Goal: Task Accomplishment & Management: Manage account settings

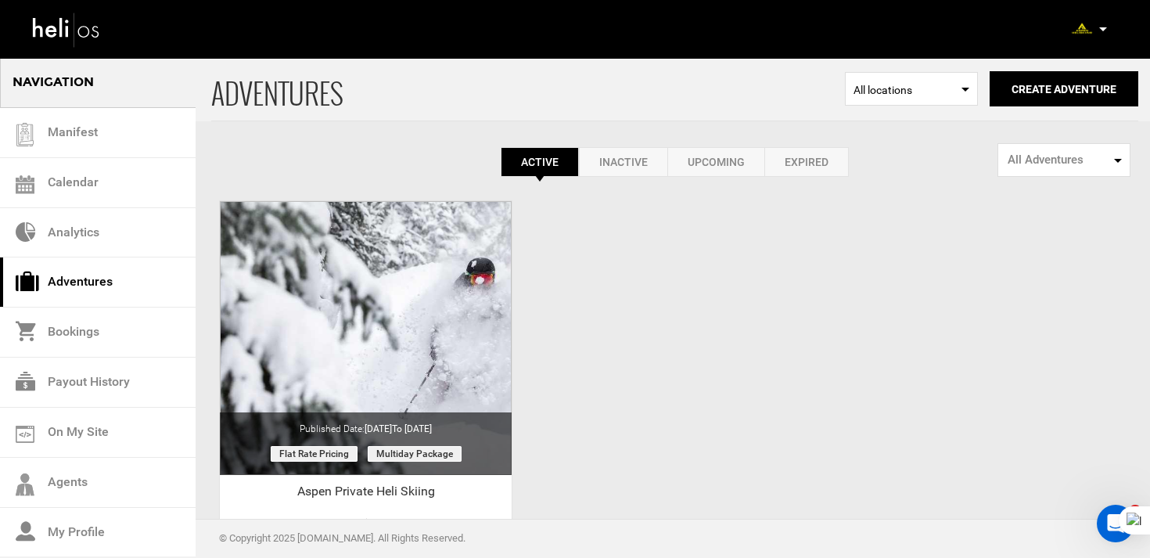
click at [1099, 28] on icon at bounding box center [1103, 29] width 8 height 4
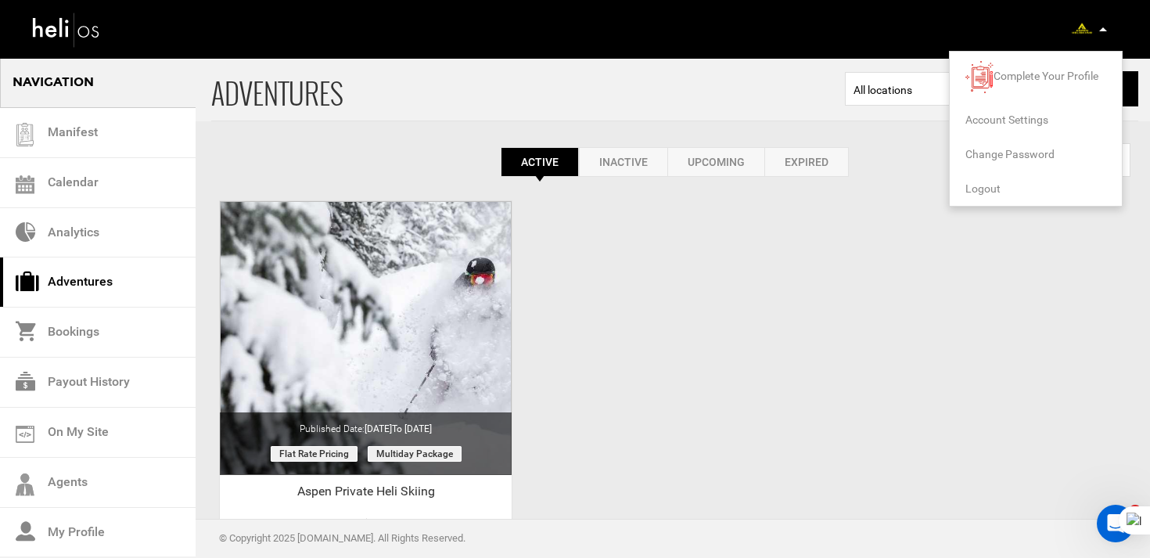
click at [984, 189] on span "Logout" at bounding box center [982, 188] width 35 height 13
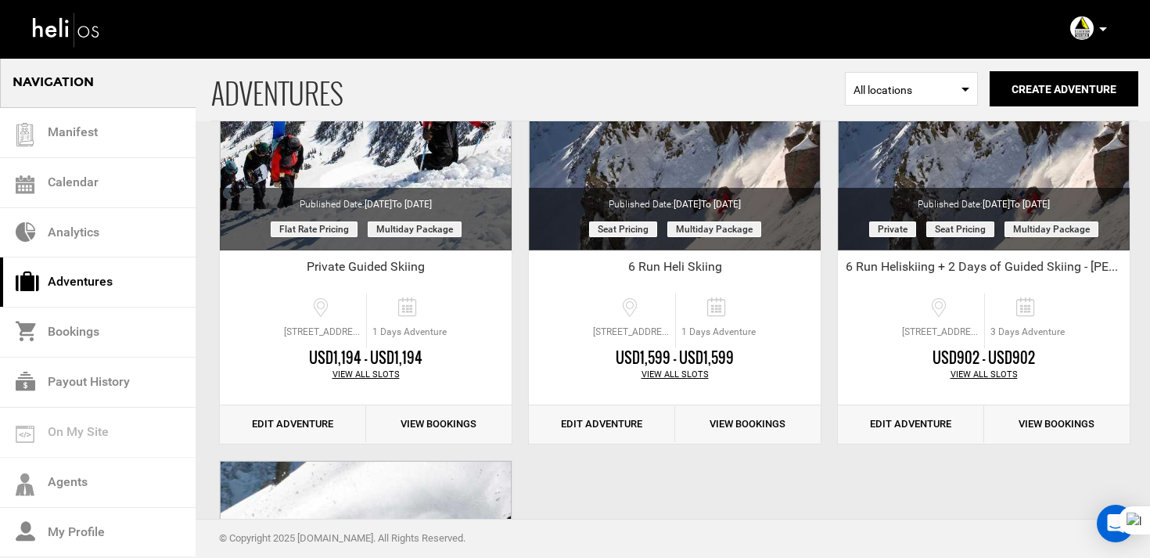
scroll to position [706, 0]
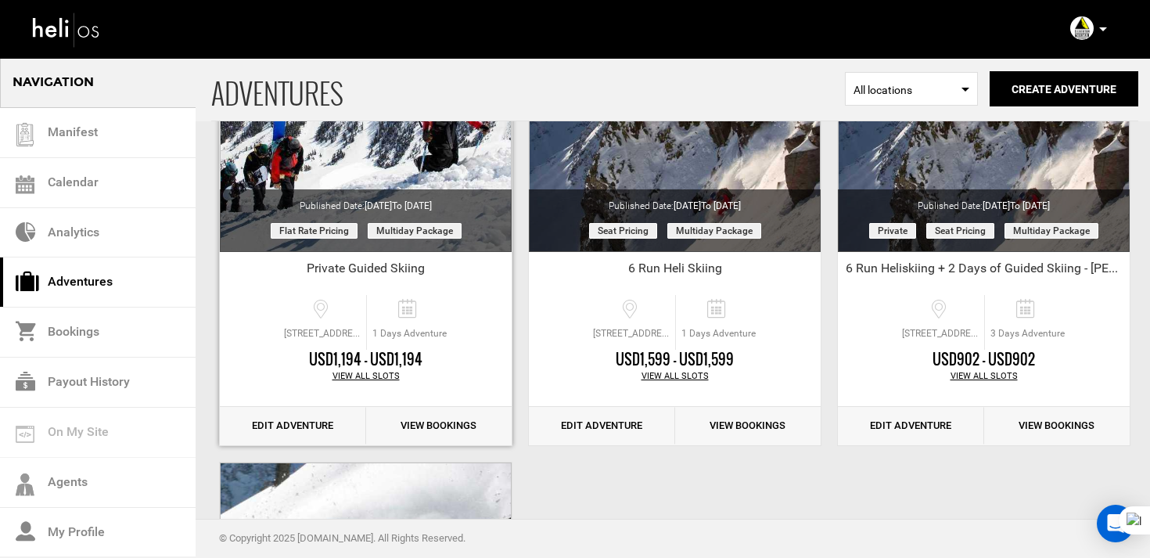
click at [314, 425] on link "Edit Adventure" at bounding box center [293, 426] width 146 height 38
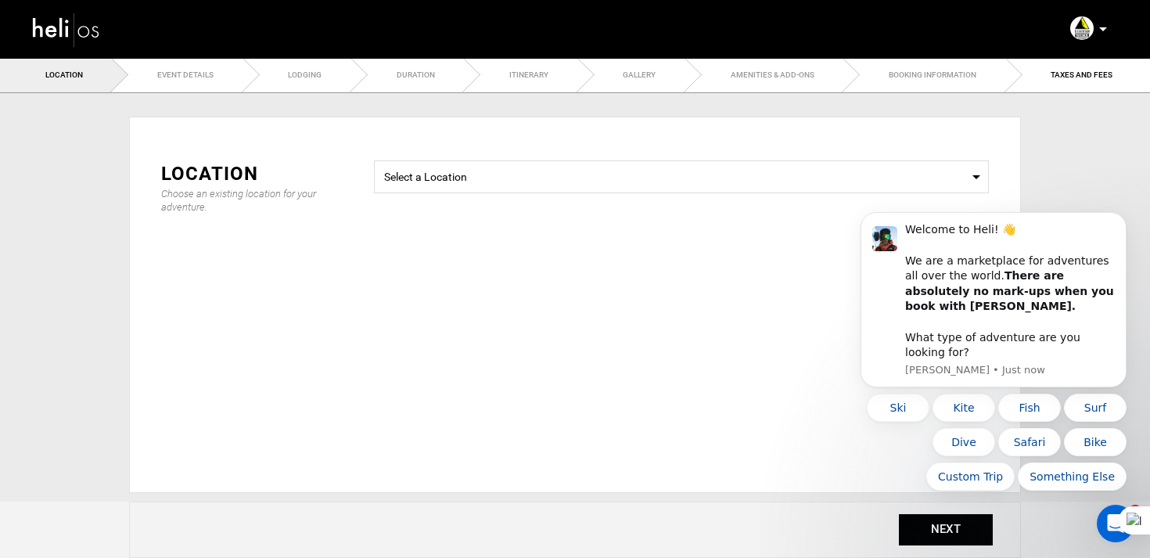
type input "Private Guided Skiing"
checkbox input "true"
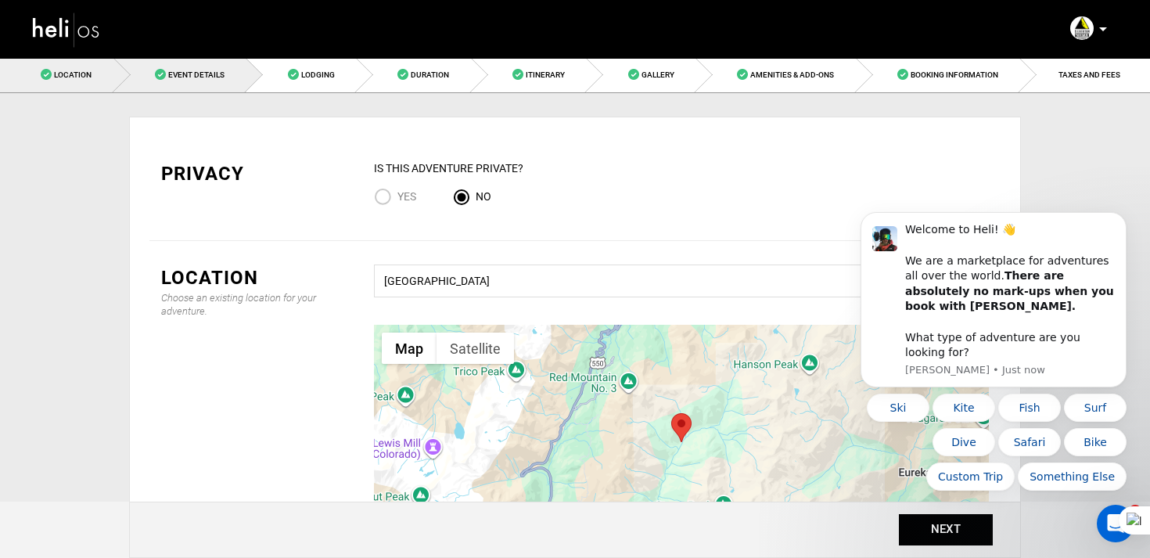
drag, startPoint x: 227, startPoint y: 88, endPoint x: 28, endPoint y: 14, distance: 211.9
click at [227, 88] on link "Event Details" at bounding box center [180, 74] width 133 height 35
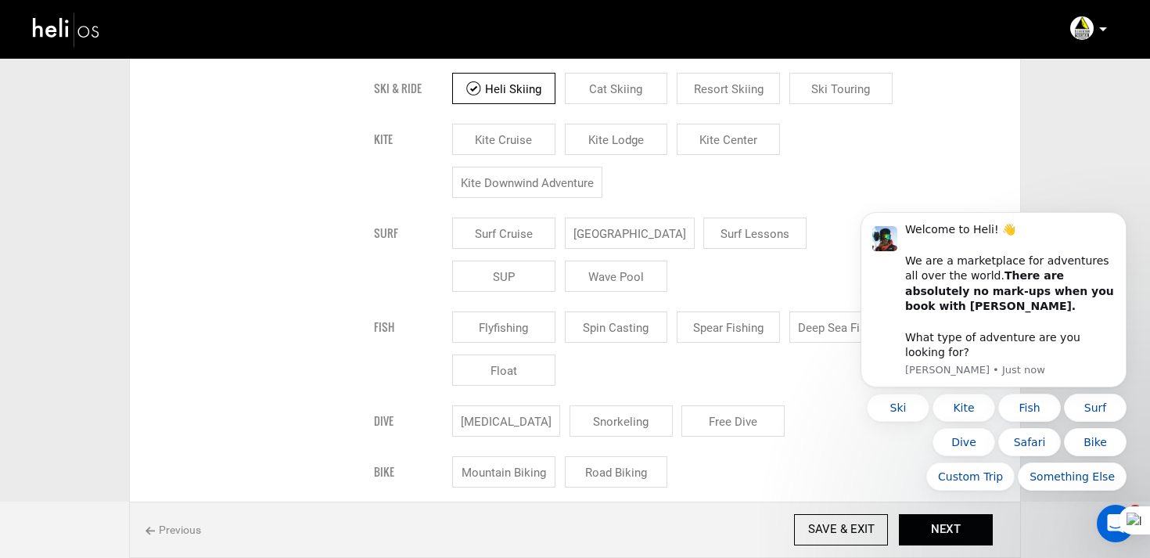
scroll to position [968, 0]
click at [494, 97] on input "Heli Skiing" at bounding box center [503, 89] width 103 height 31
checkbox input "false"
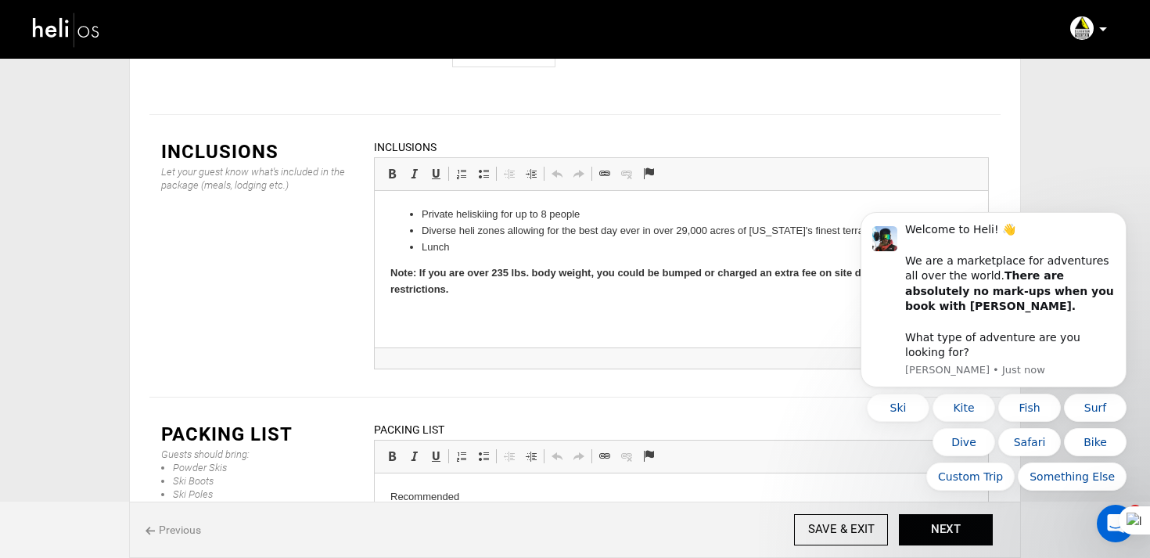
scroll to position [2230, 0]
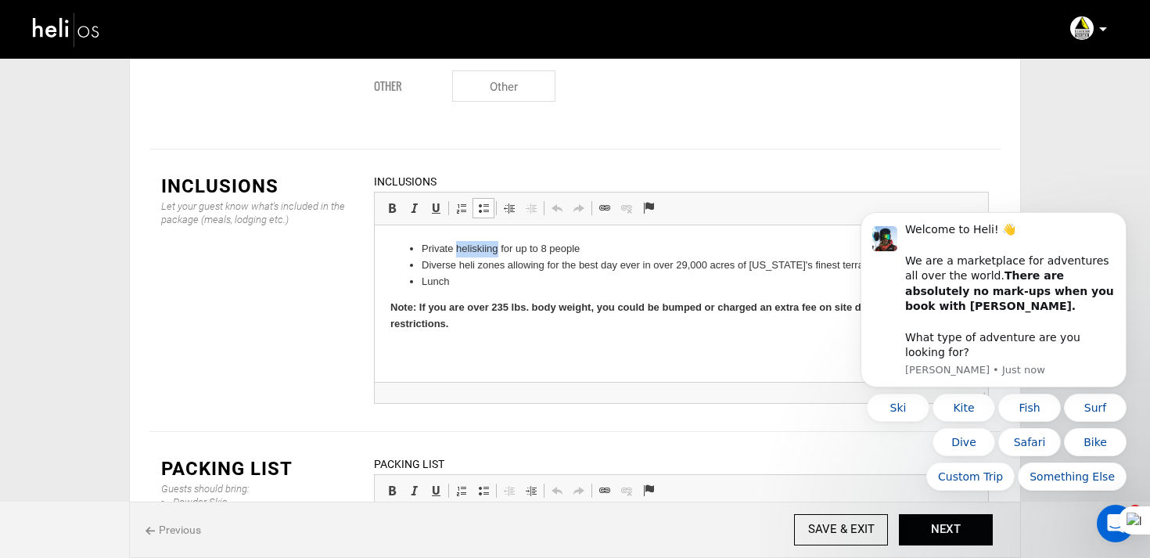
drag, startPoint x: 455, startPoint y: 253, endPoint x: 498, endPoint y: 253, distance: 42.2
click at [498, 253] on li "Private heliskiing for up to 8 people" at bounding box center [681, 249] width 519 height 16
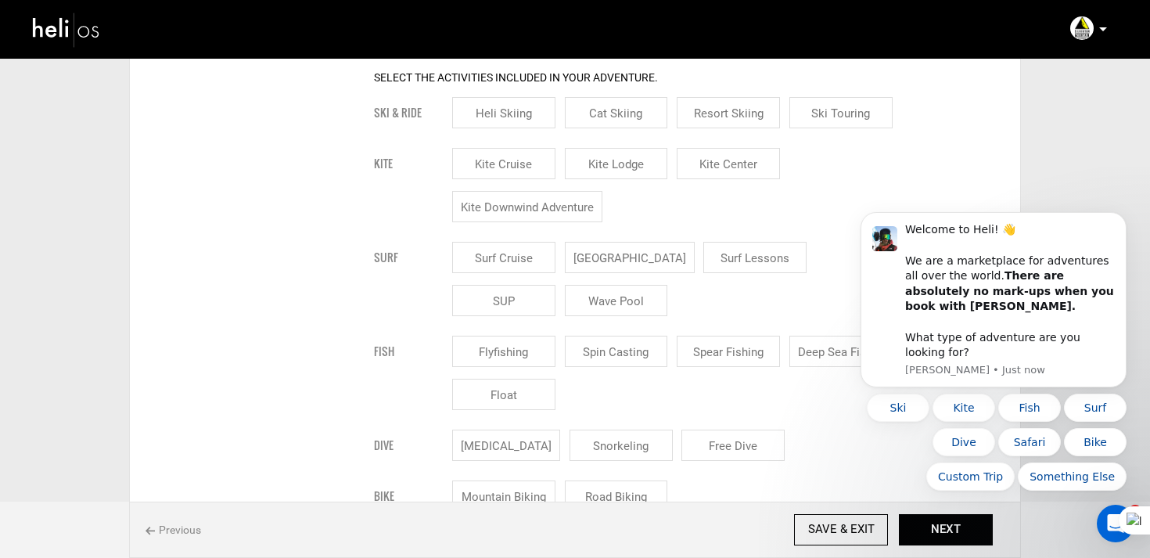
scroll to position [951, 0]
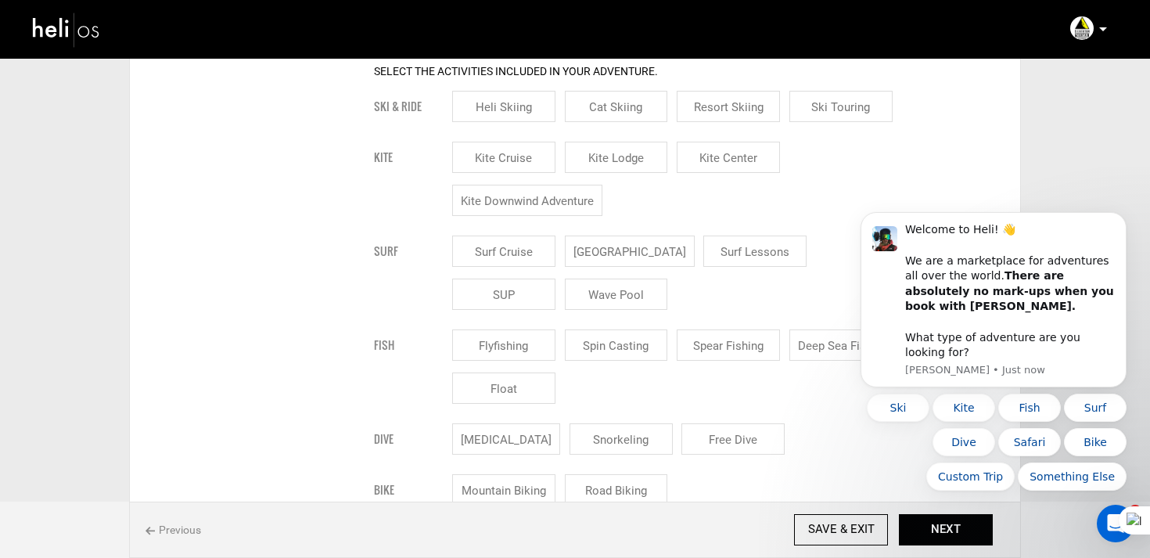
click at [833, 116] on input "Ski Touring" at bounding box center [840, 106] width 103 height 31
checkbox input "true"
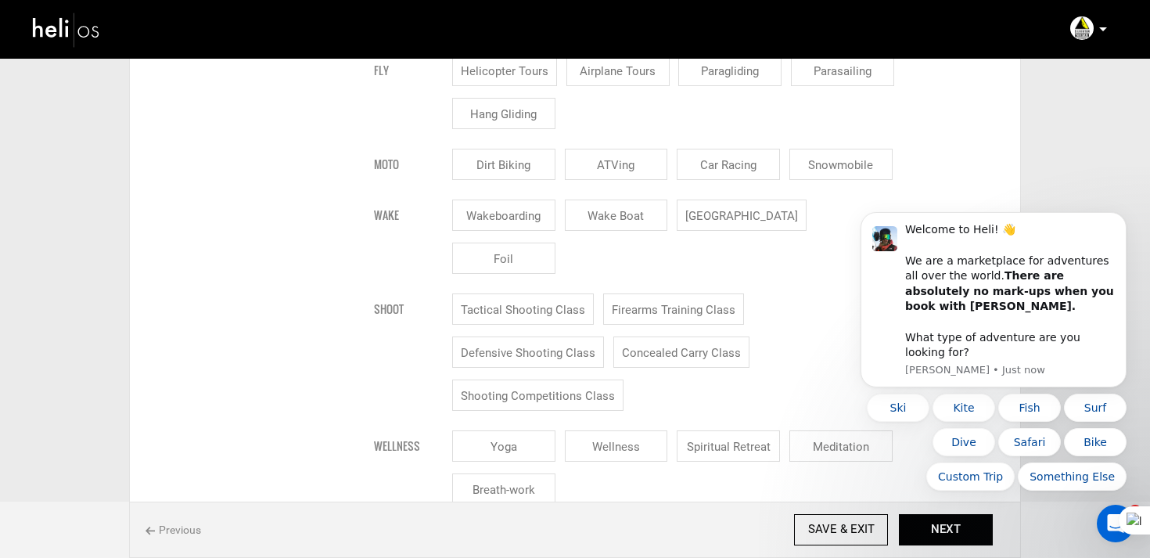
scroll to position [2360, 0]
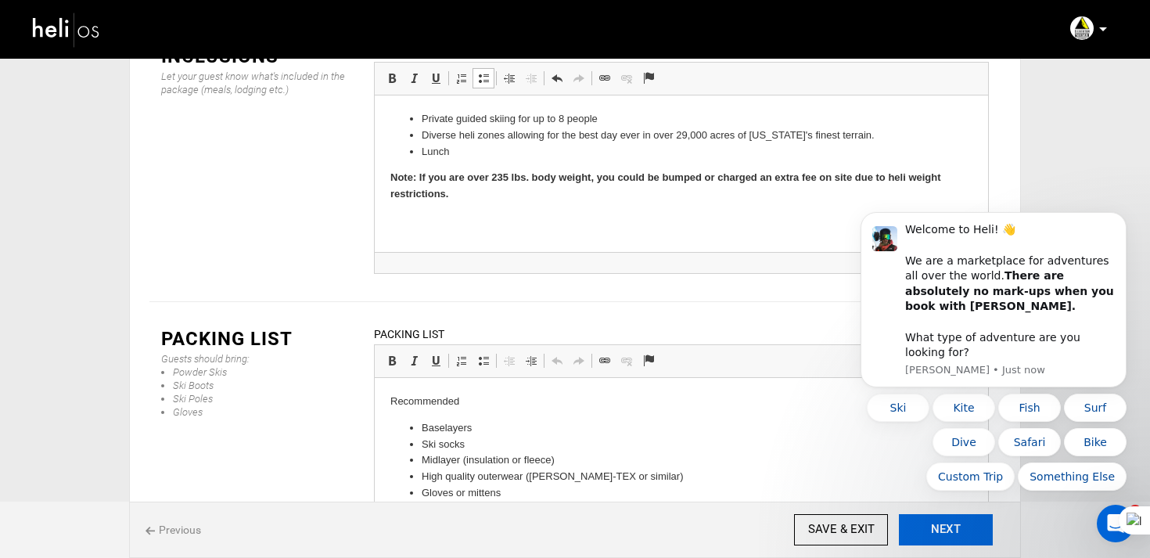
click at [971, 527] on button "NEXT" at bounding box center [946, 529] width 94 height 31
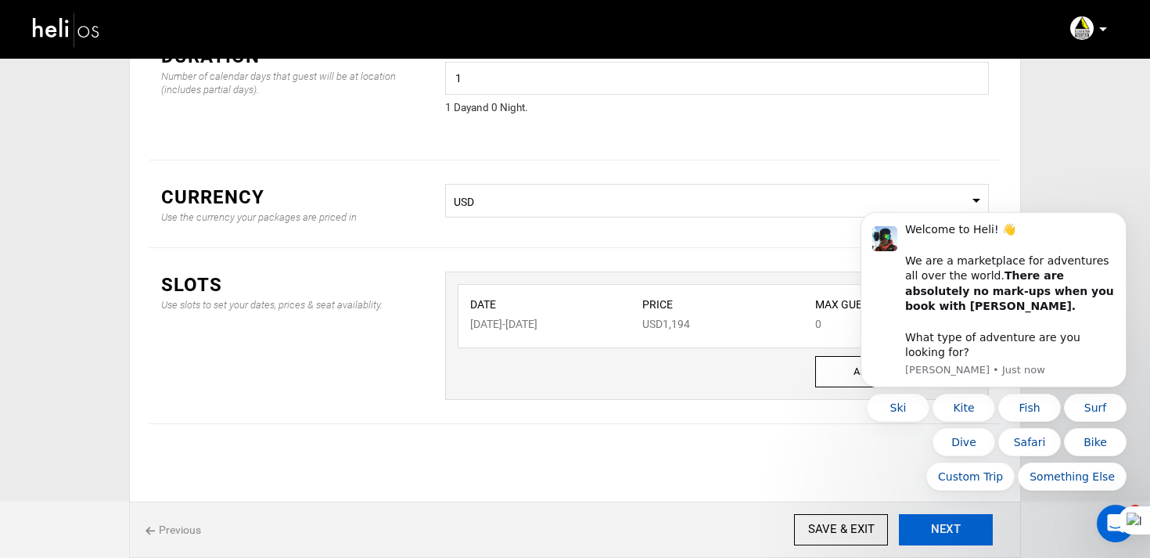
click at [971, 527] on button "NEXT" at bounding box center [946, 529] width 94 height 31
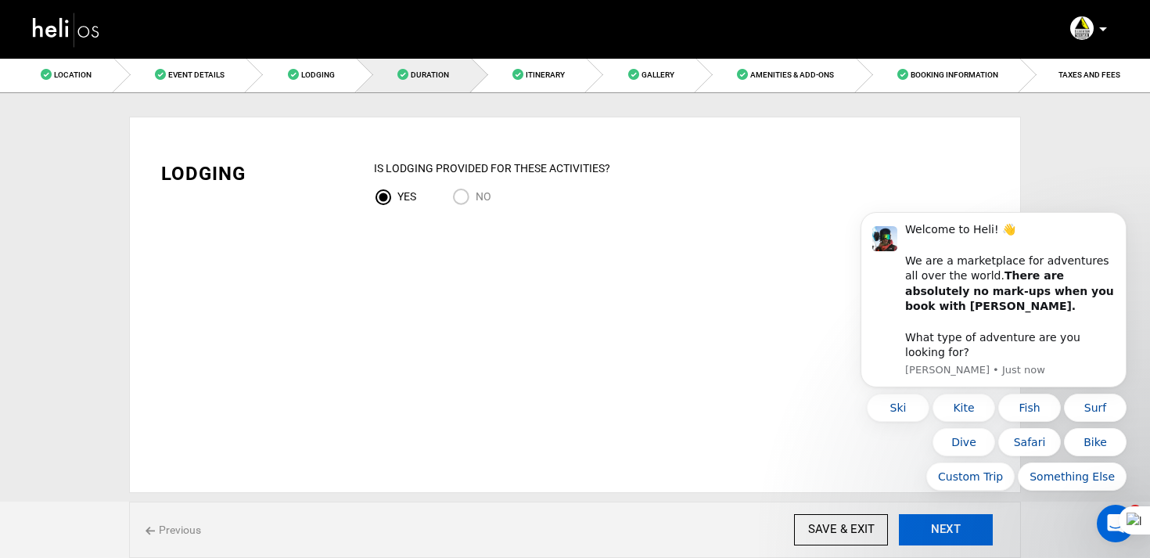
click at [971, 527] on button "NEXT" at bounding box center [946, 529] width 94 height 31
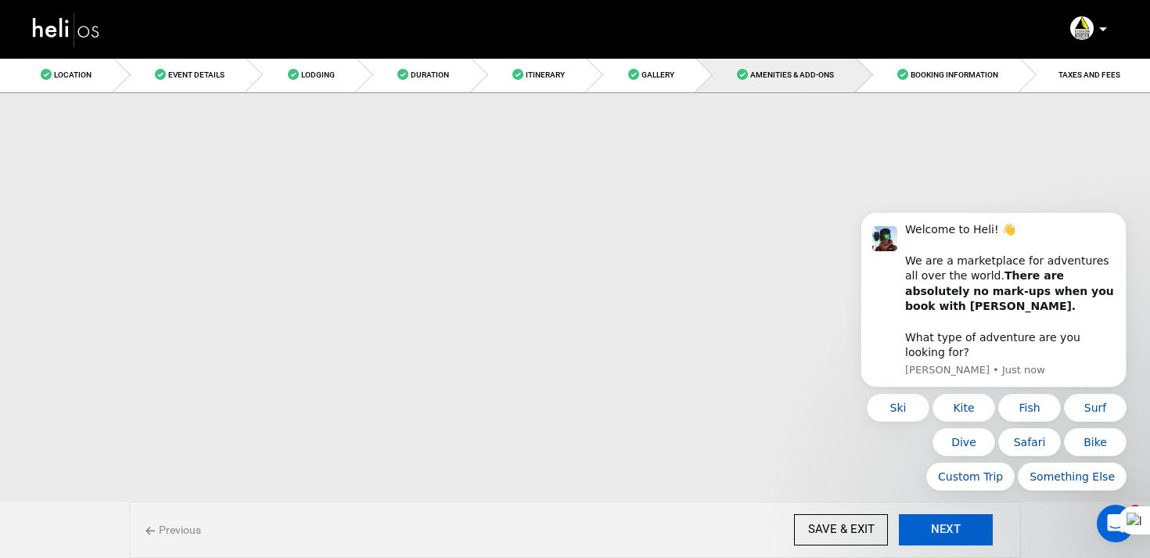
click at [971, 527] on button "NEXT" at bounding box center [946, 529] width 94 height 31
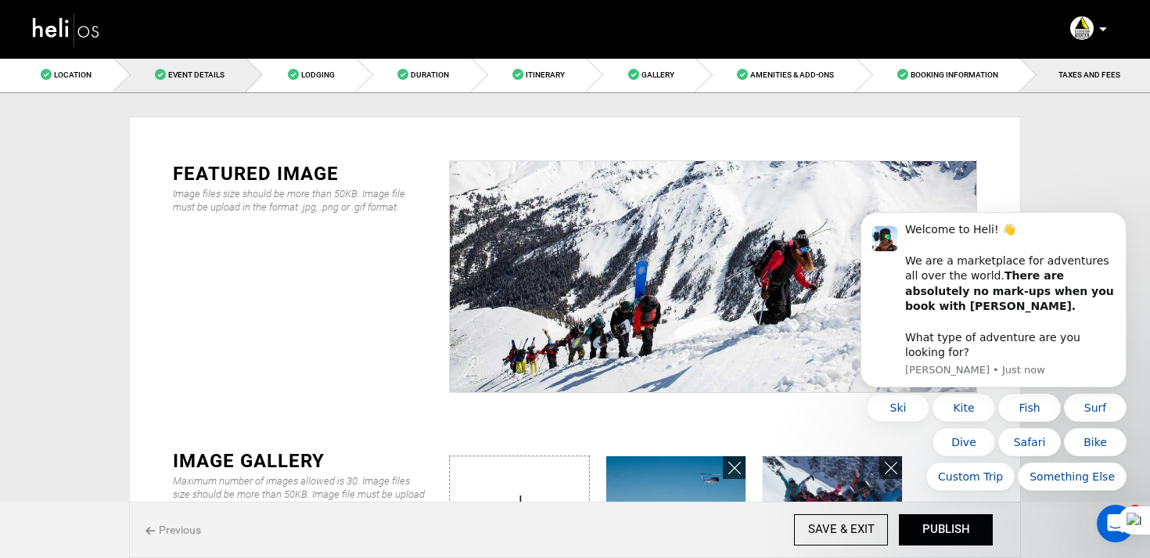
click at [241, 83] on link "Event Details" at bounding box center [180, 74] width 133 height 35
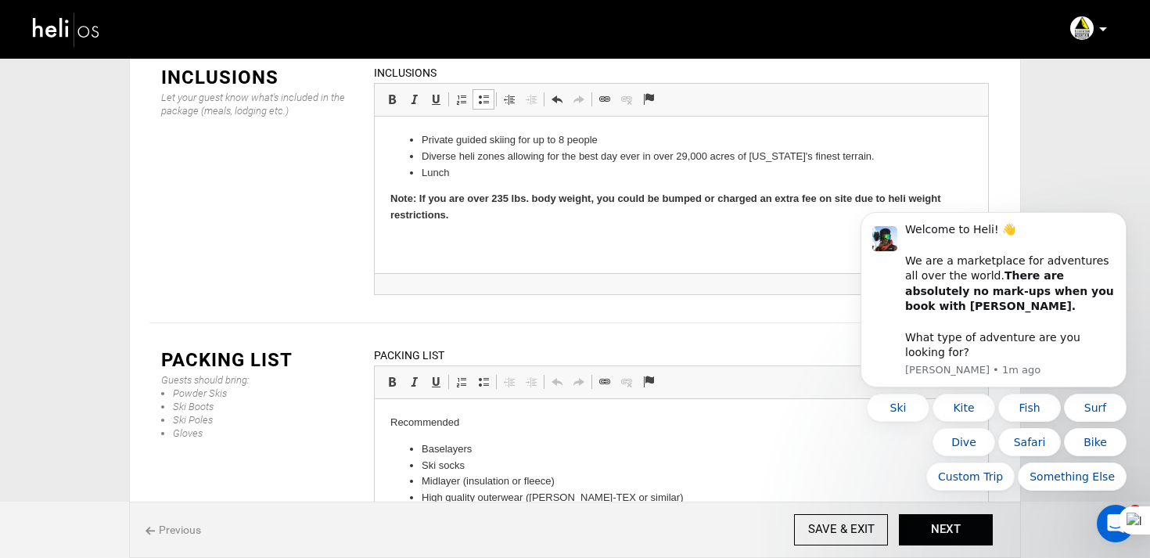
drag, startPoint x: 422, startPoint y: 495, endPoint x: 448, endPoint y: 495, distance: 25.0
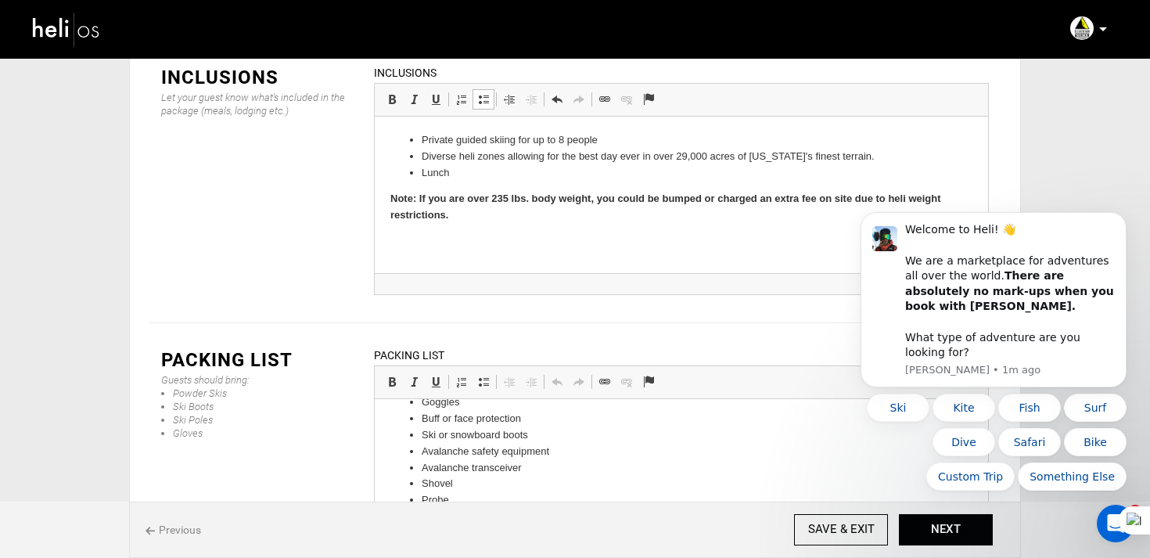
scroll to position [260, 0]
drag, startPoint x: 422, startPoint y: 480, endPoint x: 539, endPoint y: 484, distance: 117.4
click at [539, 484] on li "Lodge clothing (comfy)" at bounding box center [681, 482] width 519 height 16
drag, startPoint x: 423, startPoint y: 501, endPoint x: 581, endPoint y: 505, distance: 157.3
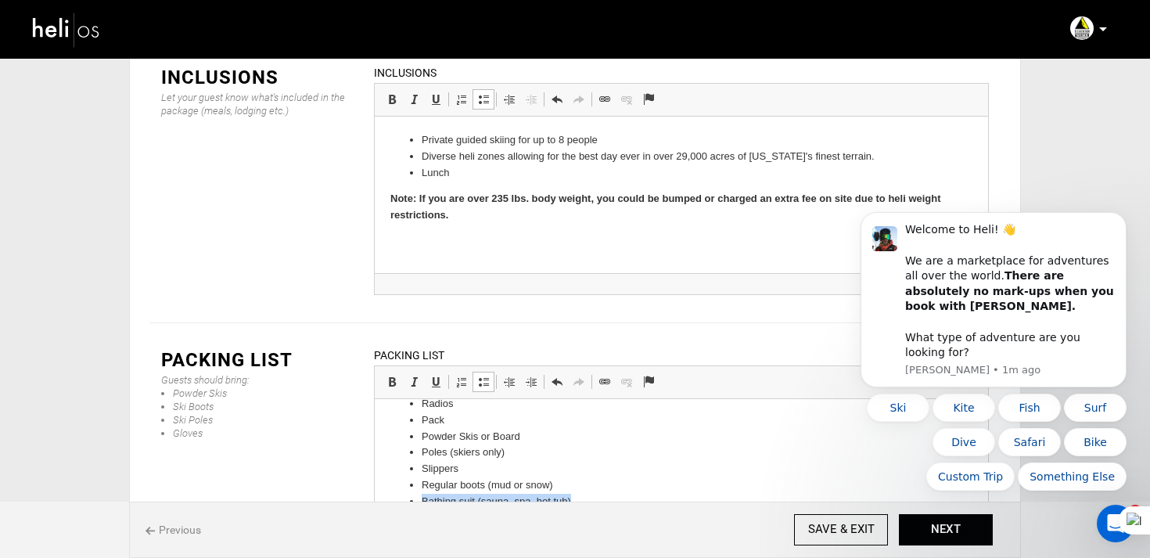
click at [581, 505] on li "Bathing suit (sauna, spa, hot tub)" at bounding box center [681, 502] width 519 height 16
drag, startPoint x: 421, startPoint y: 457, endPoint x: 485, endPoint y: 457, distance: 64.2
click at [485, 457] on li "Slippers" at bounding box center [681, 456] width 519 height 16
drag, startPoint x: 420, startPoint y: 503, endPoint x: 523, endPoint y: 503, distance: 102.5
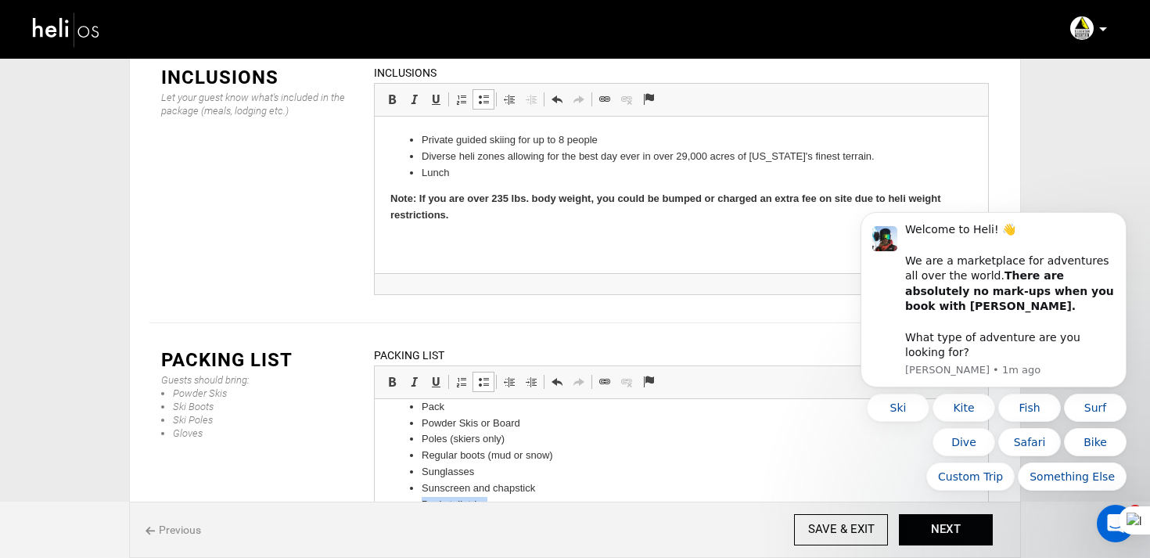
click at [523, 503] on ul "Baselayers Ski socks Midlayer (insulation or fleece) High quality outerwear (Go…" at bounding box center [681, 334] width 582 height 358
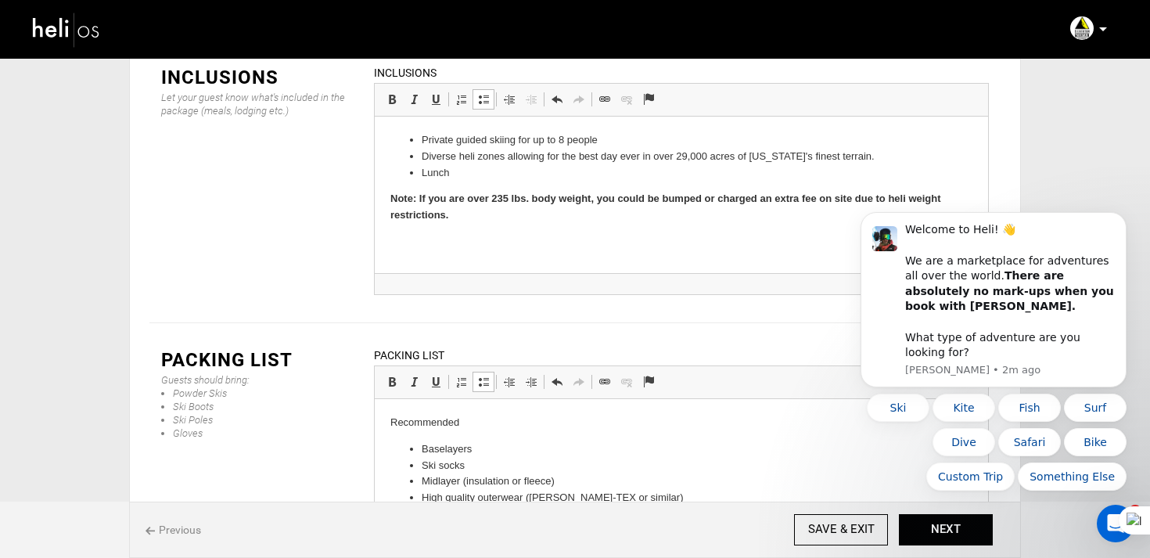
scroll to position [414, 0]
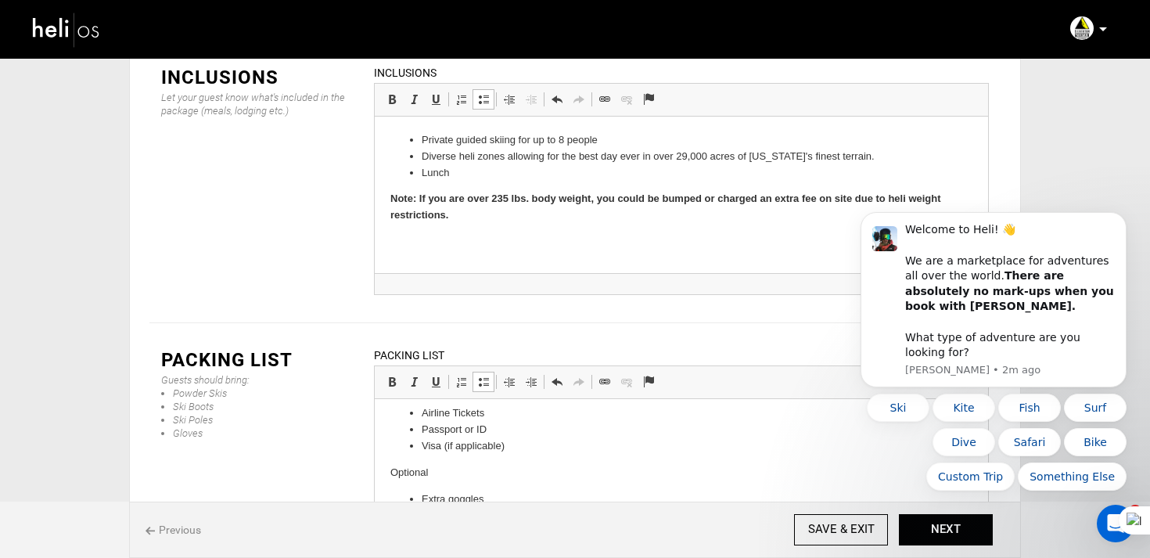
click at [522, 527] on li "GoPro or Camera" at bounding box center [681, 531] width 519 height 16
copy body "Recommended Baselayers Ski socks Midlayer (insulation or fleece) High quality o…"
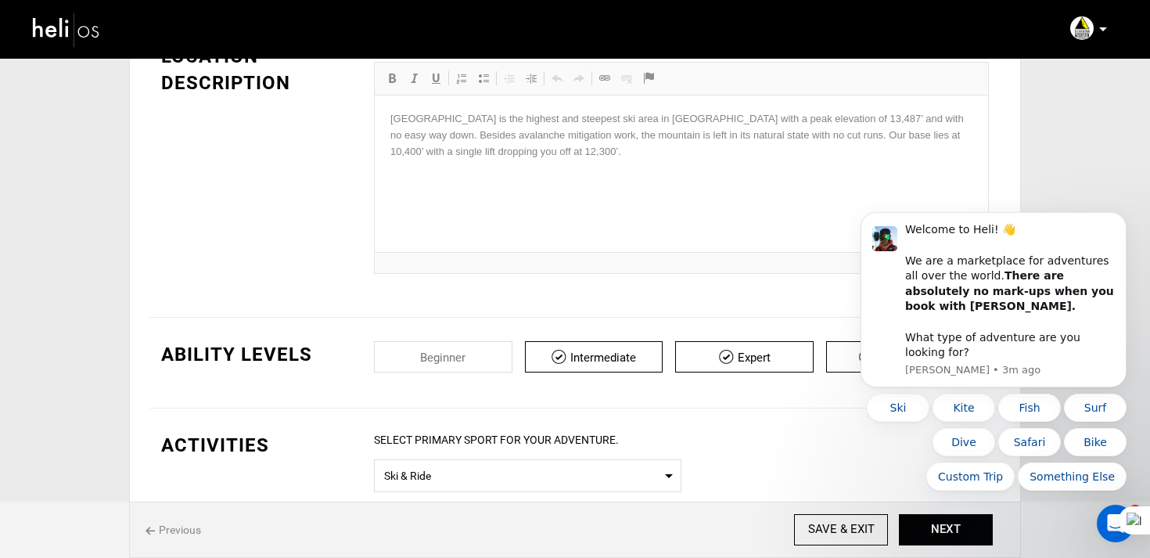
scroll to position [0, 0]
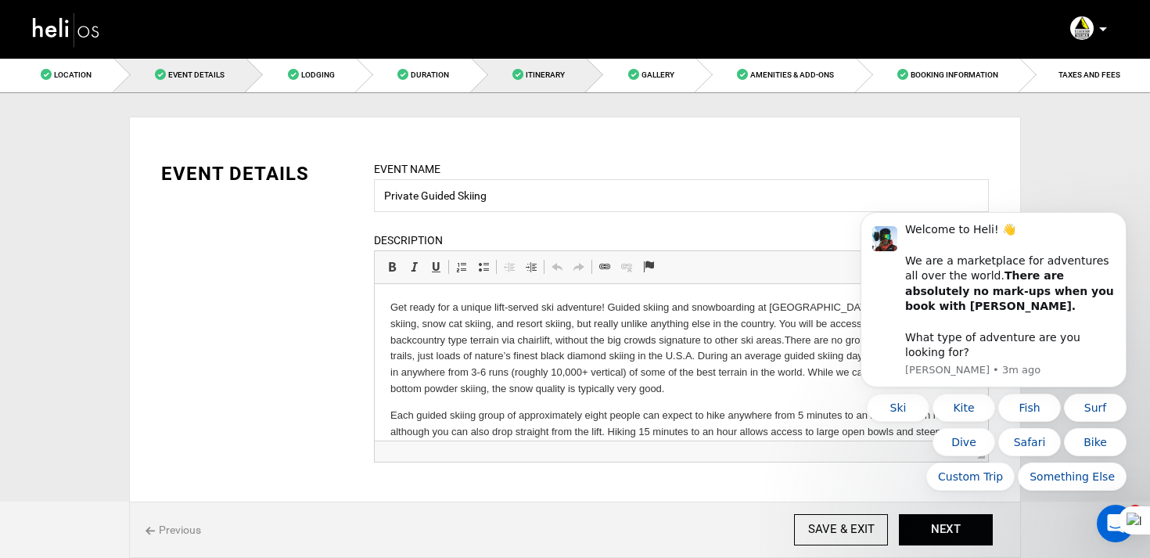
click at [538, 65] on link "Itinerary" at bounding box center [530, 74] width 116 height 35
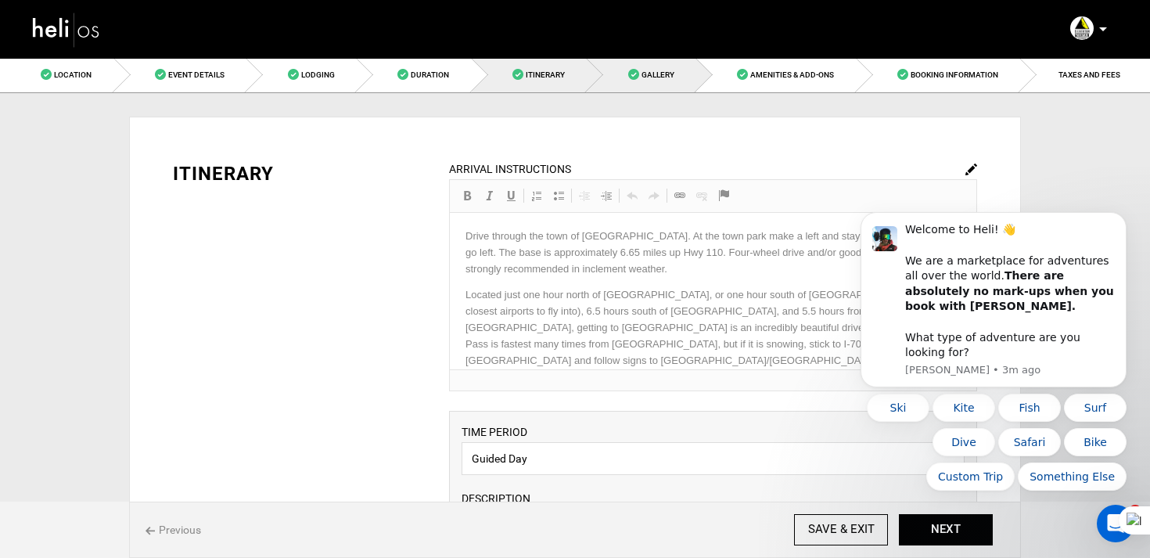
click at [665, 81] on link "Gallery" at bounding box center [642, 74] width 110 height 35
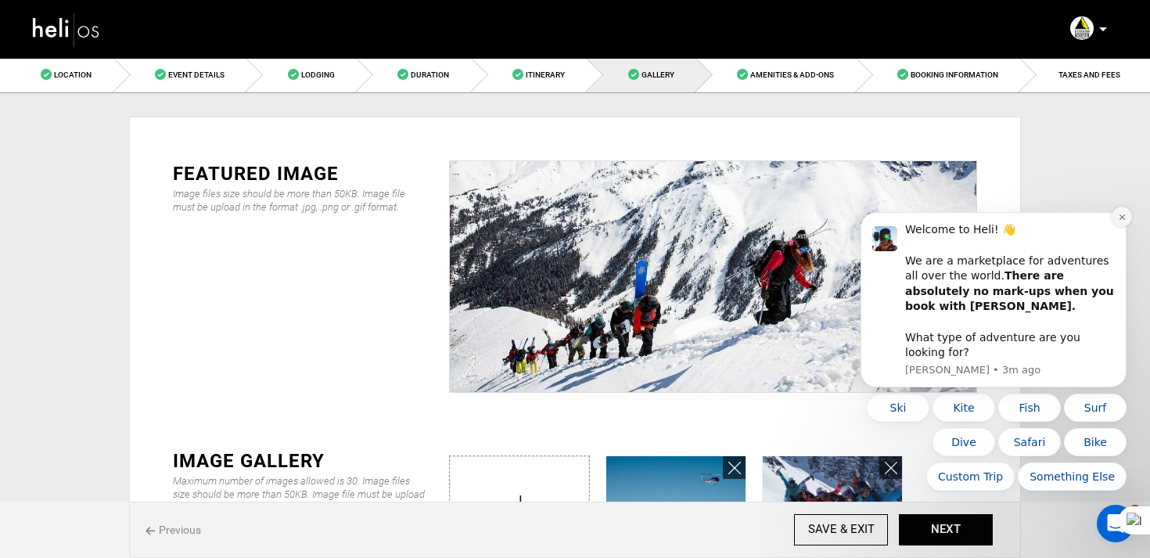
click at [1122, 220] on icon "Dismiss notification" at bounding box center [1121, 216] width 5 height 5
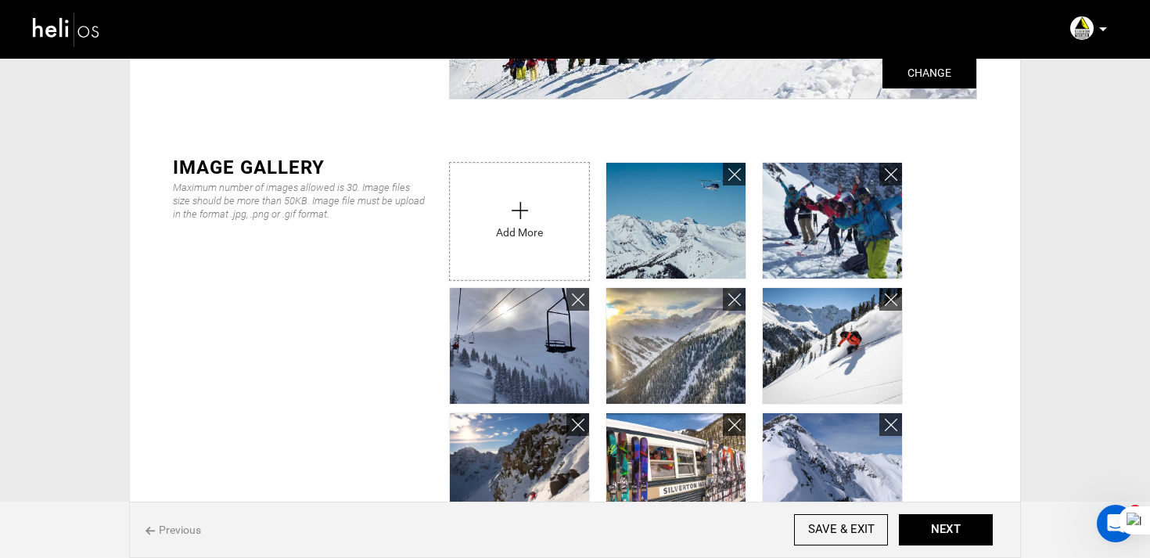
scroll to position [294, 0]
click at [731, 174] on icon at bounding box center [734, 174] width 13 height 18
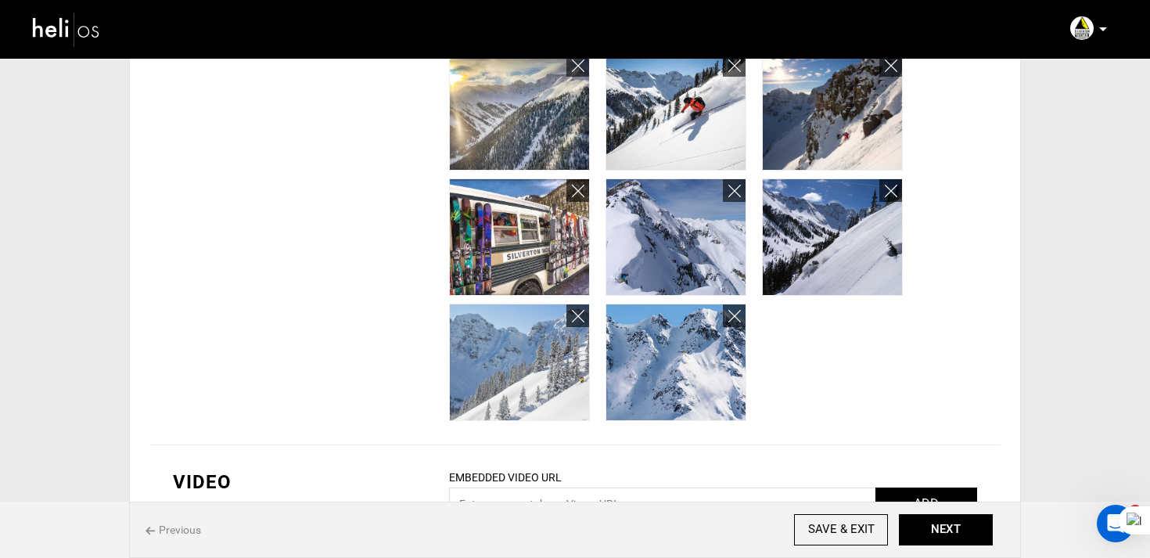
scroll to position [528, 0]
click at [735, 315] on icon at bounding box center [734, 316] width 13 height 18
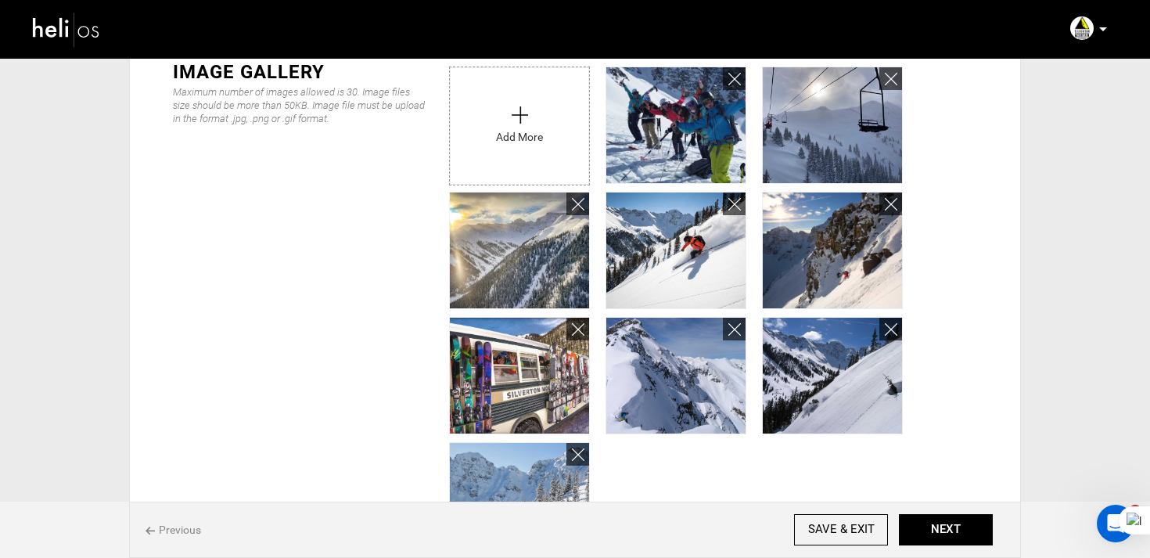
scroll to position [210, 0]
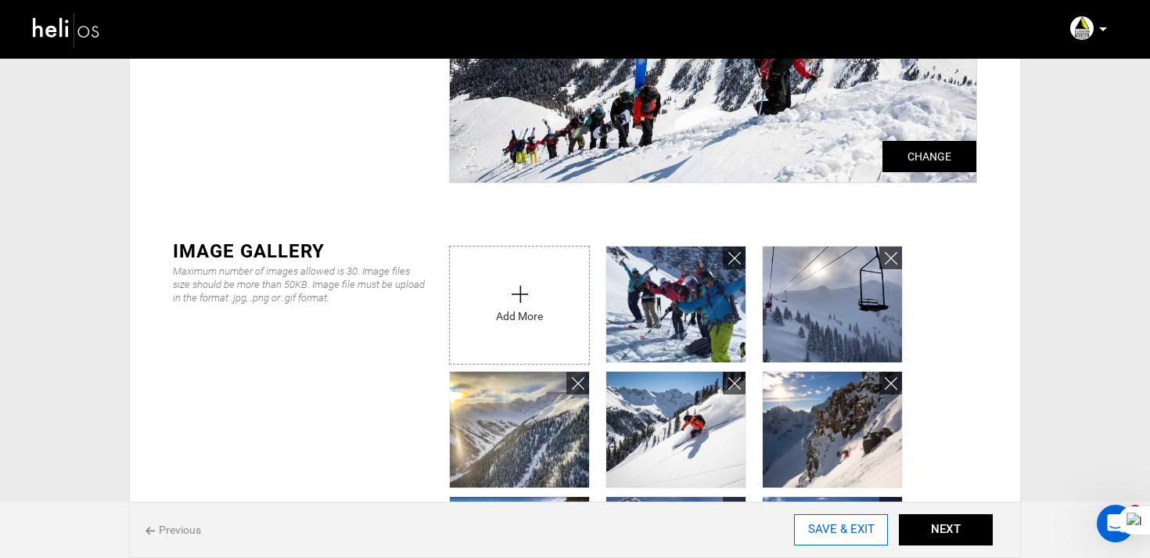
click at [836, 520] on input "SAVE & EXIT" at bounding box center [841, 529] width 94 height 31
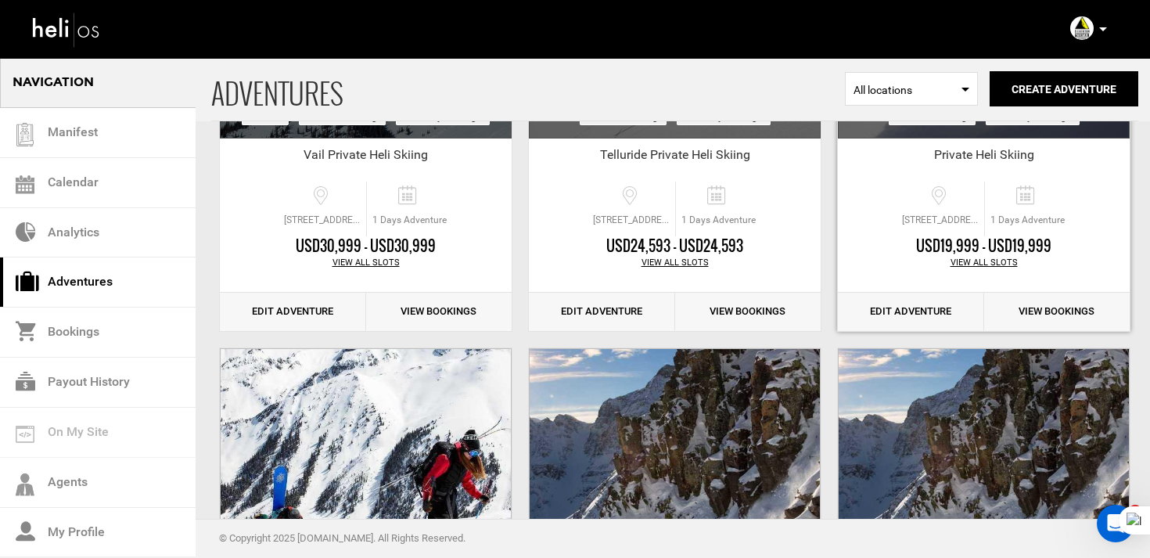
scroll to position [365, 0]
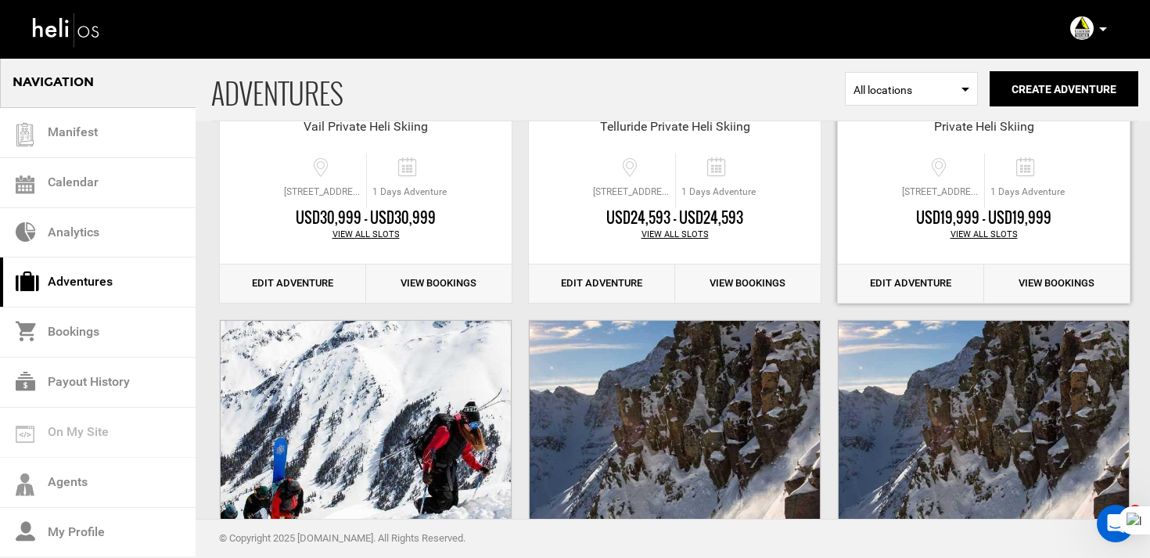
click at [921, 297] on link "Edit Adventure" at bounding box center [911, 283] width 146 height 38
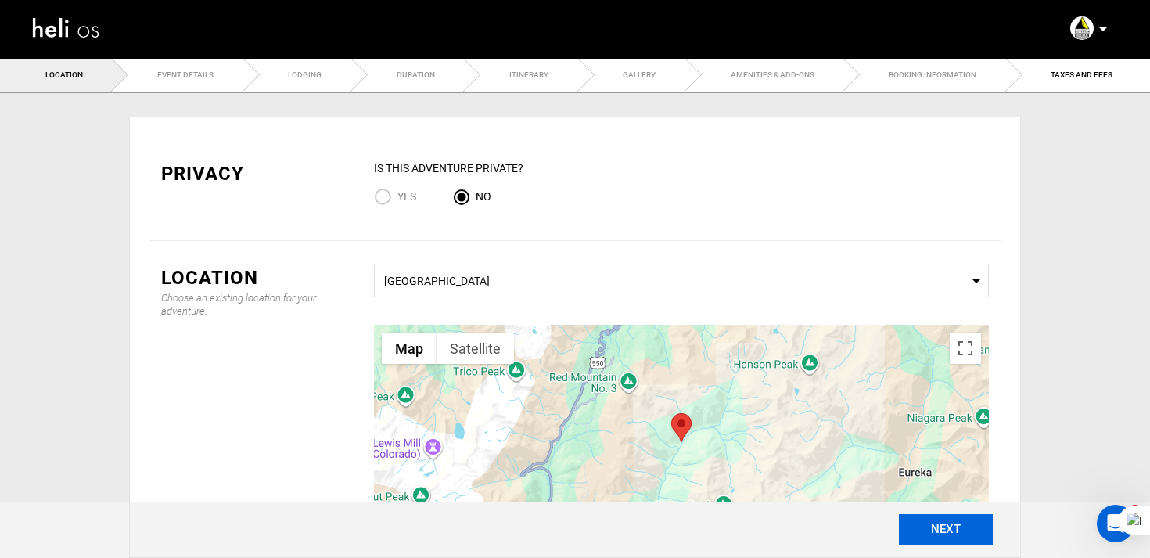
click at [948, 533] on button "NEXT" at bounding box center [946, 529] width 94 height 31
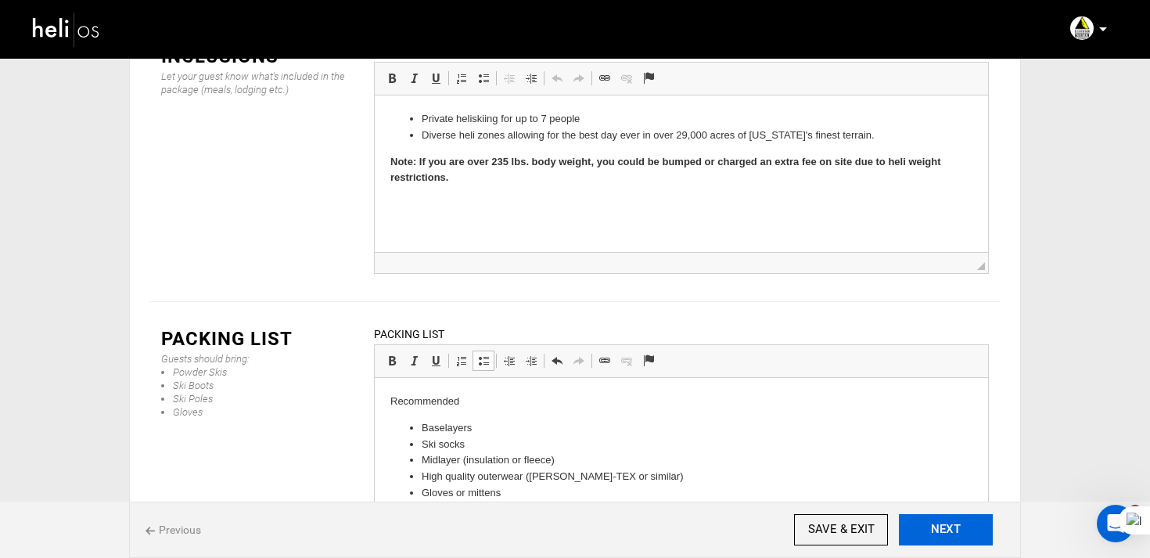
click at [954, 532] on button "NEXT" at bounding box center [946, 529] width 94 height 31
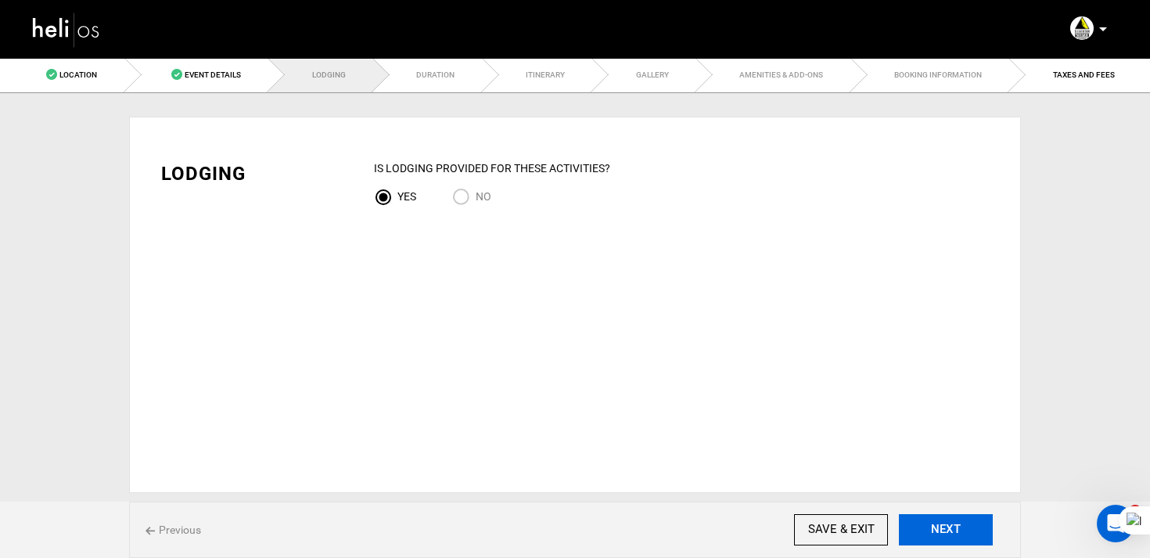
click at [954, 532] on button "NEXT" at bounding box center [946, 529] width 94 height 31
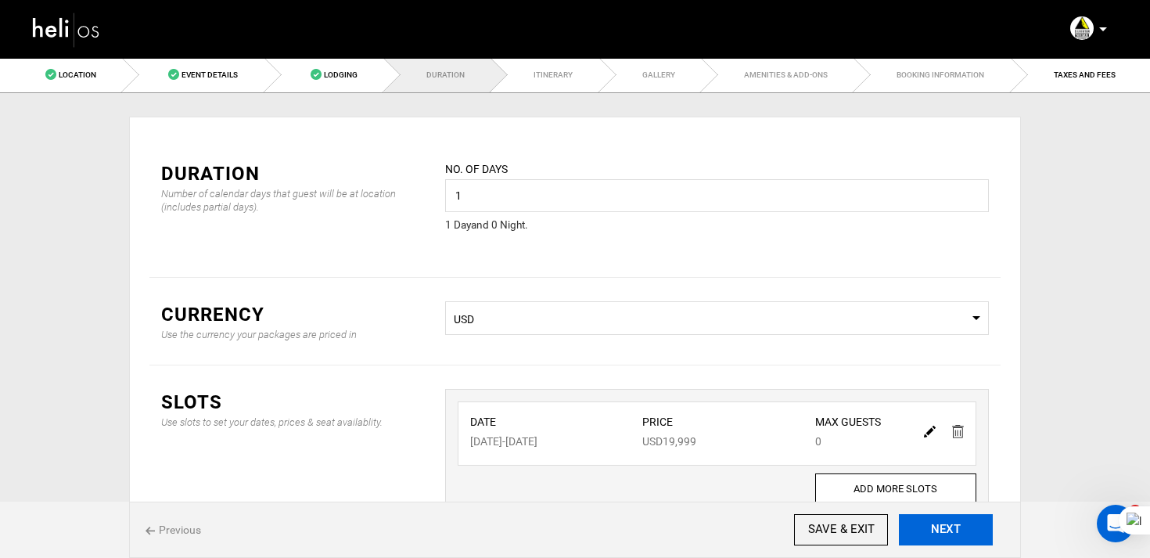
click at [962, 528] on button "NEXT" at bounding box center [946, 529] width 94 height 31
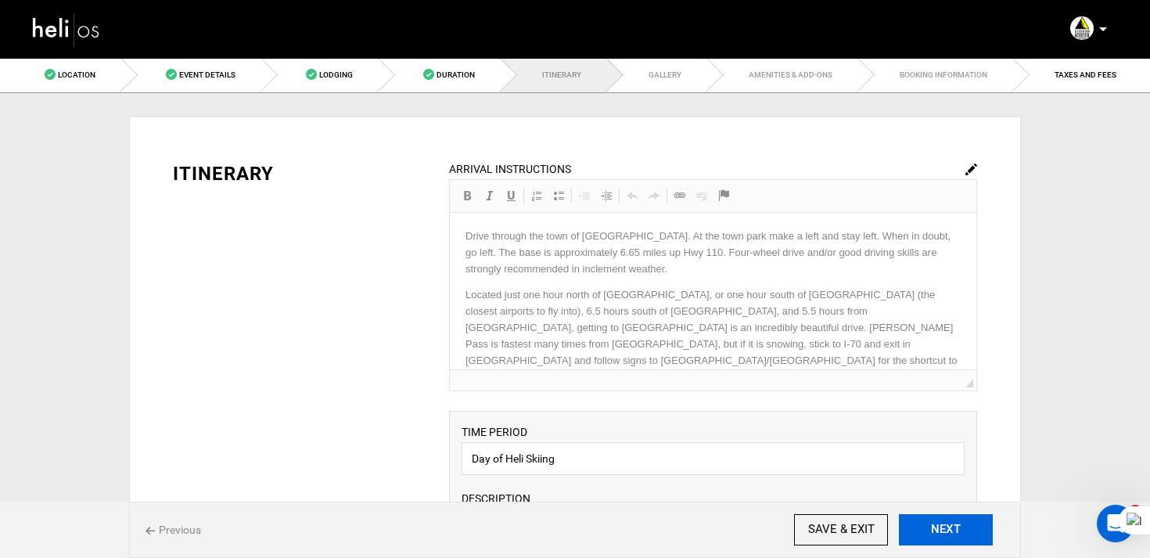
click at [962, 528] on button "NEXT" at bounding box center [946, 529] width 94 height 31
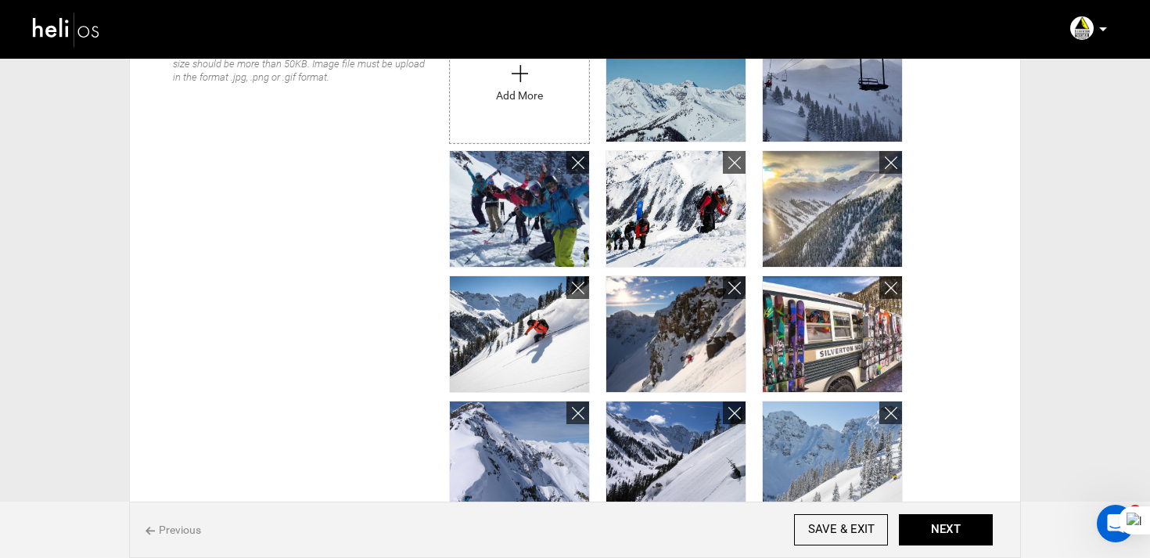
scroll to position [483, 0]
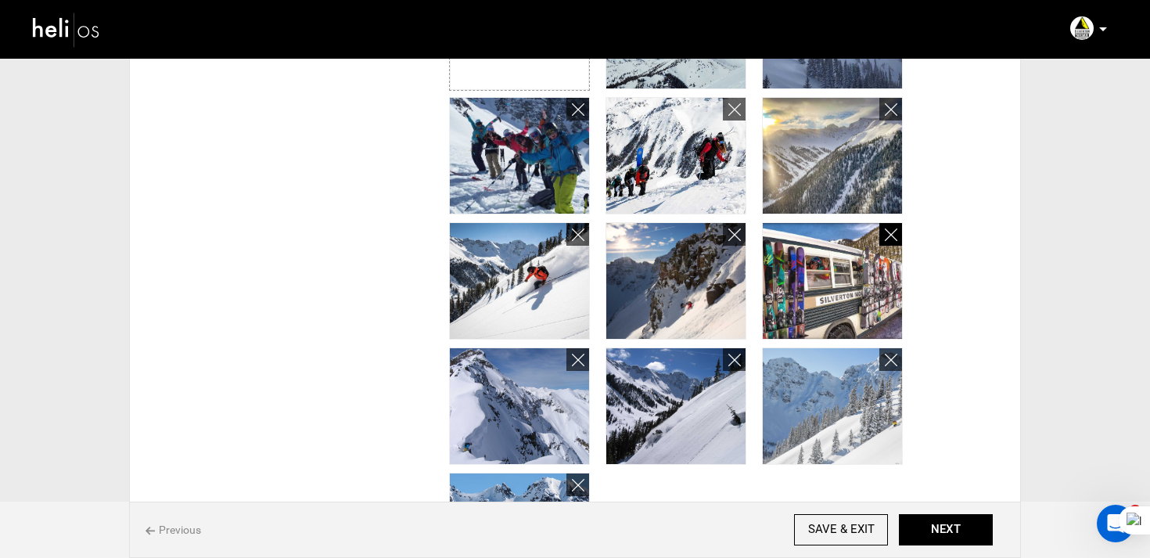
click at [897, 243] on link at bounding box center [890, 234] width 23 height 23
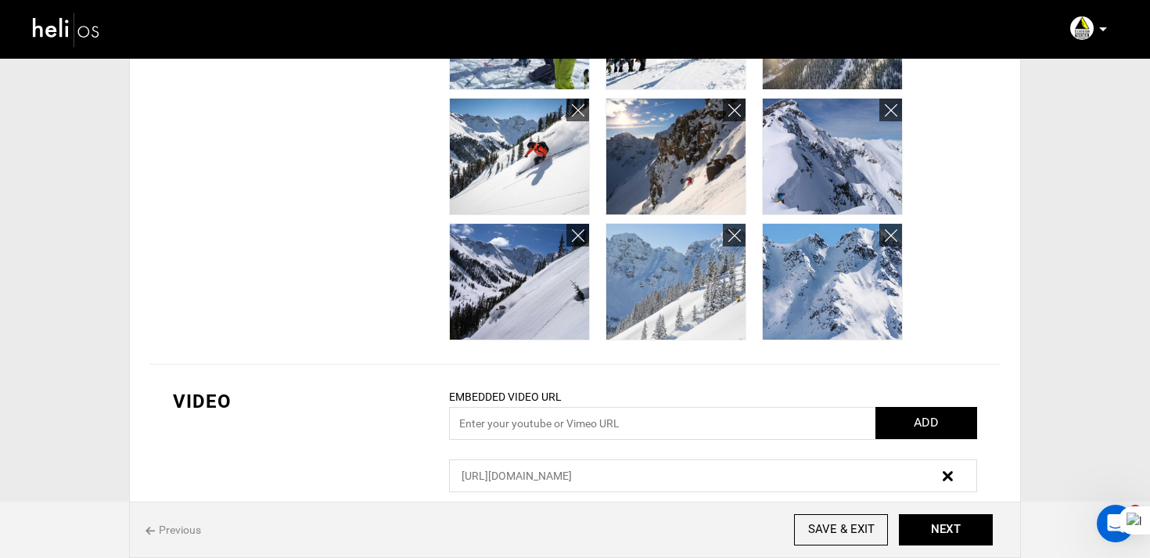
scroll to position [668, 0]
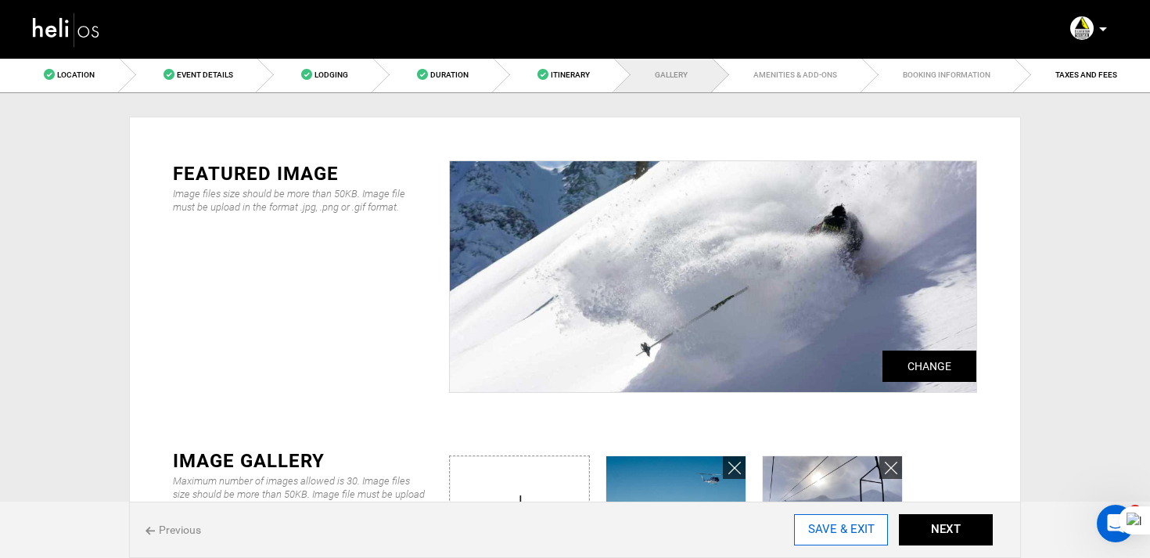
click at [850, 534] on input "SAVE & EXIT" at bounding box center [841, 529] width 94 height 31
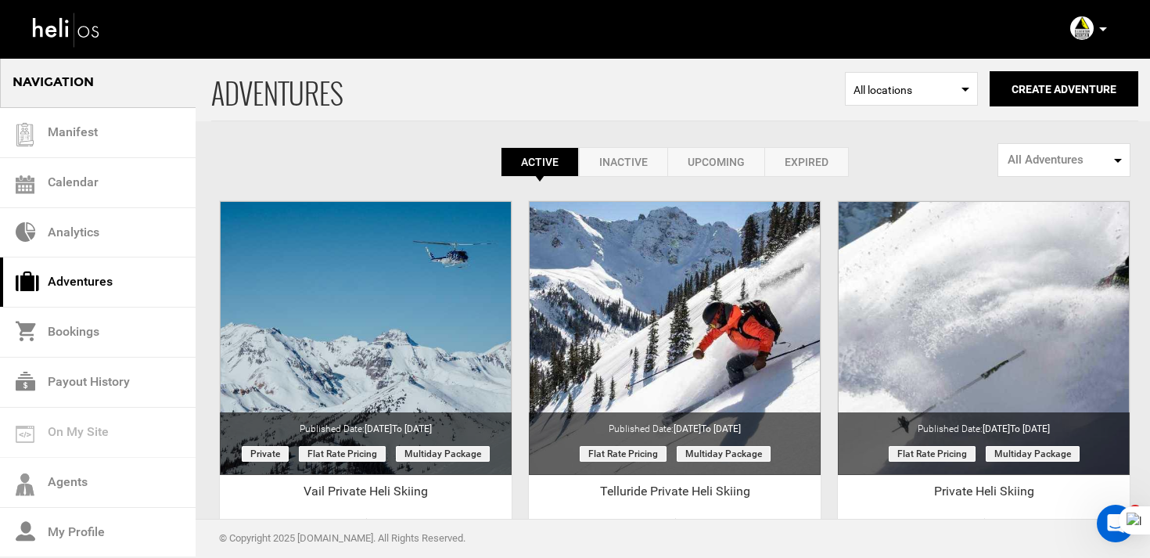
click at [1084, 34] on img at bounding box center [1081, 27] width 23 height 23
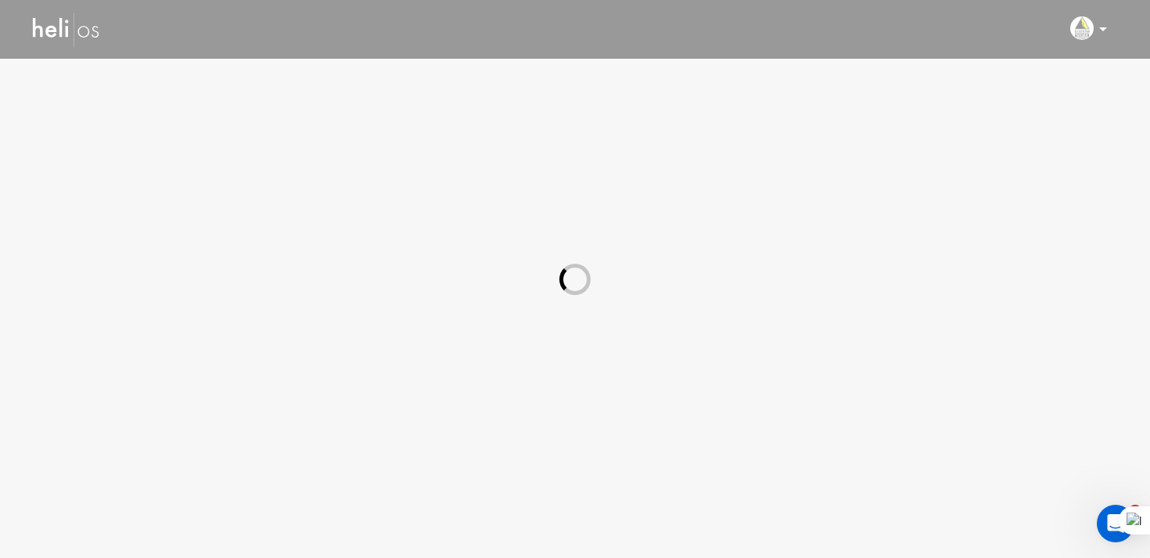
click at [1084, 34] on div at bounding box center [575, 279] width 1150 height 558
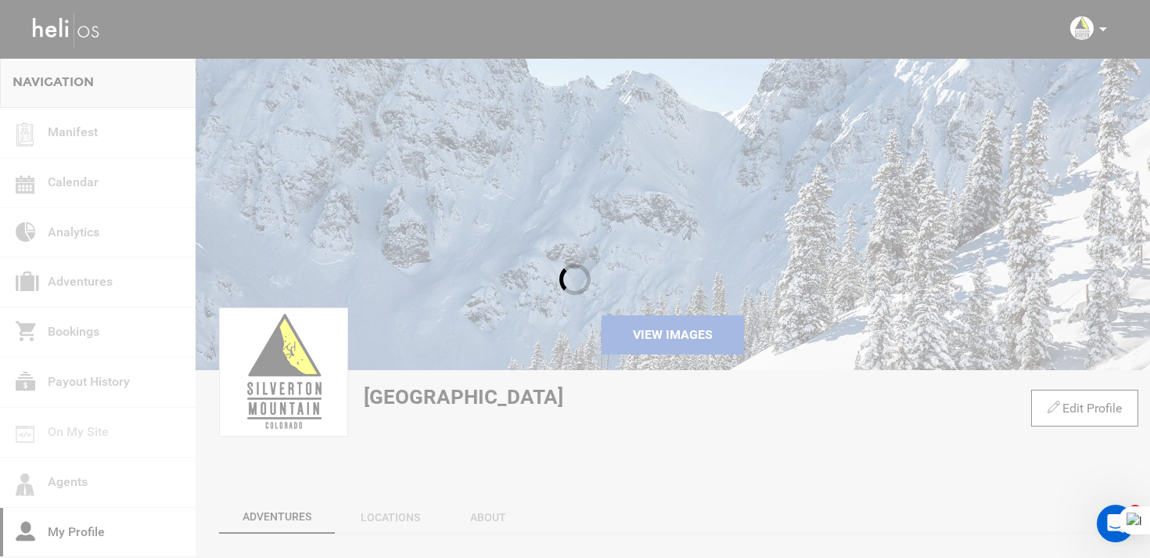
scroll to position [53, 0]
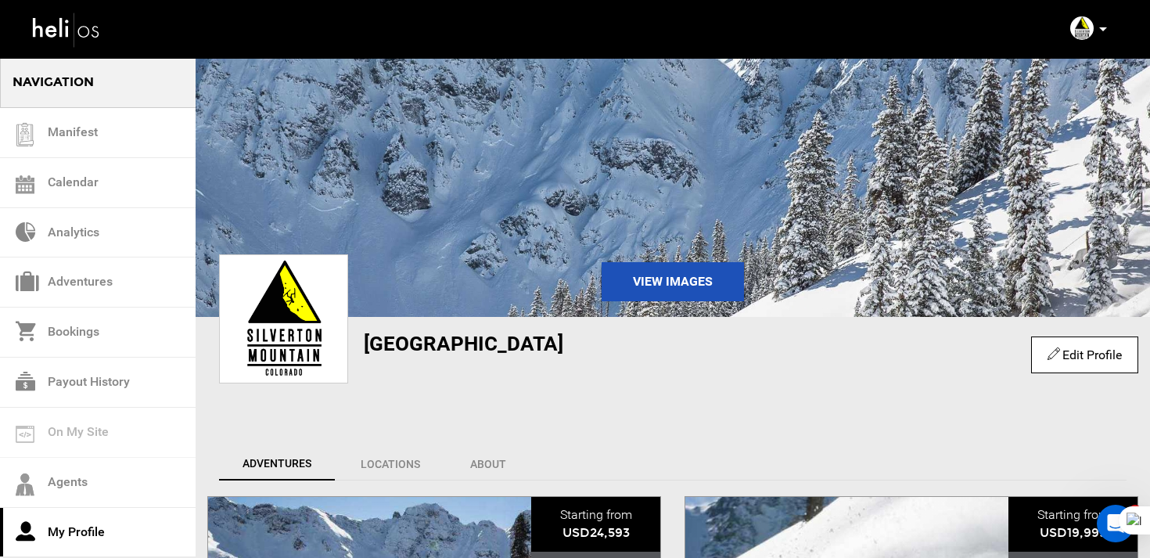
click at [1082, 350] on link "Edit Profile" at bounding box center [1085, 354] width 74 height 15
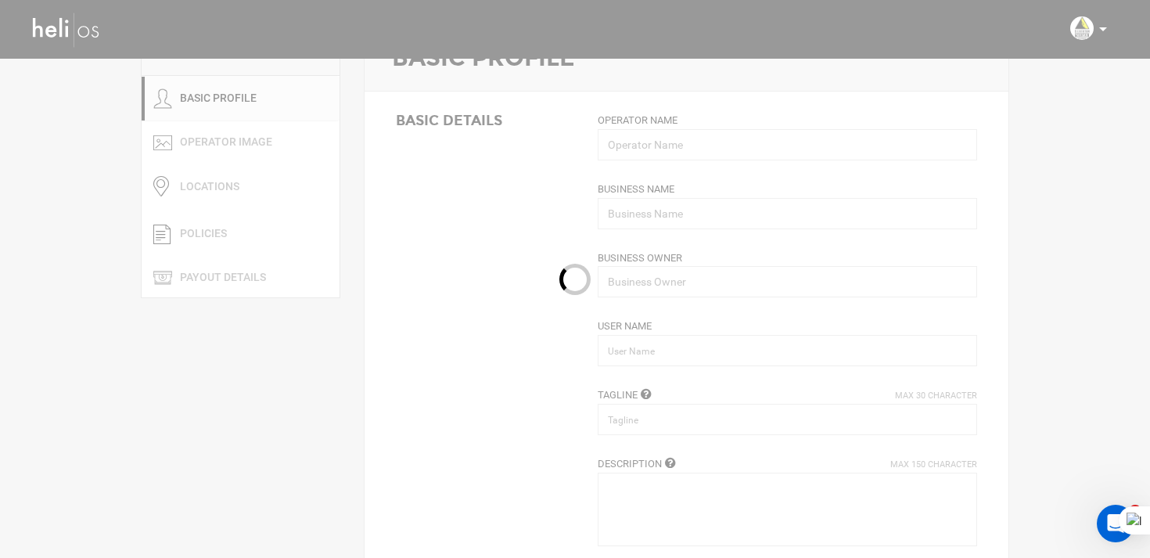
type input "[GEOGRAPHIC_DATA]"
type input "silvertonmountain"
type input "office@silvertonmountain.com"
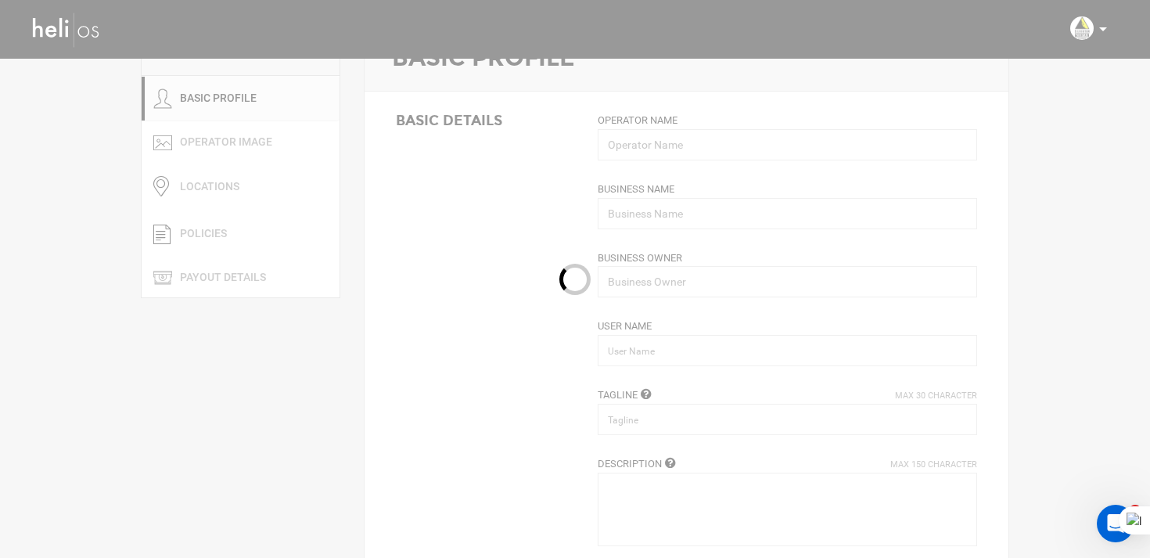
type input "https://silvertonmountain.com/"
type input "6226 State Highway 110"
type input "SIlverton"
type input "81433"
type input "+1 970-387-5706"
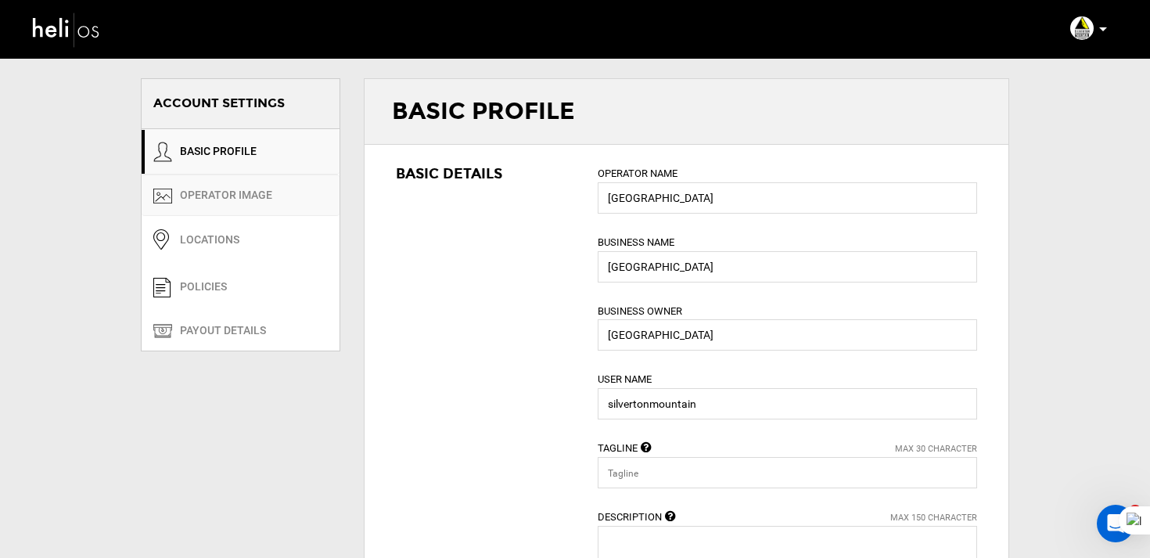
click at [246, 194] on link "OPERATOR IMAGE" at bounding box center [241, 194] width 198 height 41
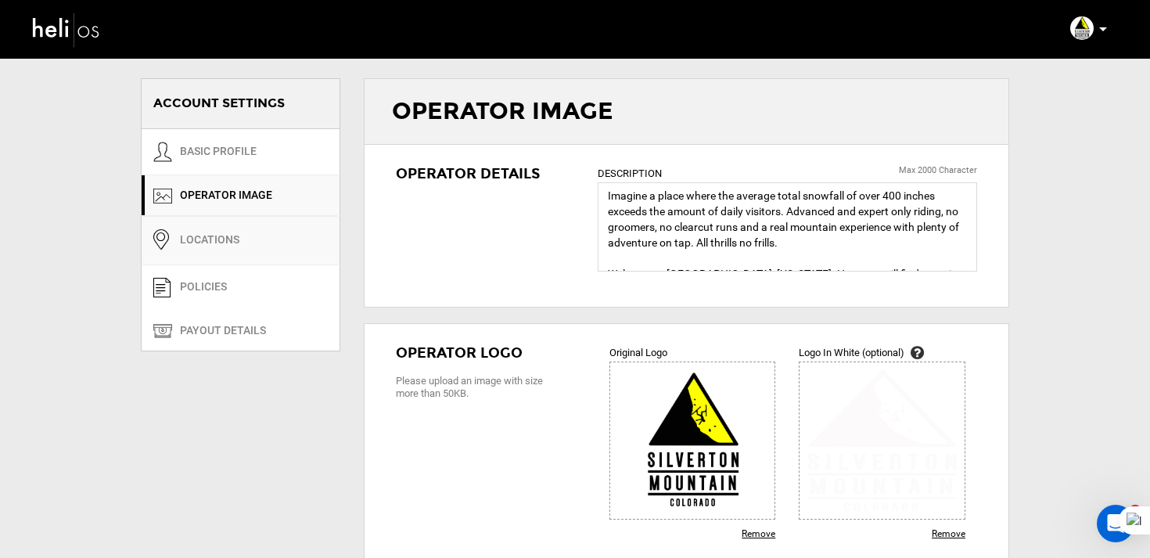
click at [219, 227] on link "Locations" at bounding box center [241, 240] width 198 height 49
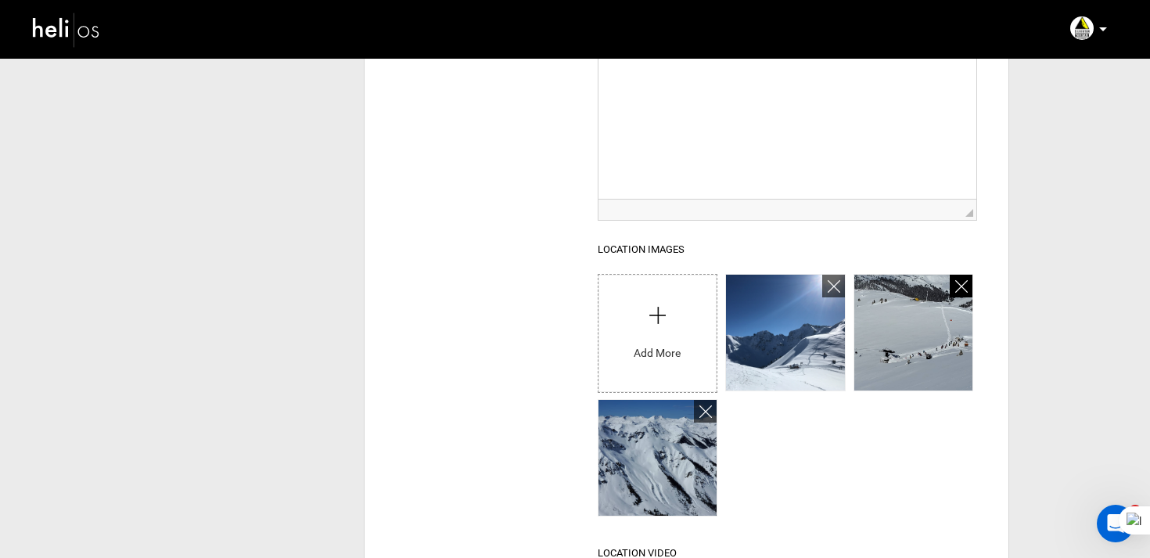
click at [958, 278] on icon at bounding box center [961, 287] width 13 height 18
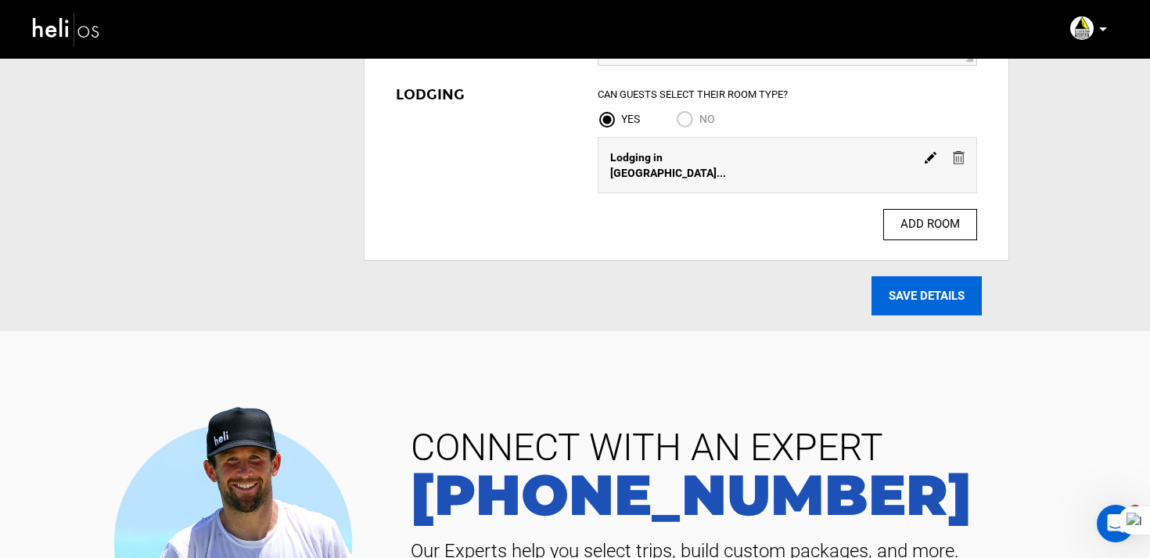
click at [948, 277] on input "SAVE DETAILS" at bounding box center [927, 295] width 110 height 39
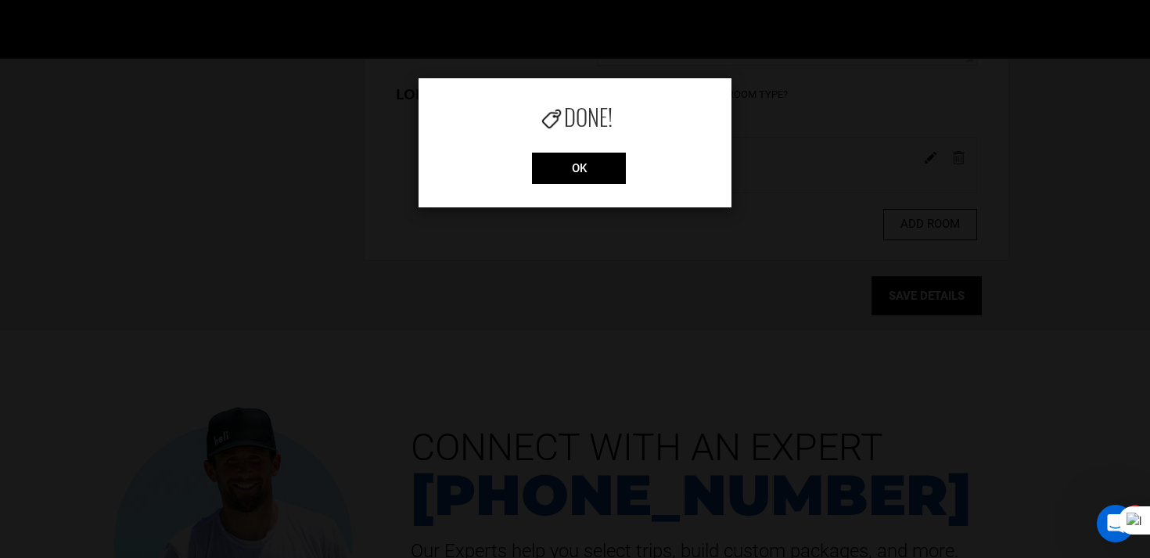
click at [631, 179] on div "OK" at bounding box center [575, 168] width 313 height 31
click at [606, 178] on input "OK" at bounding box center [579, 168] width 94 height 31
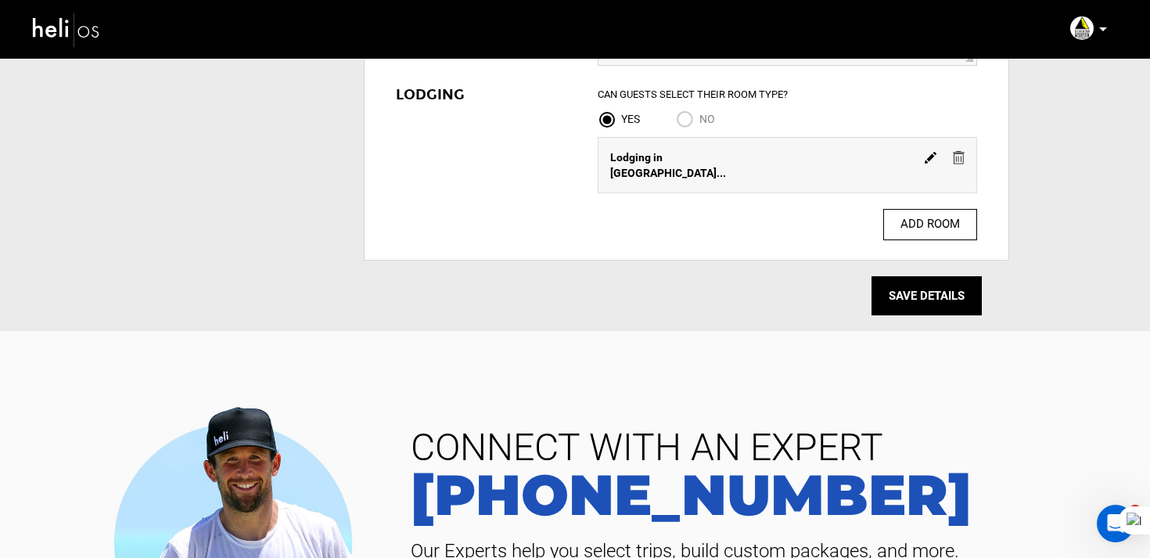
click at [88, 34] on img at bounding box center [66, 29] width 70 height 41
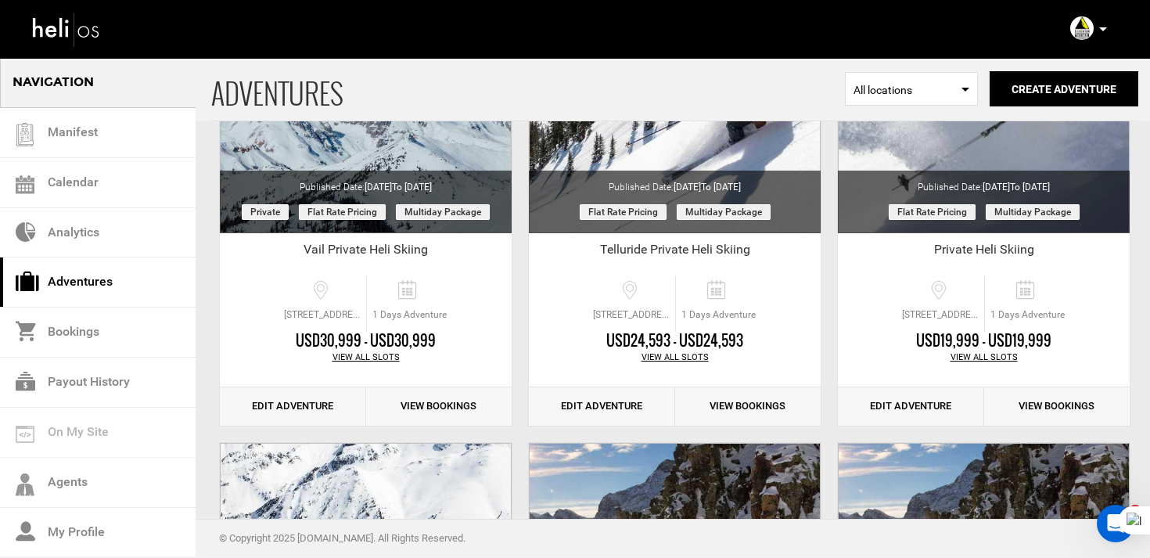
click at [1080, 24] on img at bounding box center [1081, 27] width 23 height 23
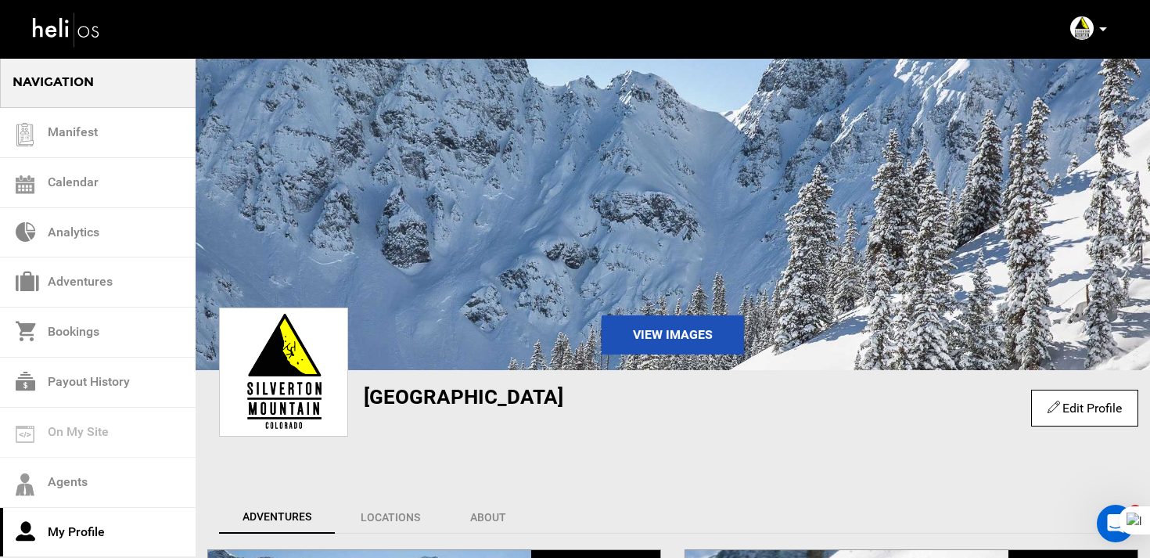
click at [1070, 404] on link "Edit Profile" at bounding box center [1085, 408] width 74 height 15
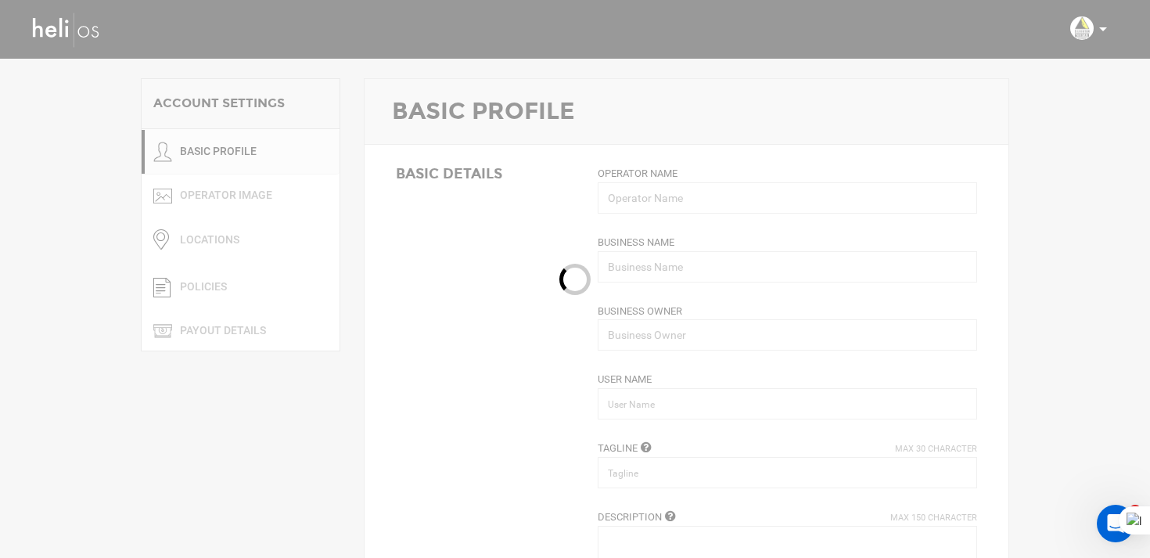
type input "[GEOGRAPHIC_DATA]"
type input "[STREET_ADDRESS]"
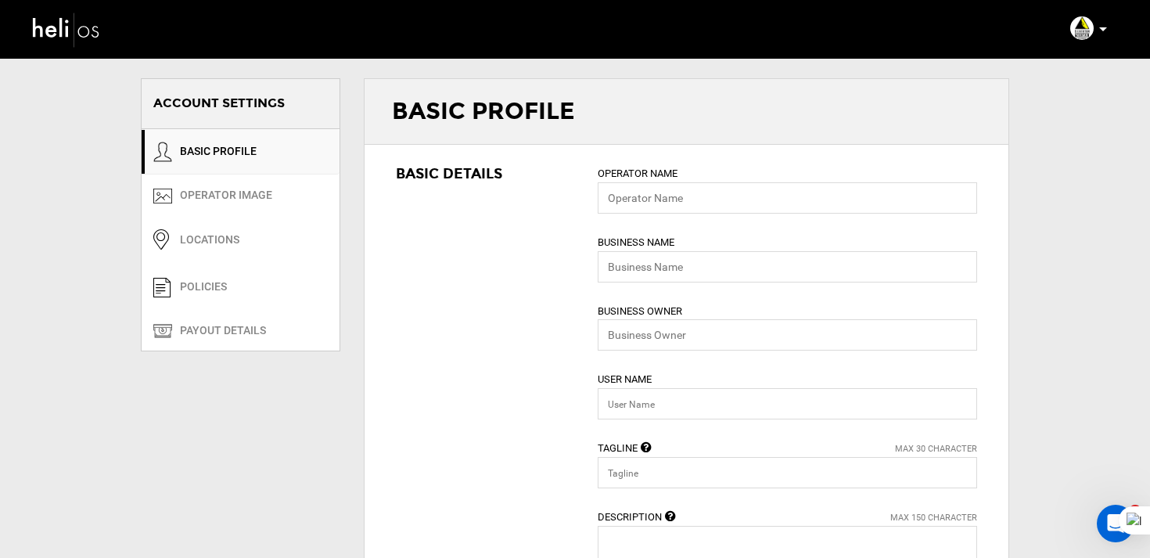
type input "[GEOGRAPHIC_DATA]"
type input "silvertonmountain"
type input "office@silvertonmountain.com"
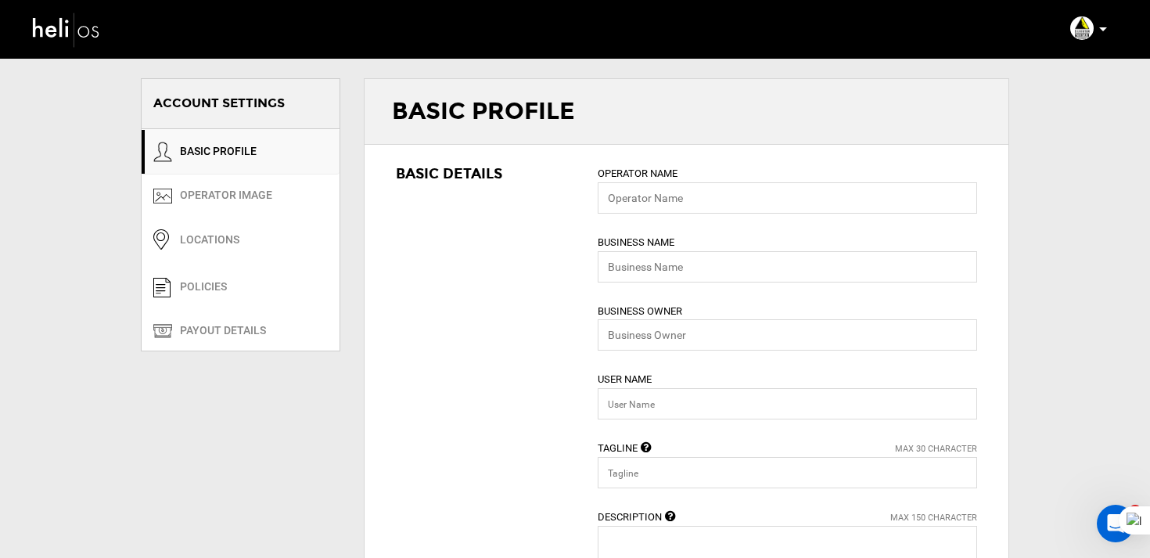
type input "https://silvertonmountain.com/"
type input "6226 State Highway 110"
type input "SIlverton"
type input "81433"
type input "+1 970-387-5706"
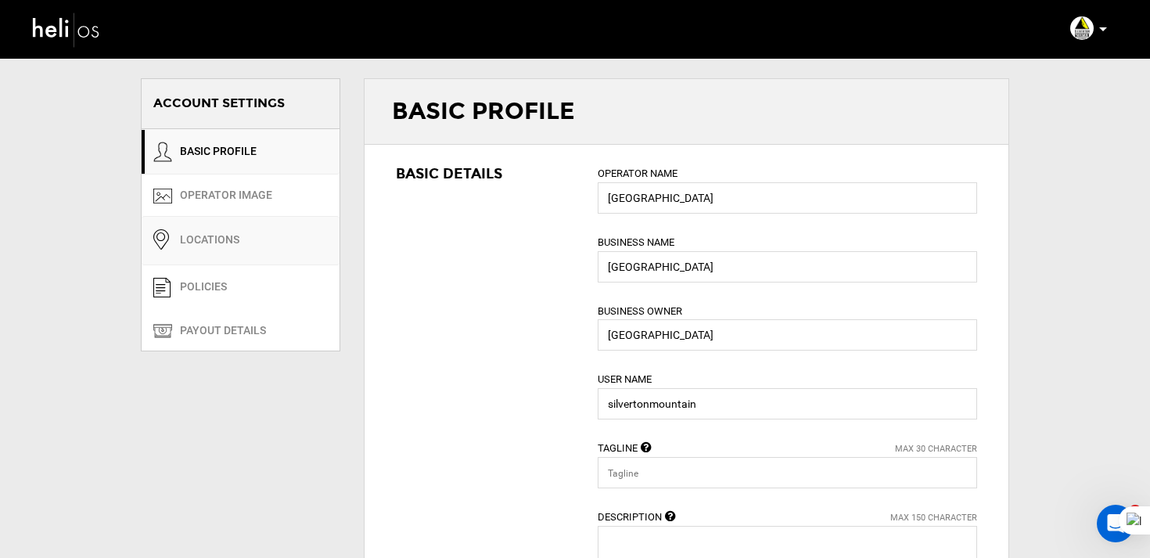
click at [239, 244] on link "Locations" at bounding box center [241, 240] width 198 height 49
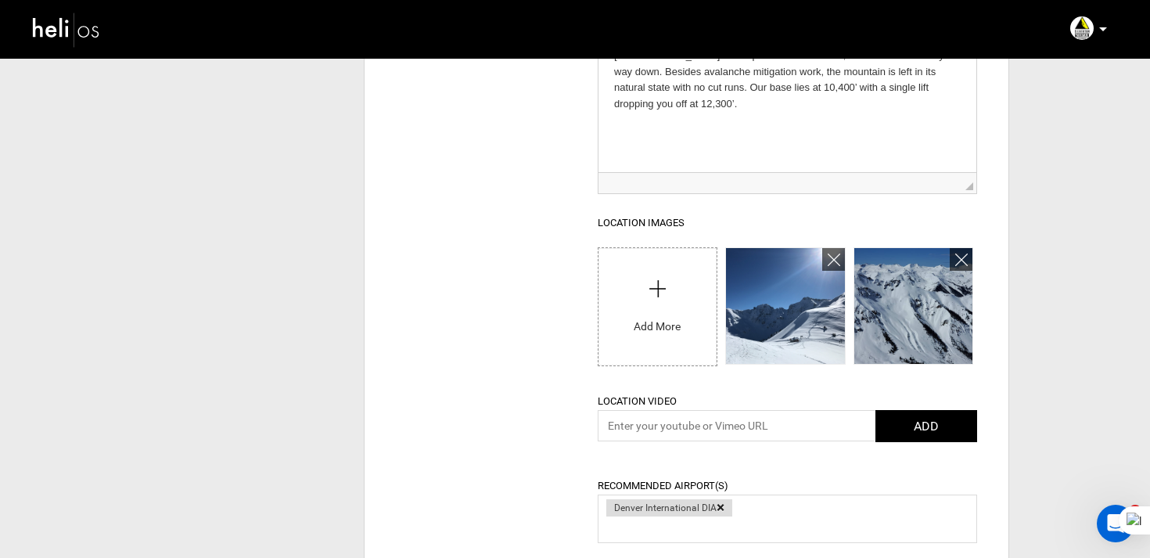
click at [102, 34] on link at bounding box center [67, 28] width 94 height 56
click at [86, 35] on img at bounding box center [66, 29] width 70 height 41
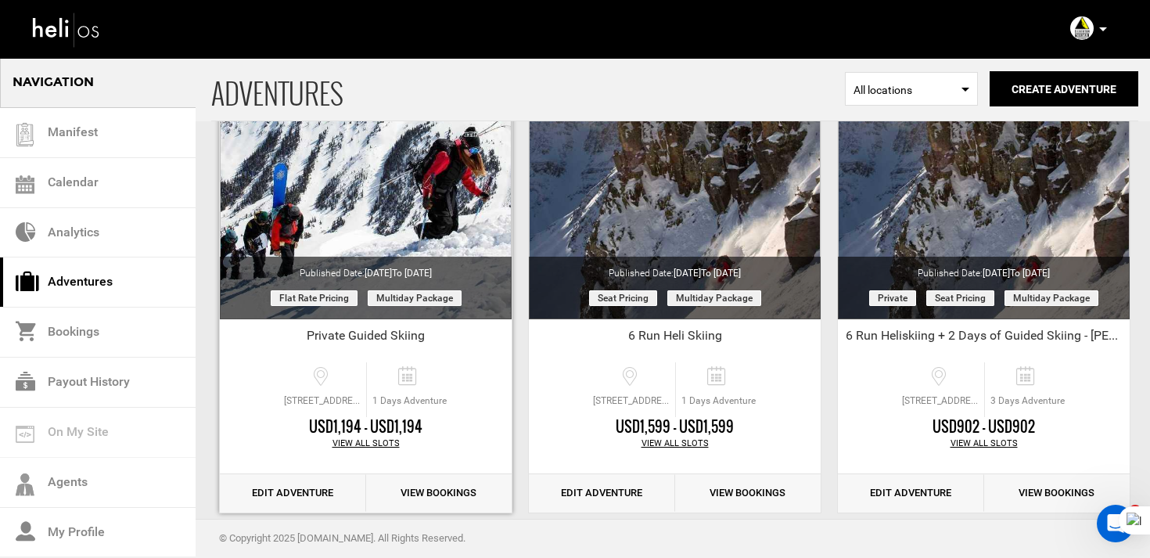
click at [313, 488] on link "Edit Adventure" at bounding box center [293, 493] width 146 height 38
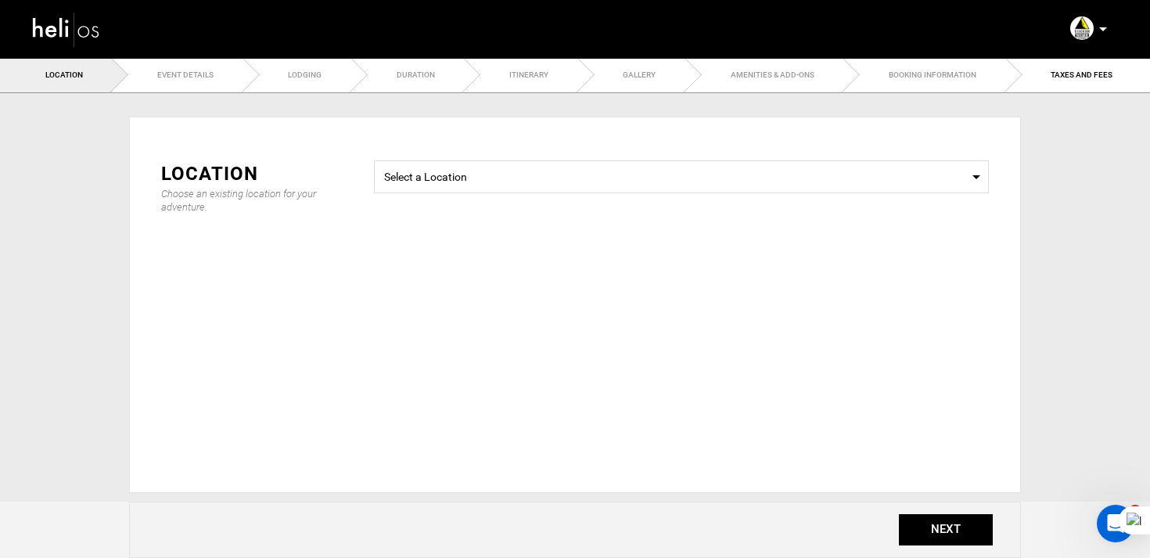
type input "Private Guided Skiing"
checkbox input "true"
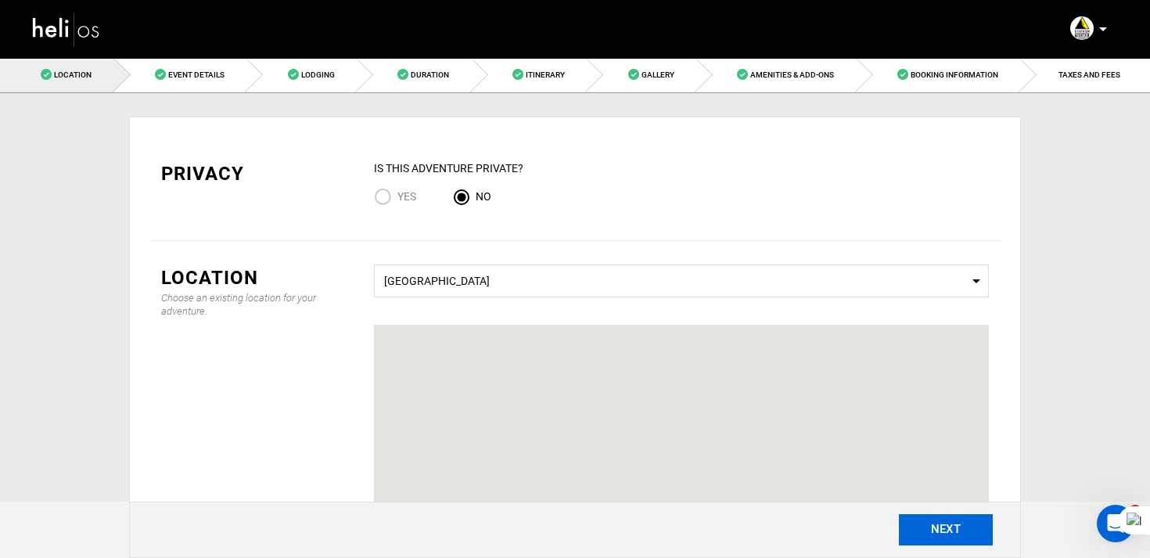
click at [956, 523] on button "NEXT" at bounding box center [946, 529] width 94 height 31
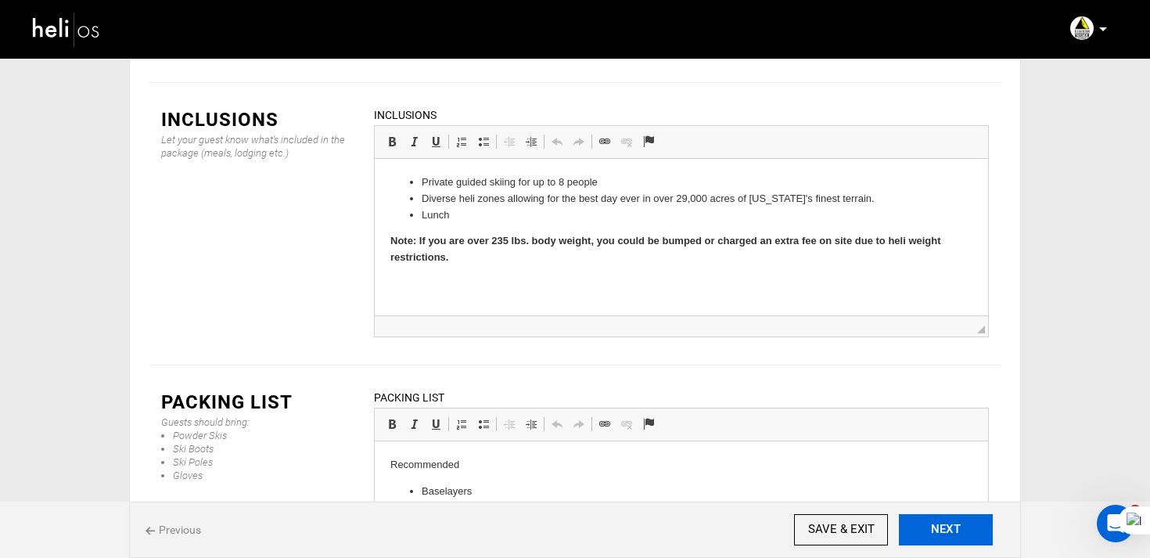
click at [929, 528] on button "NEXT" at bounding box center [946, 529] width 94 height 31
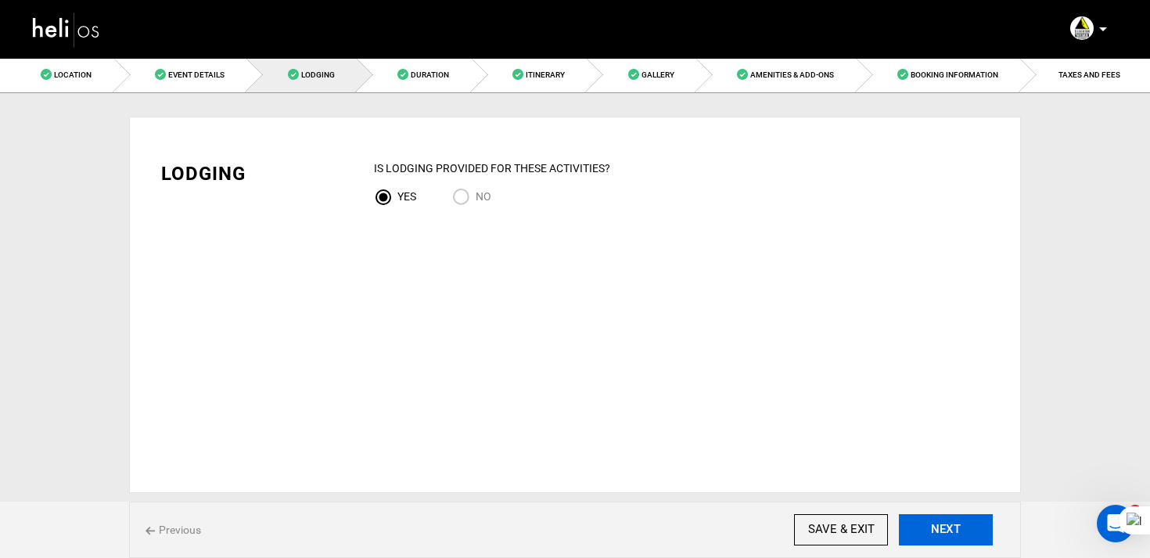
click at [929, 528] on button "NEXT" at bounding box center [946, 529] width 94 height 31
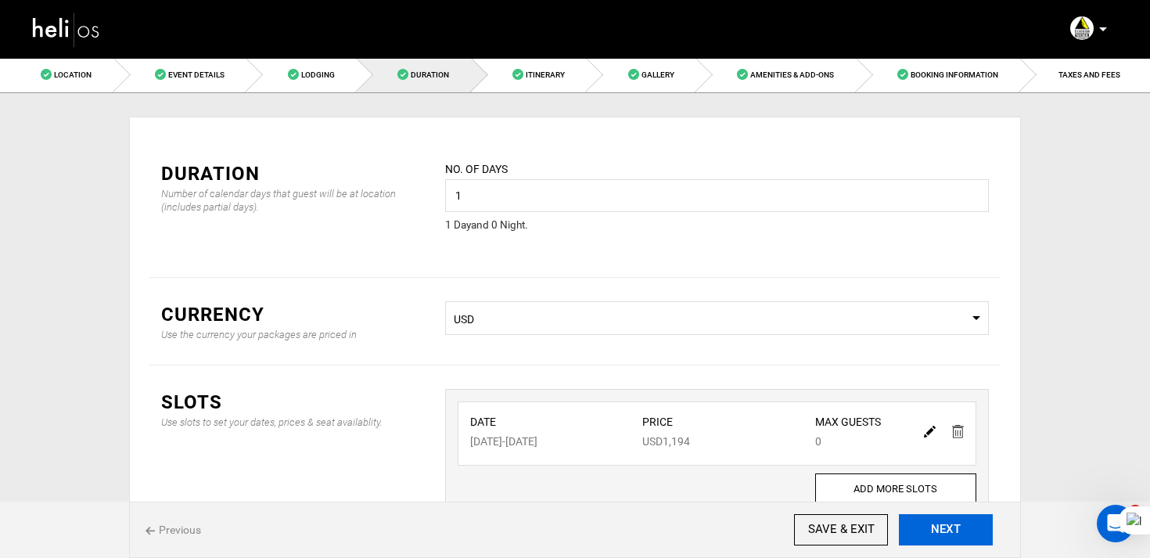
click at [929, 528] on button "NEXT" at bounding box center [946, 529] width 94 height 31
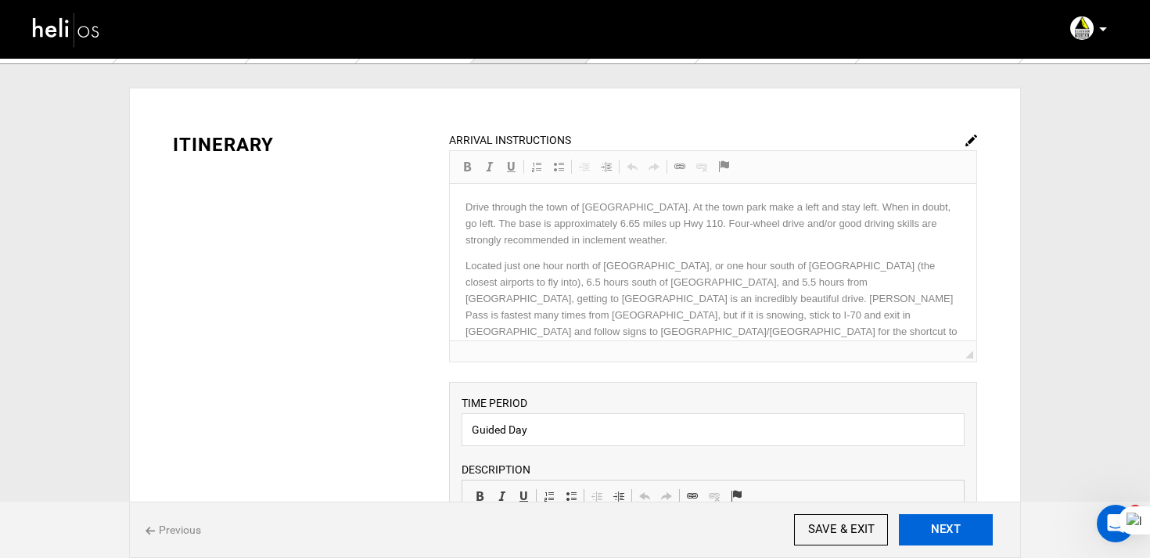
click at [929, 534] on button "NEXT" at bounding box center [946, 529] width 94 height 31
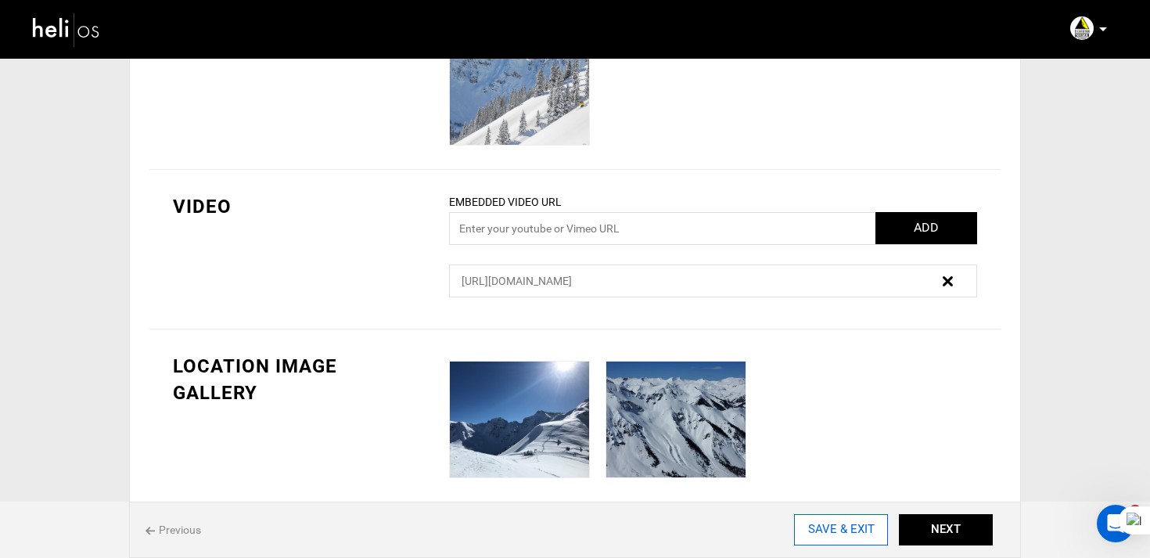
click at [840, 537] on input "SAVE & EXIT" at bounding box center [841, 529] width 94 height 31
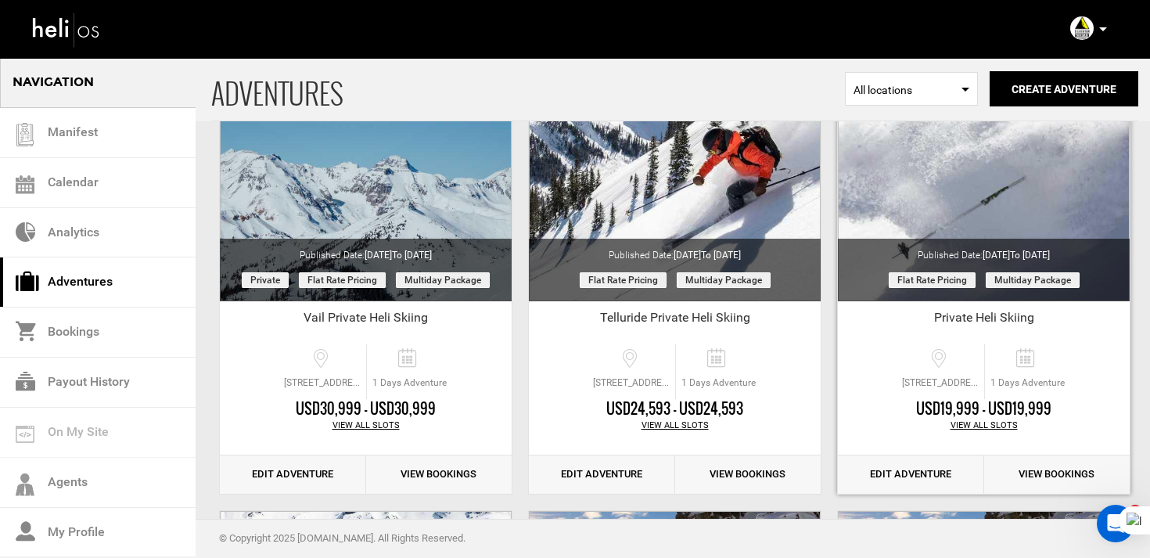
click at [909, 480] on link "Edit Adventure" at bounding box center [911, 474] width 146 height 38
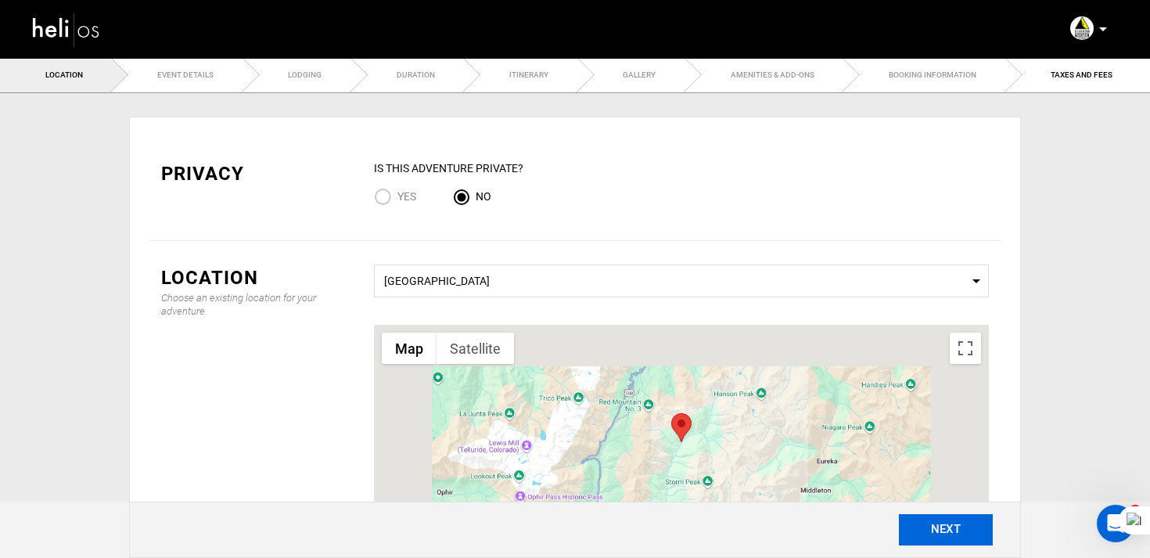
click at [958, 535] on button "NEXT" at bounding box center [946, 529] width 94 height 31
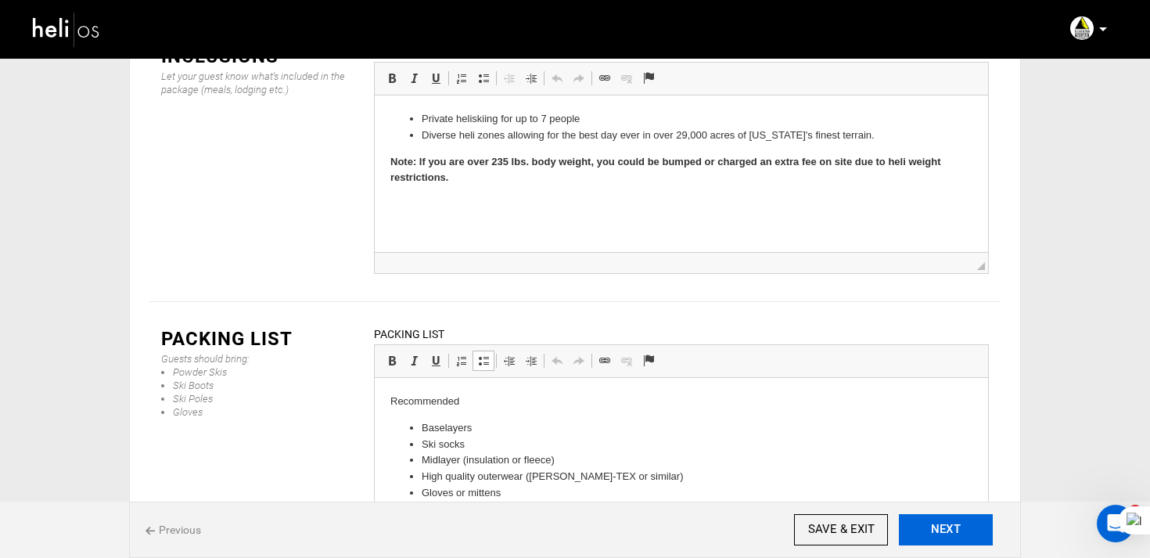
click at [945, 537] on button "NEXT" at bounding box center [946, 529] width 94 height 31
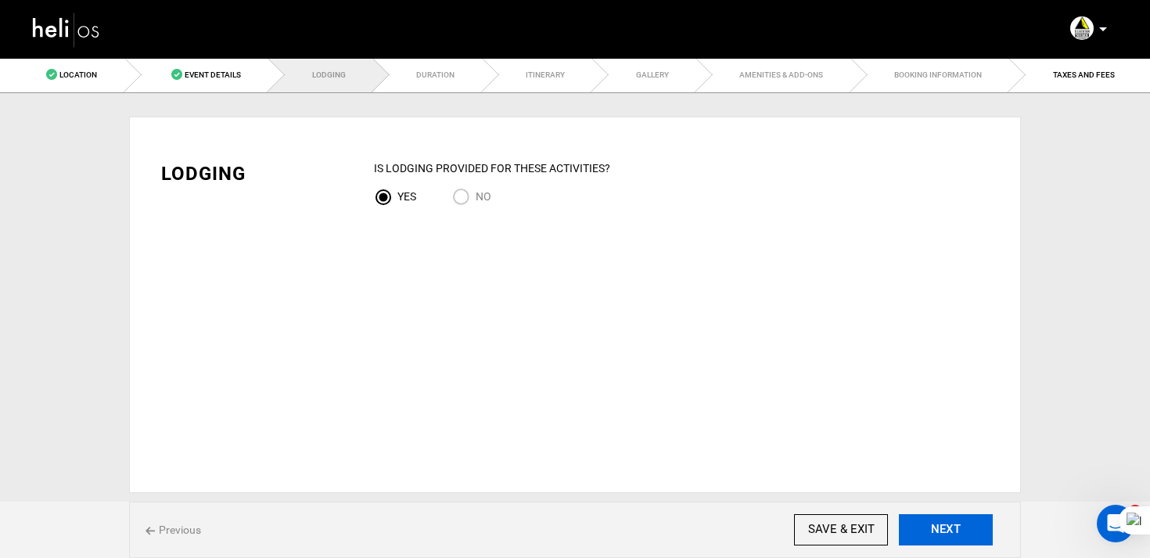
click at [945, 537] on button "NEXT" at bounding box center [946, 529] width 94 height 31
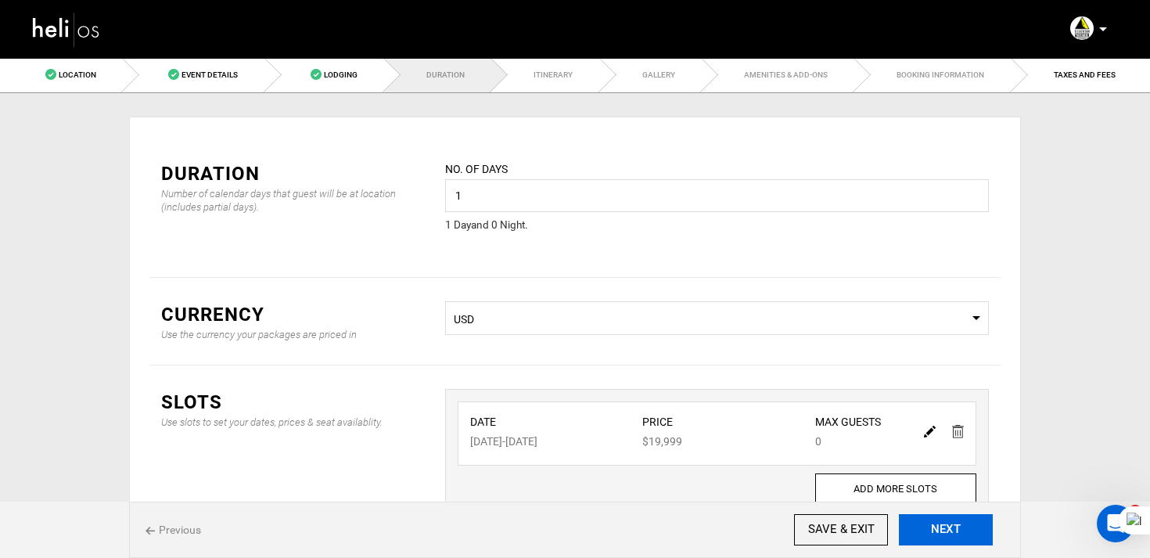
click at [945, 537] on button "NEXT" at bounding box center [946, 529] width 94 height 31
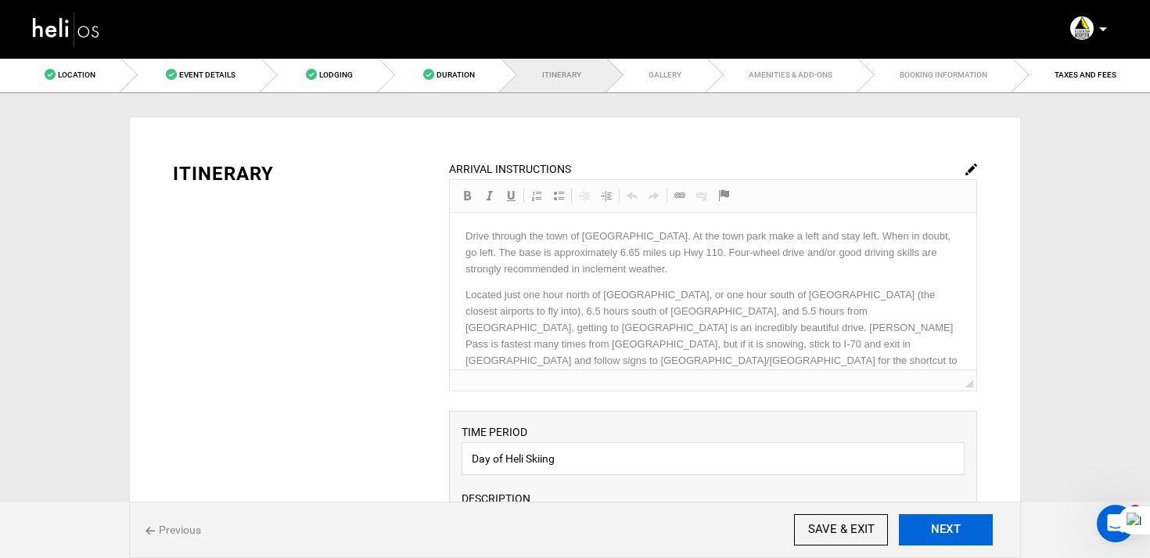
click at [965, 515] on button "NEXT" at bounding box center [946, 529] width 94 height 31
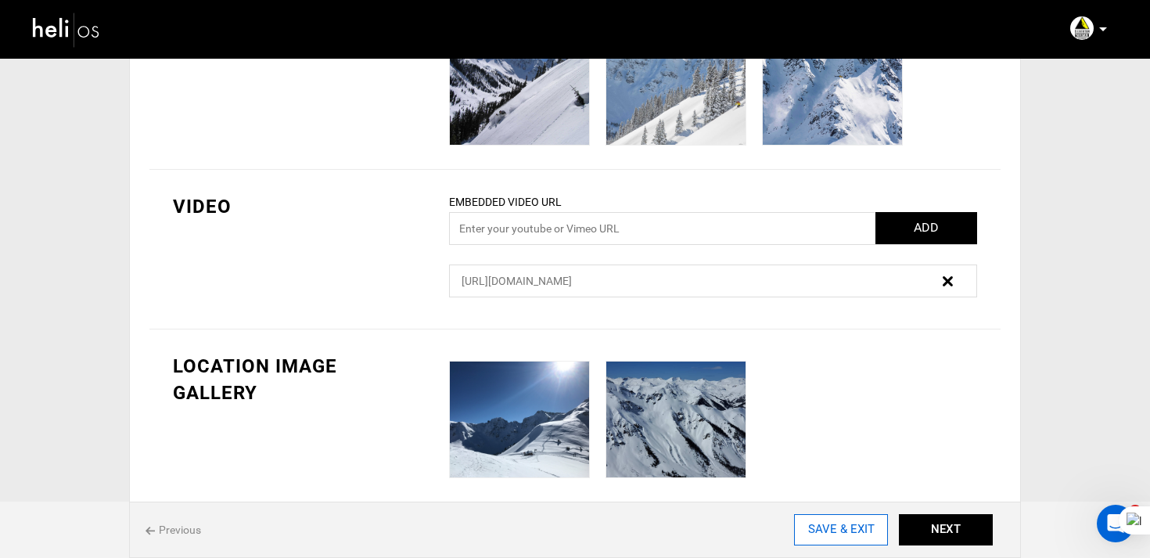
click at [847, 523] on input "SAVE & EXIT" at bounding box center [841, 529] width 94 height 31
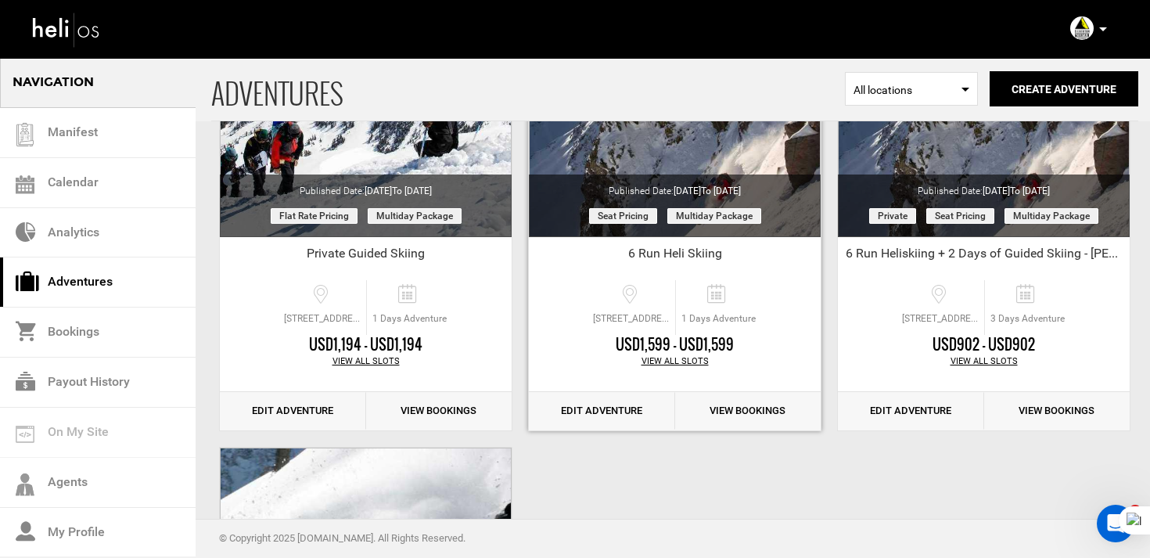
click at [589, 422] on link "Edit Adventure" at bounding box center [602, 411] width 146 height 38
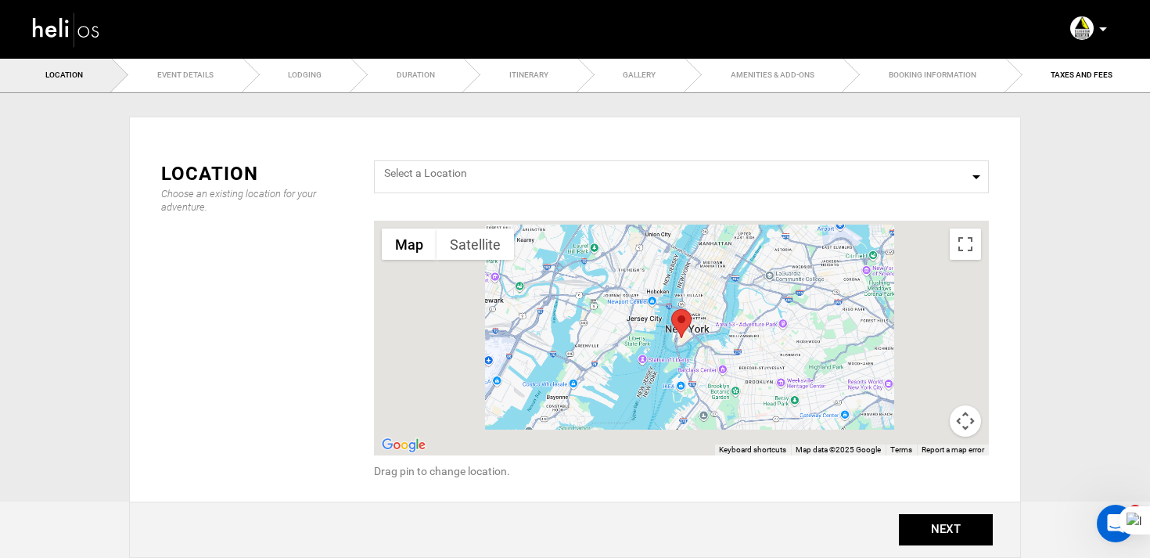
type input "6 Run Heli Skiing"
checkbox input "true"
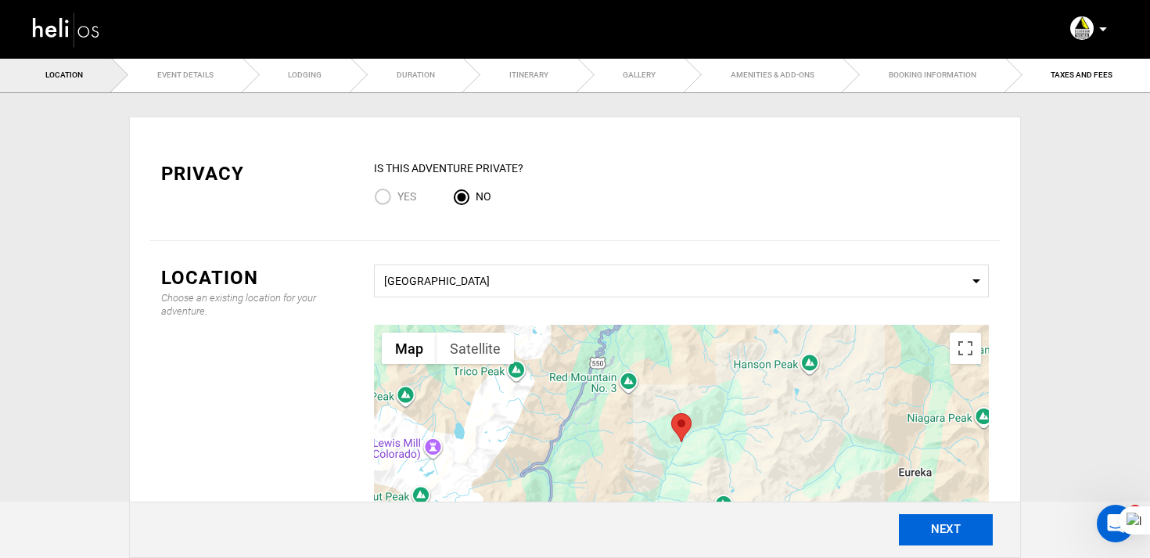
click at [936, 522] on button "NEXT" at bounding box center [946, 529] width 94 height 31
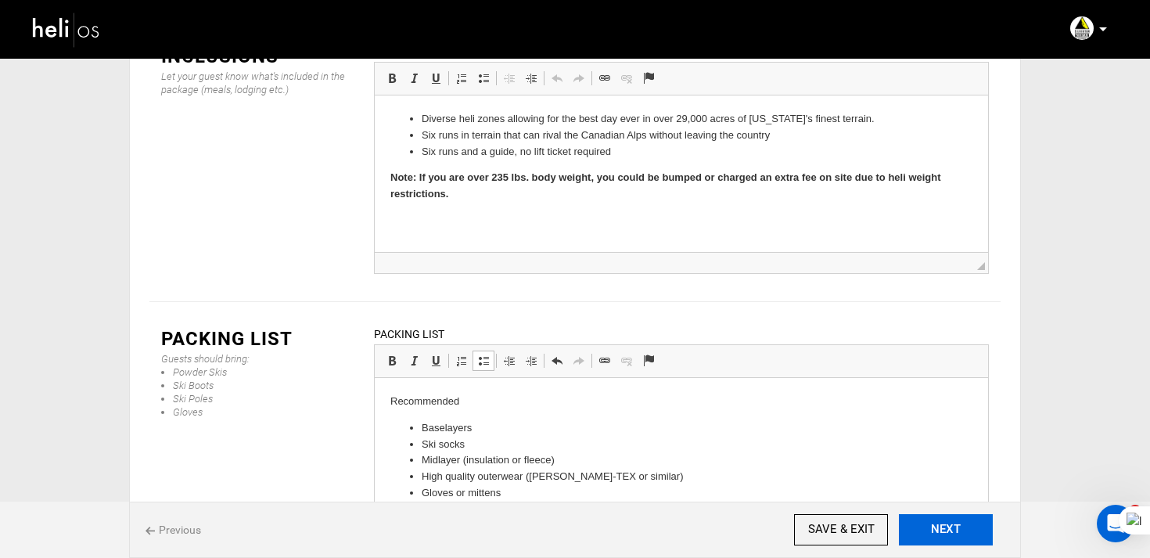
click at [929, 527] on button "NEXT" at bounding box center [946, 529] width 94 height 31
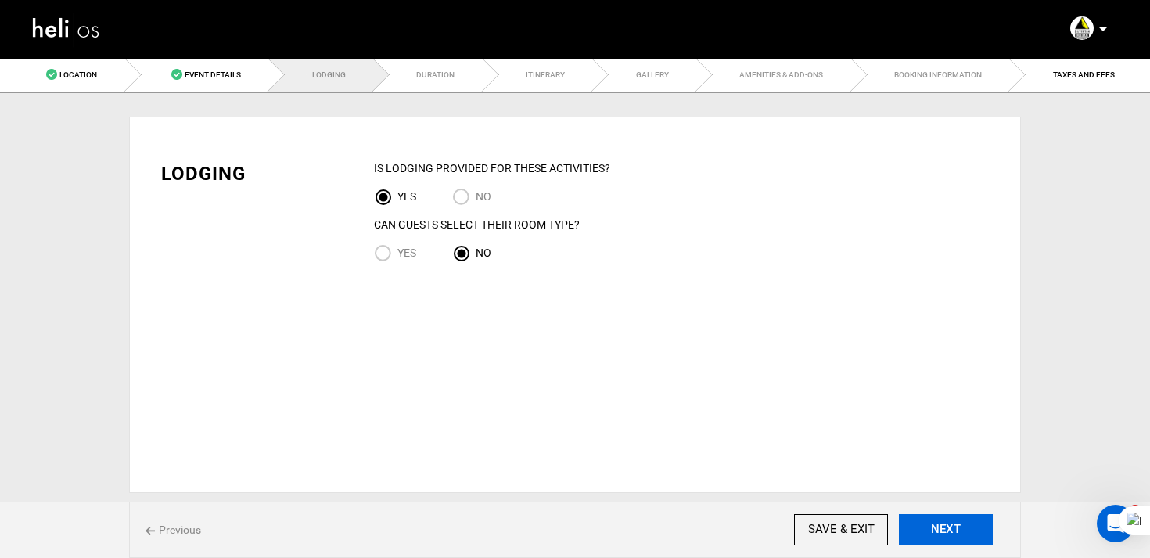
click at [929, 527] on button "NEXT" at bounding box center [946, 529] width 94 height 31
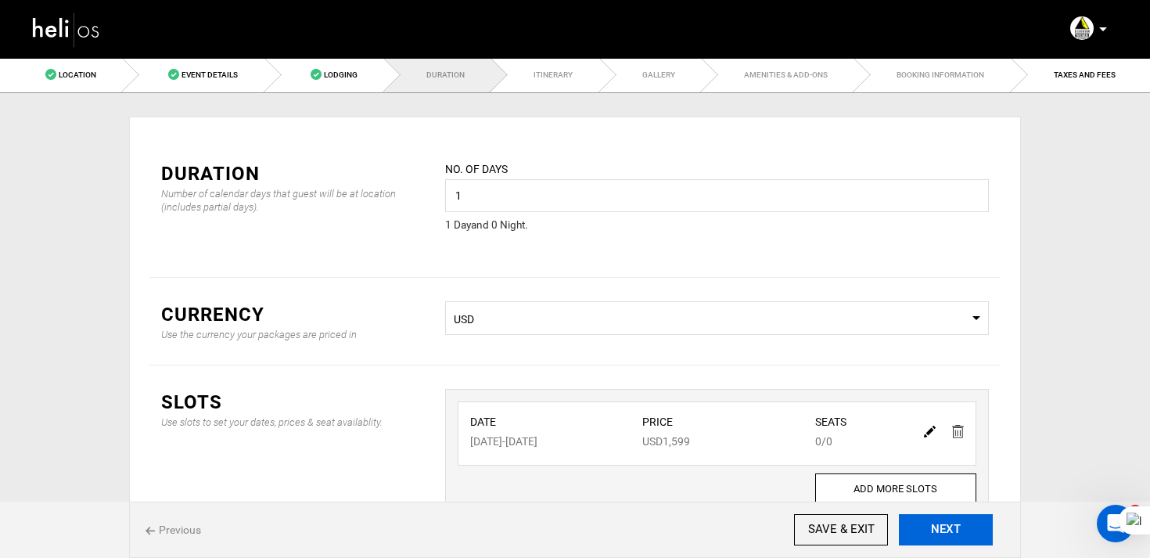
click at [929, 527] on button "NEXT" at bounding box center [946, 529] width 94 height 31
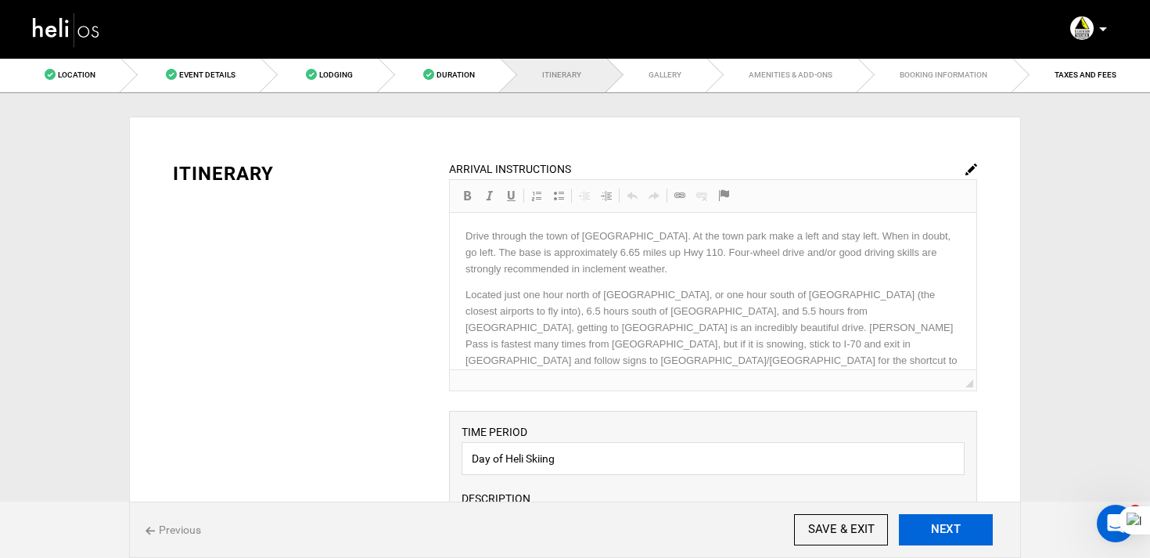
click at [929, 527] on button "NEXT" at bounding box center [946, 529] width 94 height 31
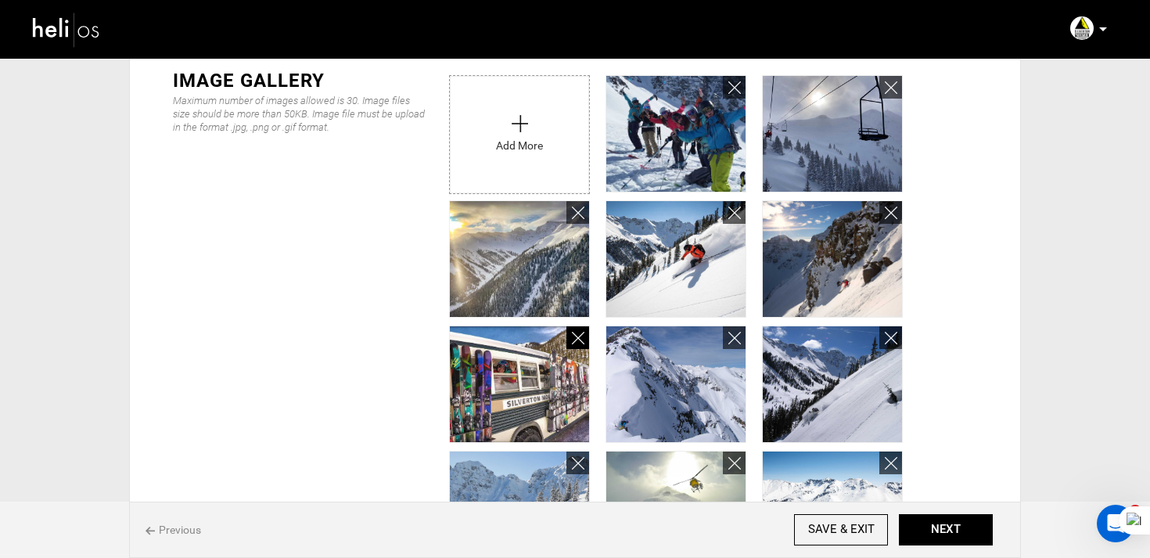
click at [584, 337] on link at bounding box center [577, 337] width 23 height 23
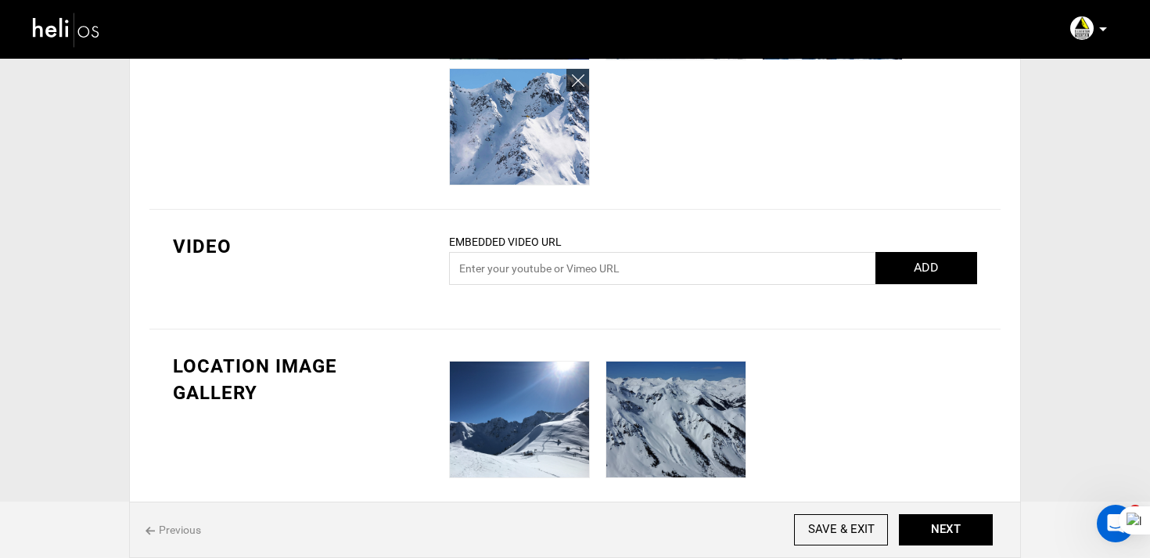
click at [832, 548] on div "Previous SAVE & EXIT NEXT" at bounding box center [575, 529] width 892 height 56
click at [832, 536] on input "SAVE & EXIT" at bounding box center [841, 529] width 94 height 31
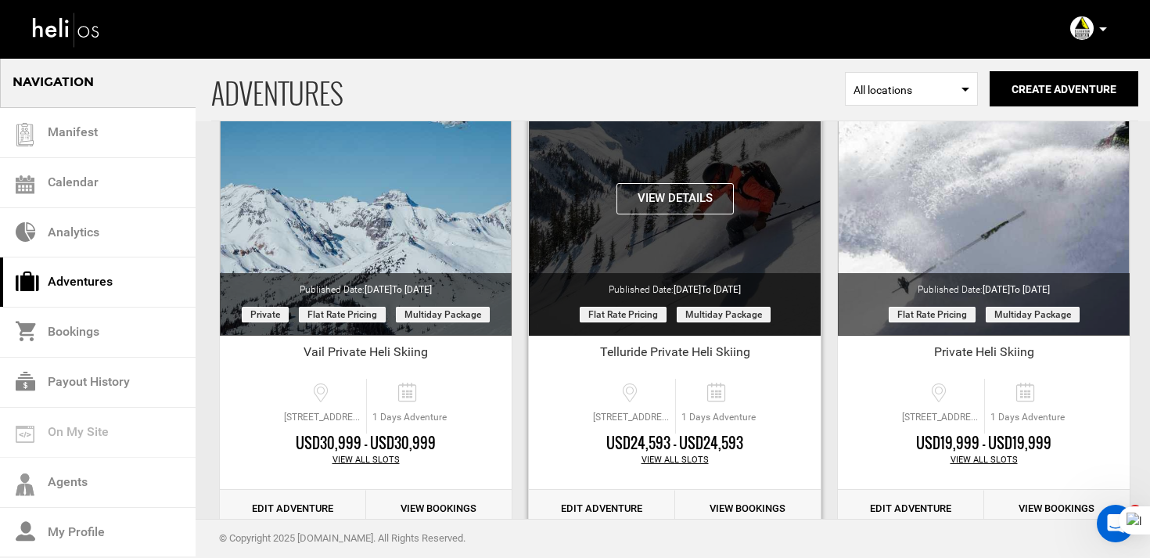
scroll to position [217, 0]
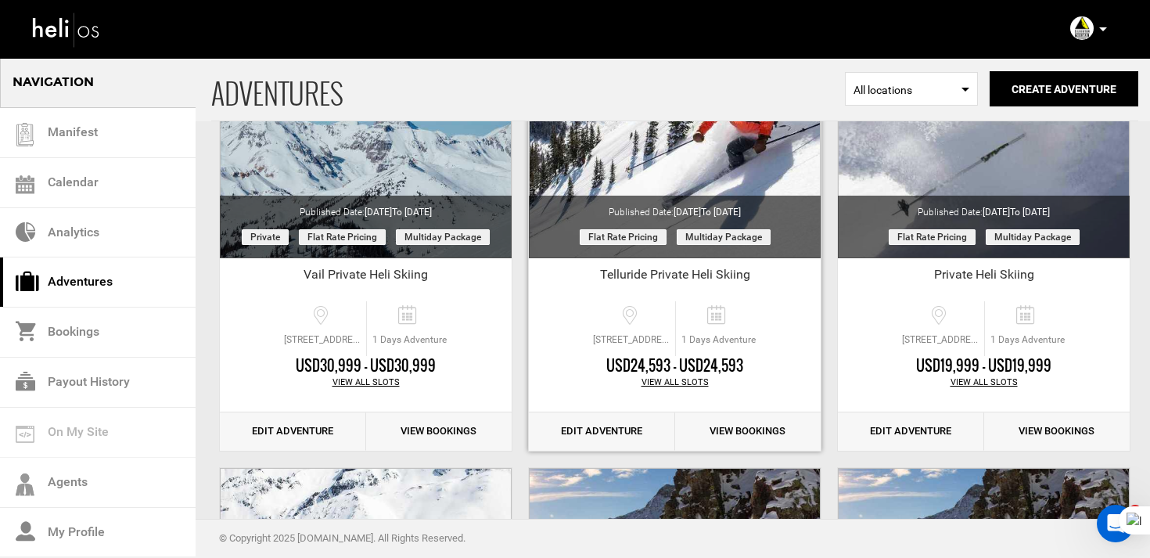
click at [642, 440] on link "Edit Adventure" at bounding box center [602, 431] width 146 height 38
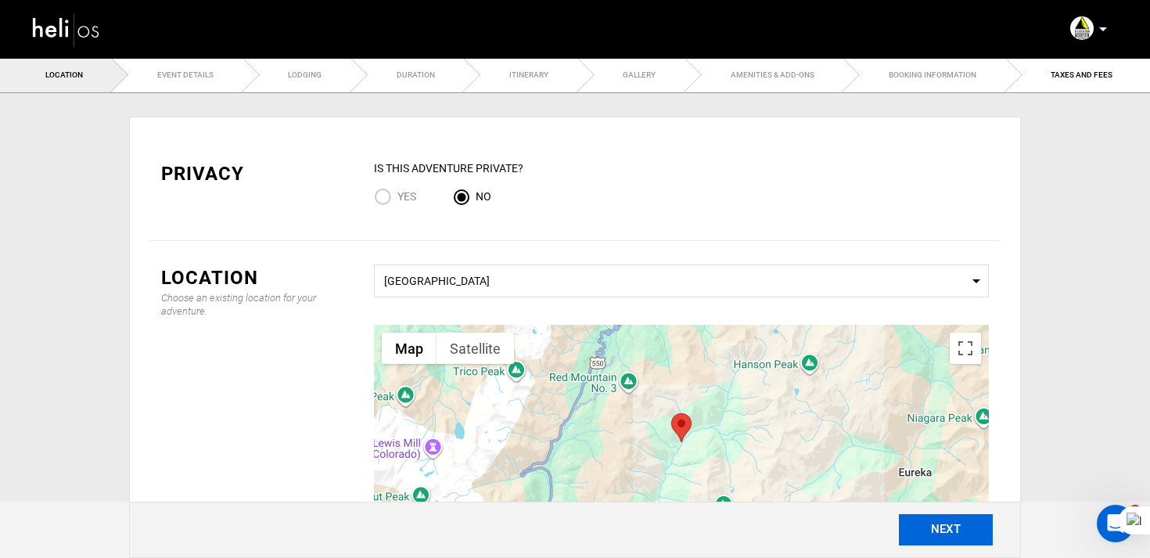
click at [957, 530] on button "NEXT" at bounding box center [946, 529] width 94 height 31
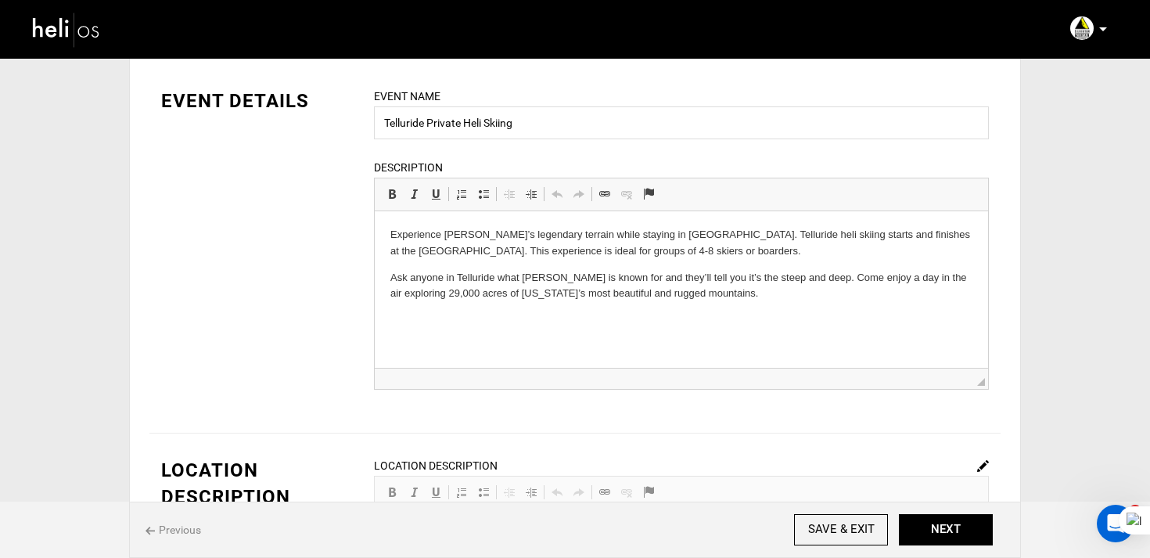
scroll to position [90, 0]
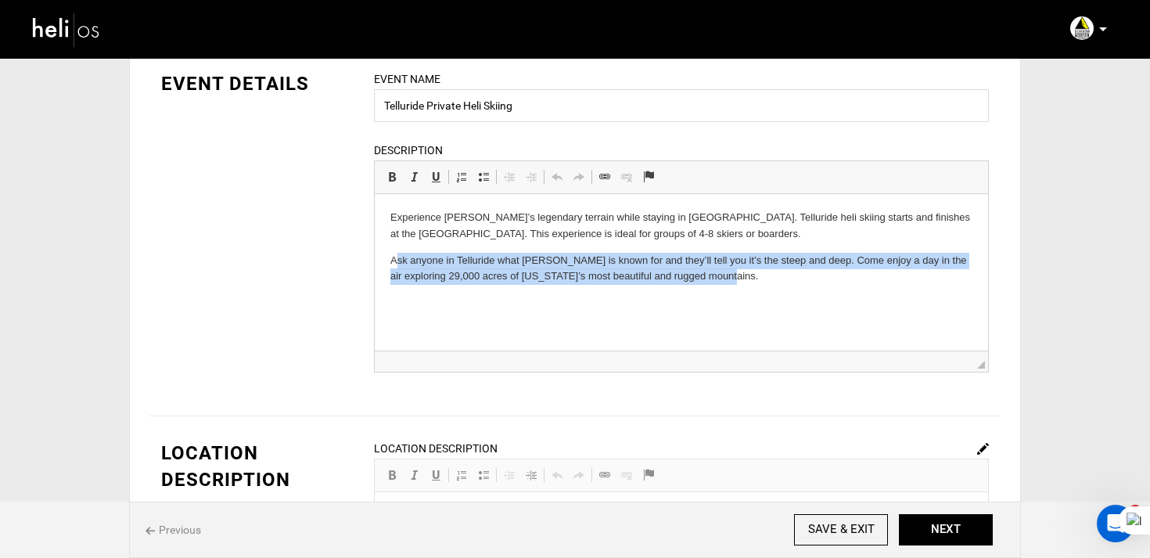
drag, startPoint x: 394, startPoint y: 268, endPoint x: 755, endPoint y: 307, distance: 363.6
click at [755, 300] on html "Experience Silverton’s legendary terrain while staying in Telluride. Telluride …" at bounding box center [681, 247] width 613 height 106
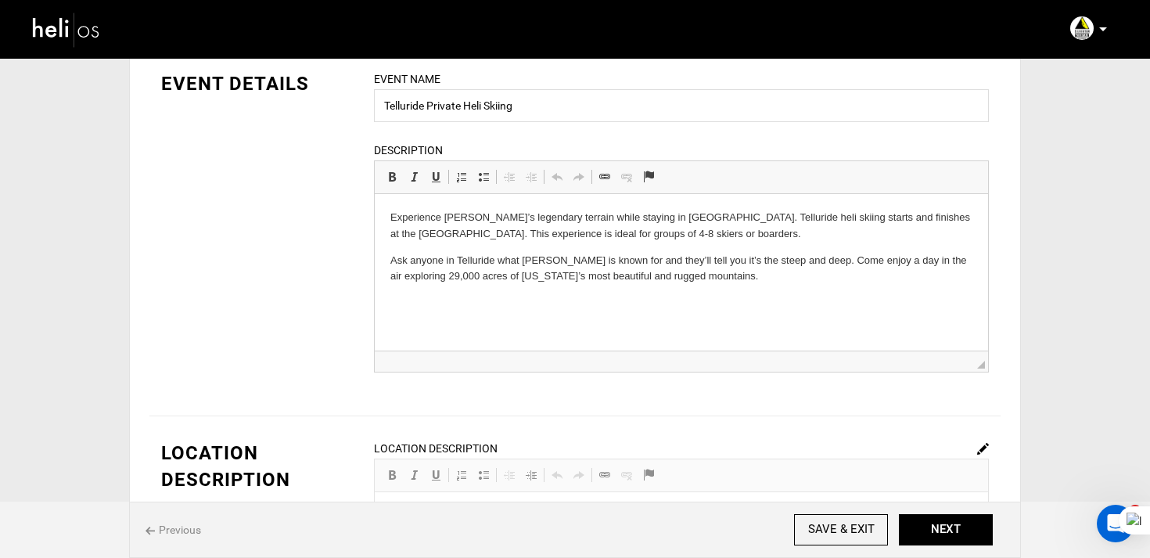
click at [491, 300] on html "Experience Silverton’s legendary terrain while staying in Telluride. Telluride …" at bounding box center [681, 247] width 613 height 106
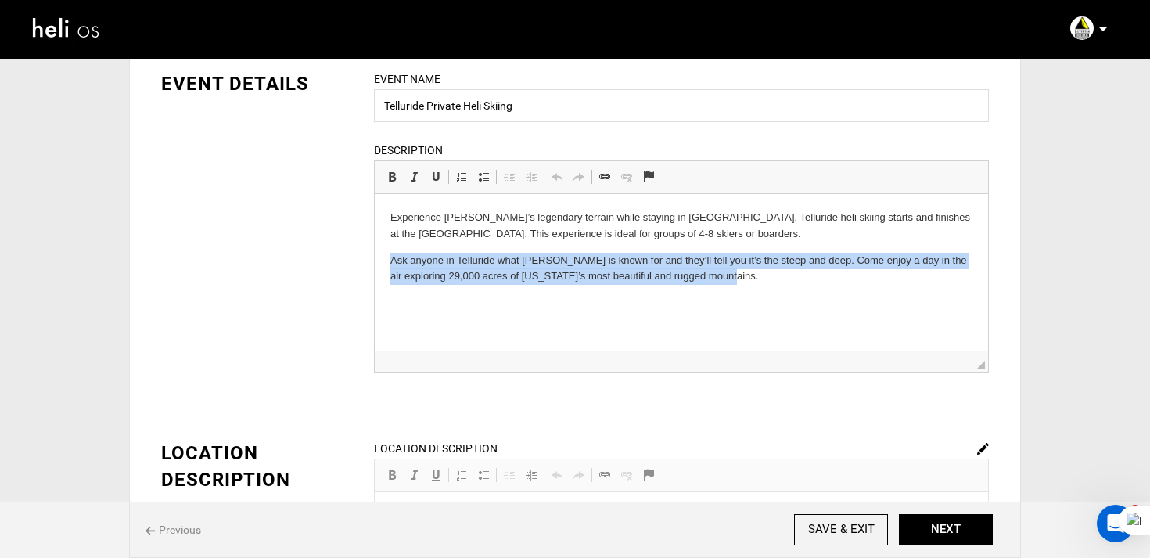
drag, startPoint x: 385, startPoint y: 261, endPoint x: 828, endPoint y: 301, distance: 444.7
click at [828, 300] on html "Experience Silverton’s legendary terrain while staying in Telluride. Telluride …" at bounding box center [681, 247] width 613 height 106
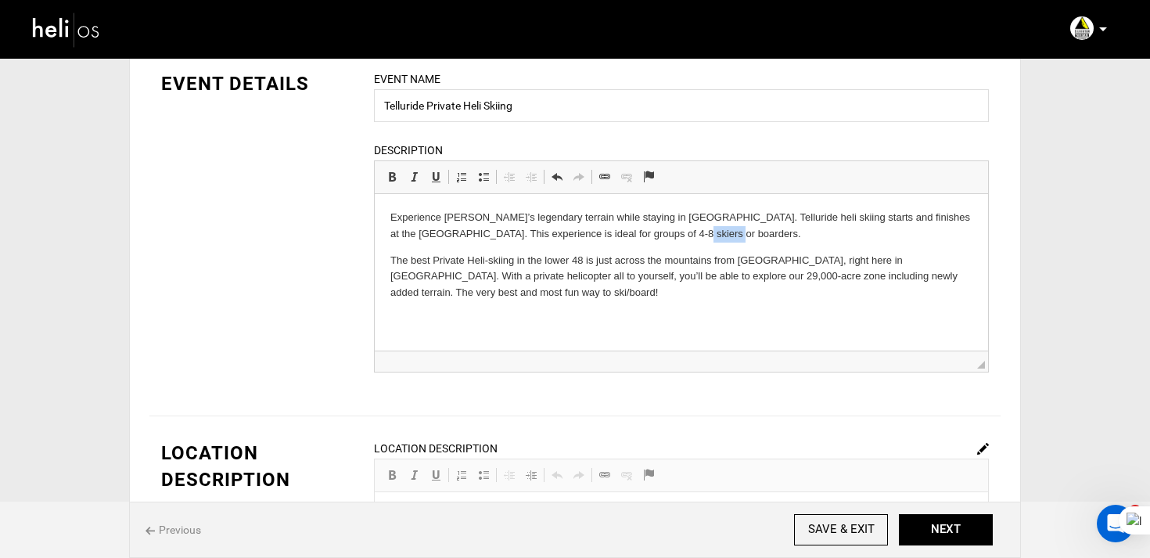
drag, startPoint x: 685, startPoint y: 233, endPoint x: 622, endPoint y: 225, distance: 63.1
click at [622, 225] on p "Experience Silverton’s legendary terrain while staying in Telluride. Telluride …" at bounding box center [681, 226] width 582 height 33
click at [693, 216] on p "Experience Silverton’s legendary terrain while staying in Telluride. Telluride …" at bounding box center [681, 226] width 582 height 33
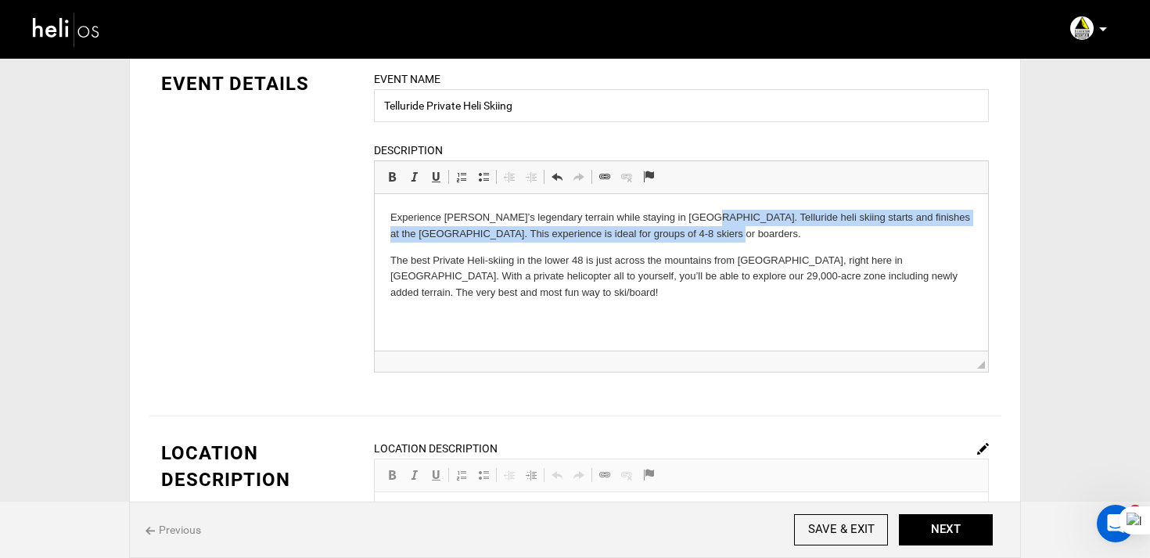
drag, startPoint x: 683, startPoint y: 215, endPoint x: 714, endPoint y: 227, distance: 32.7
click at [714, 227] on p "Experience Silverton’s legendary terrain while staying in Telluride. Telluride …" at bounding box center [681, 226] width 582 height 33
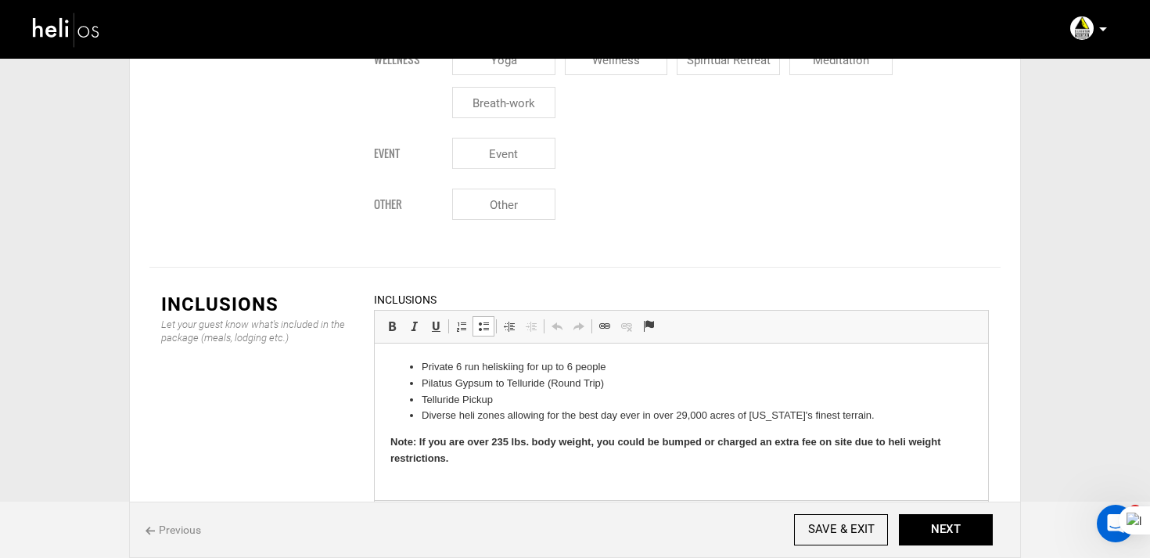
scroll to position [2144, 0]
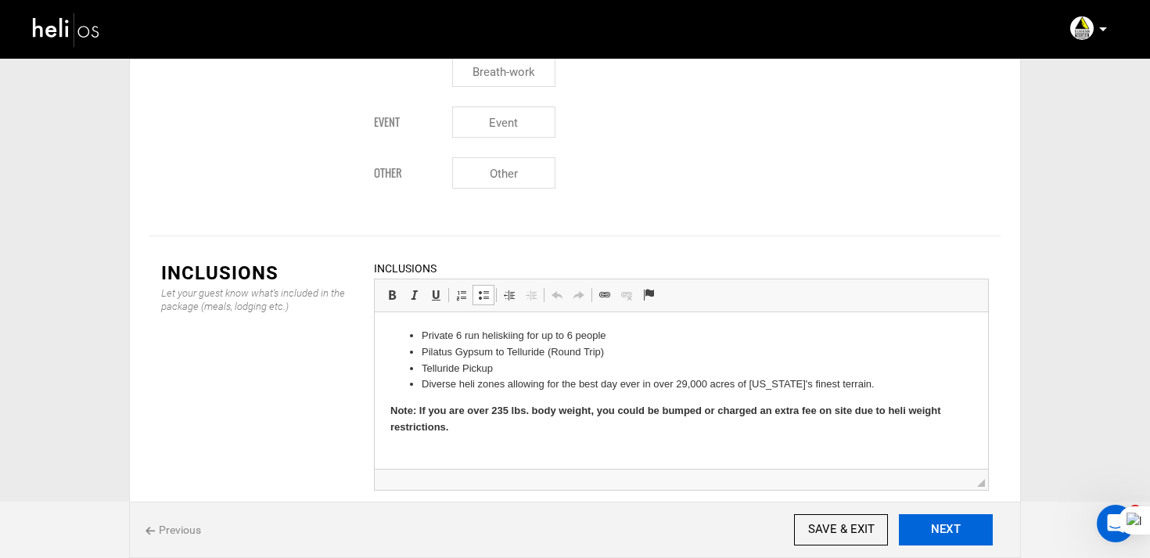
click at [974, 538] on button "NEXT" at bounding box center [946, 529] width 94 height 31
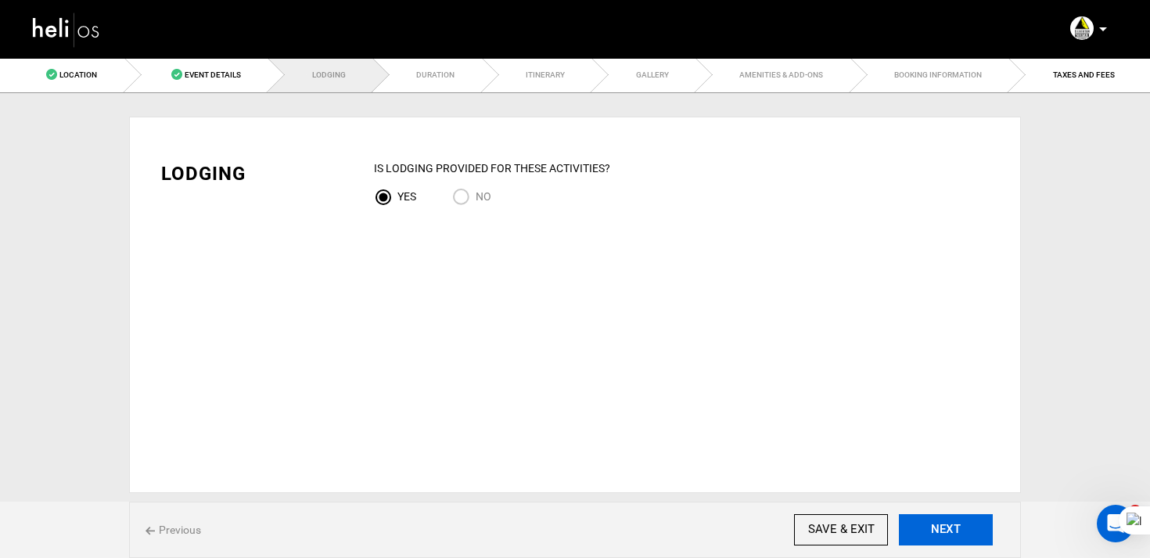
click at [974, 538] on button "NEXT" at bounding box center [946, 529] width 94 height 31
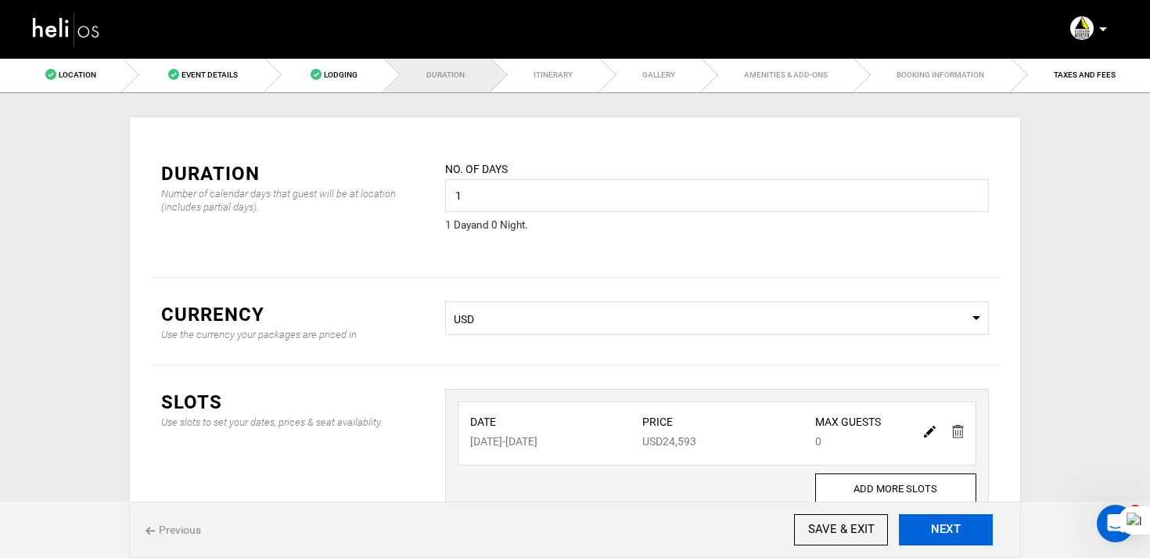
click at [969, 524] on button "NEXT" at bounding box center [946, 529] width 94 height 31
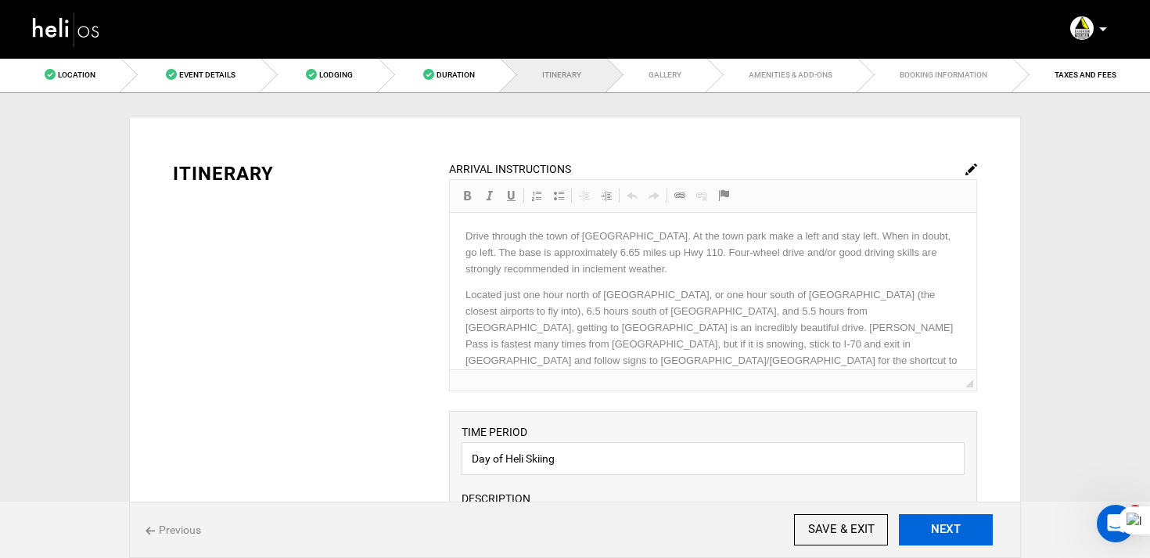
click at [967, 526] on button "NEXT" at bounding box center [946, 529] width 94 height 31
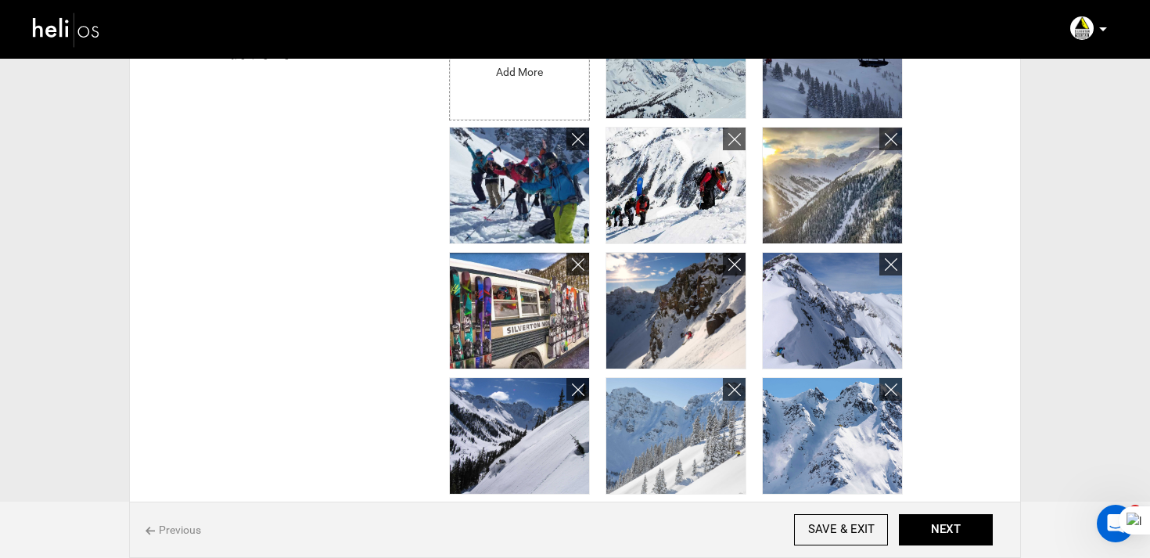
scroll to position [483, 0]
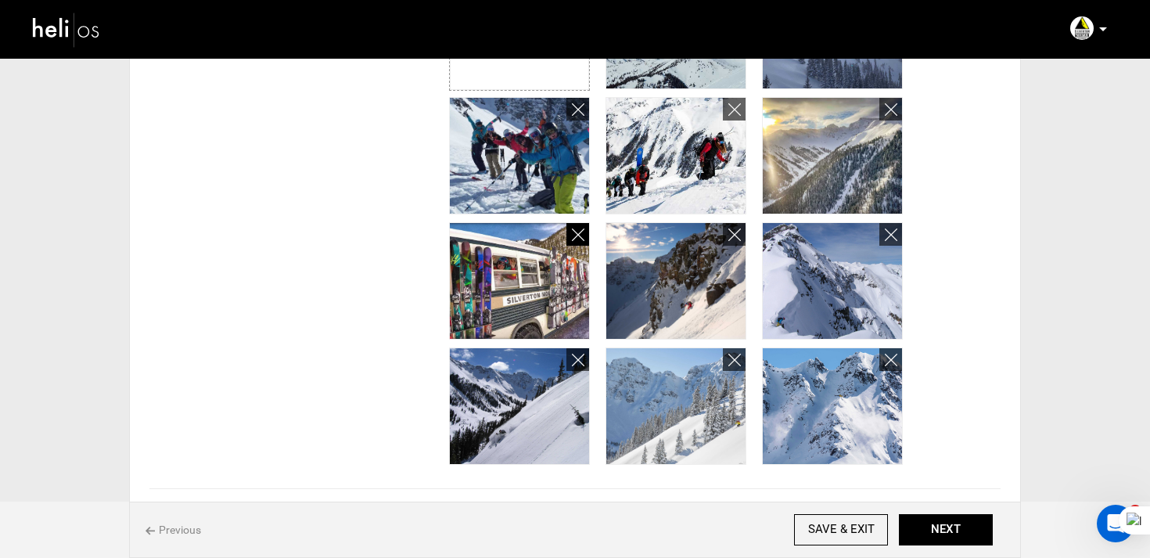
click at [578, 234] on icon at bounding box center [578, 235] width 13 height 18
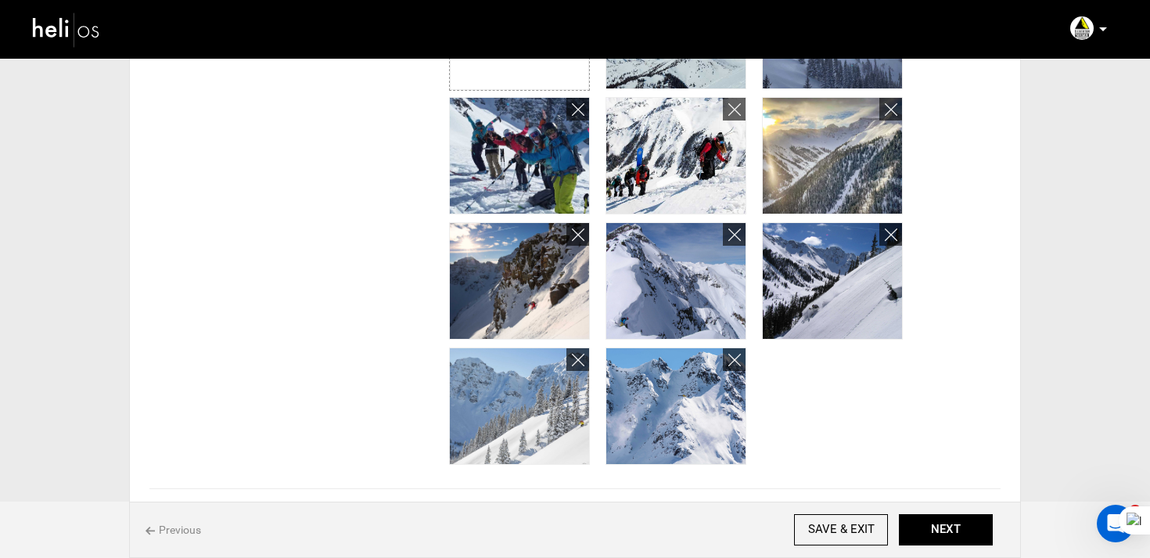
scroll to position [0, 0]
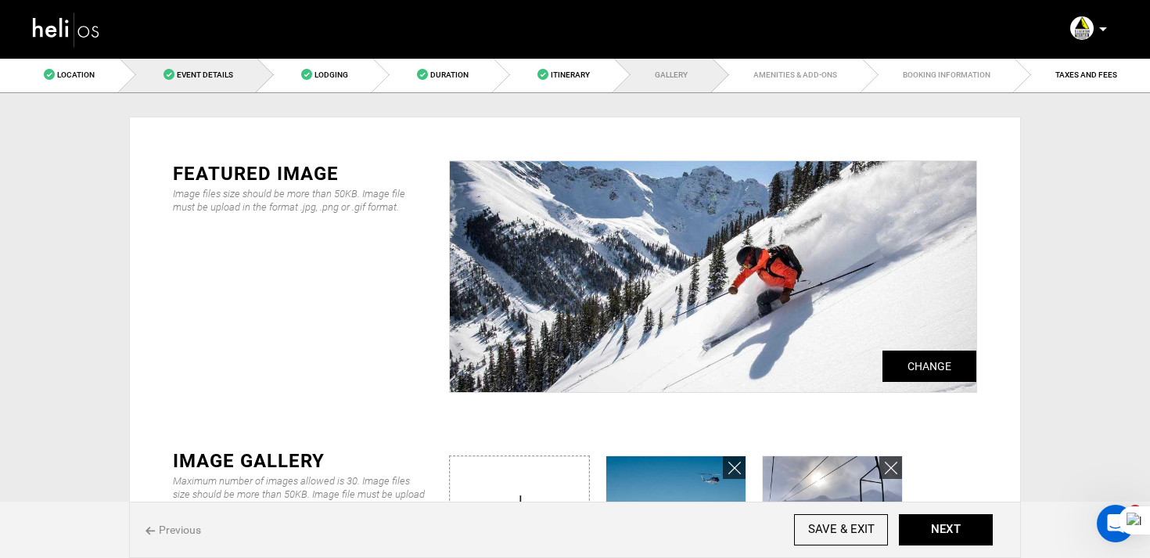
click at [228, 74] on span "Event Details" at bounding box center [205, 74] width 56 height 9
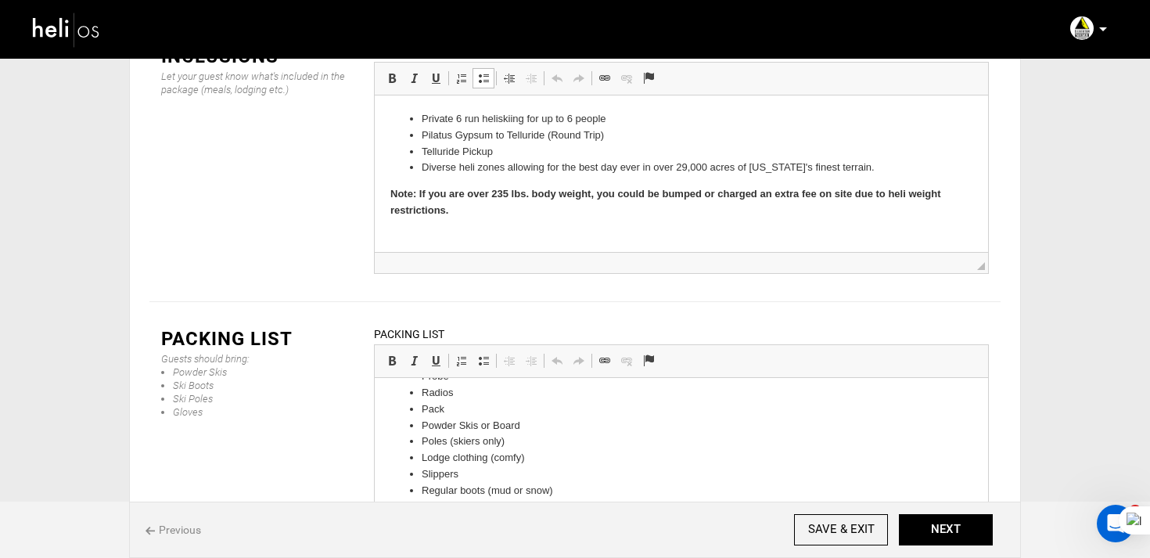
scroll to position [268, 0]
drag, startPoint x: 419, startPoint y: 454, endPoint x: 562, endPoint y: 466, distance: 143.7
click at [562, 466] on ul "Baselayers Ski socks Midlayer (insulation or fleece) High quality outerwear (Go…" at bounding box center [681, 356] width 582 height 407
drag, startPoint x: 420, startPoint y: 466, endPoint x: 580, endPoint y: 457, distance: 159.9
click at [580, 457] on ul "Baselayers Ski socks Midlayer (insulation or fleece) High quality outerwear (Go…" at bounding box center [681, 340] width 582 height 374
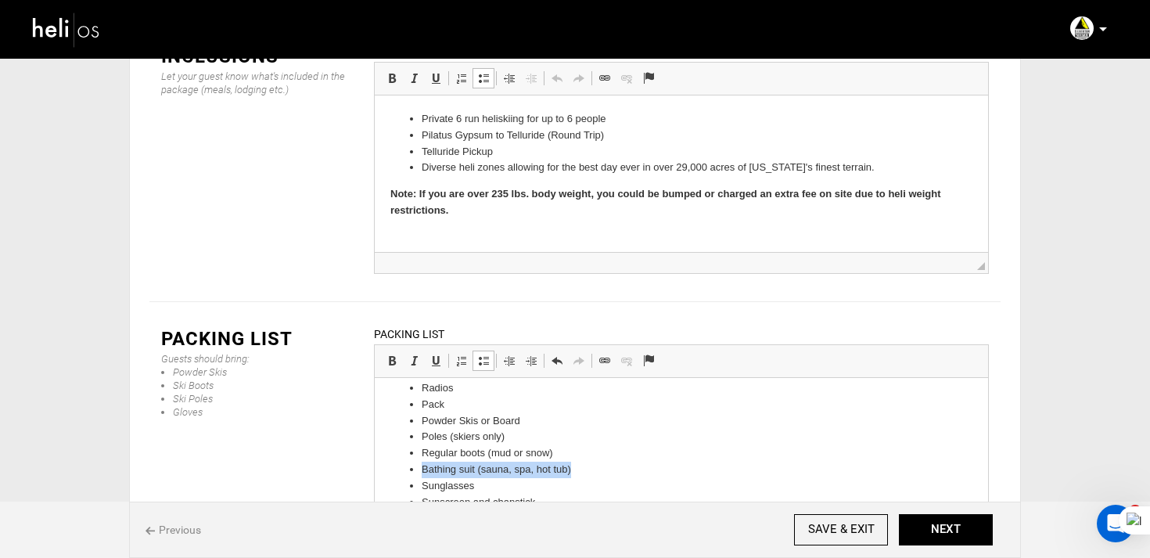
drag, startPoint x: 596, startPoint y: 471, endPoint x: 395, endPoint y: 471, distance: 201.1
click at [395, 471] on ul "Baselayers Ski socks Midlayer (insulation or fleece) High quality outerwear (Go…" at bounding box center [681, 340] width 582 height 374
drag, startPoint x: 552, startPoint y: 481, endPoint x: 410, endPoint y: 480, distance: 141.6
click at [410, 480] on ul "Baselayers Ski socks Midlayer (insulation or fleece) High quality outerwear (Go…" at bounding box center [681, 332] width 582 height 358
click at [486, 516] on body "Recommended Baselayers Ski socks Midlayer (insulation or fleece) High quality o…" at bounding box center [681, 403] width 582 height 555
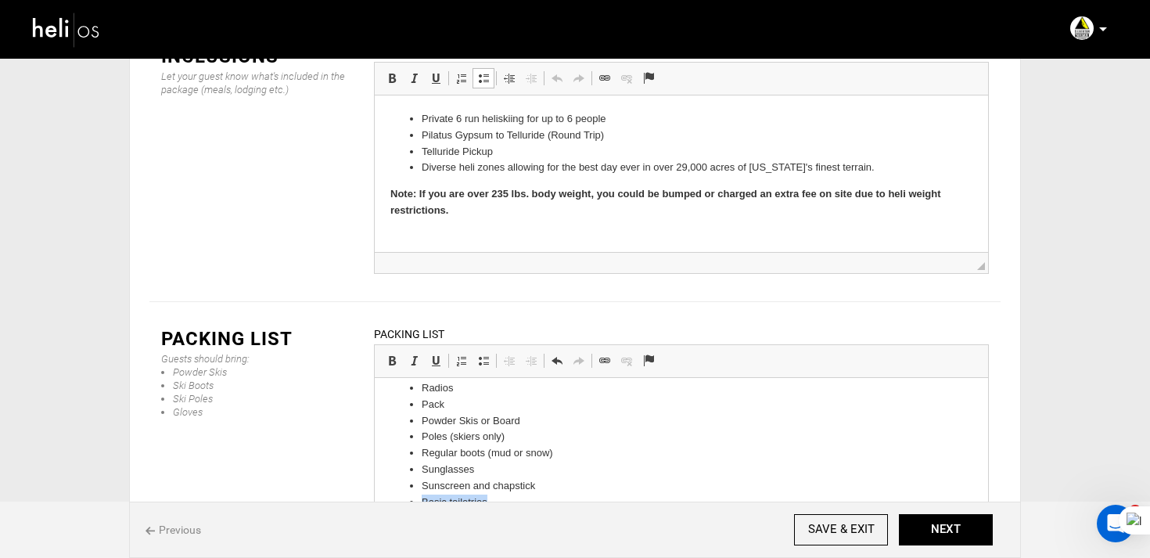
drag, startPoint x: 508, startPoint y: 502, endPoint x: 403, endPoint y: 498, distance: 104.9
click at [403, 498] on ul "Baselayers Ski socks Midlayer (insulation or fleece) High quality outerwear (Go…" at bounding box center [681, 332] width 582 height 358
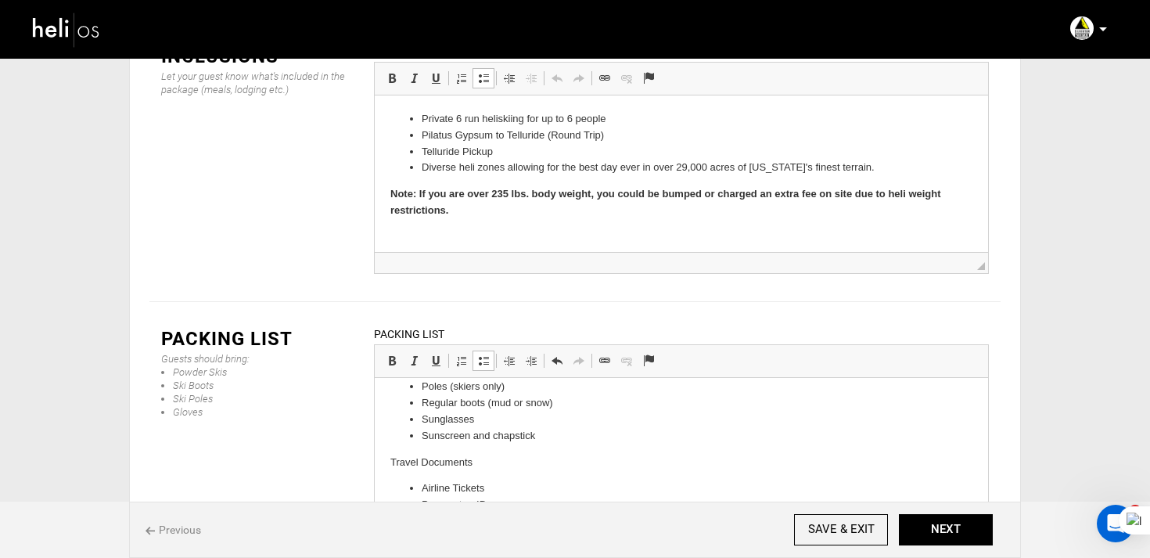
scroll to position [317, 0]
click at [955, 537] on button "NEXT" at bounding box center [946, 529] width 94 height 31
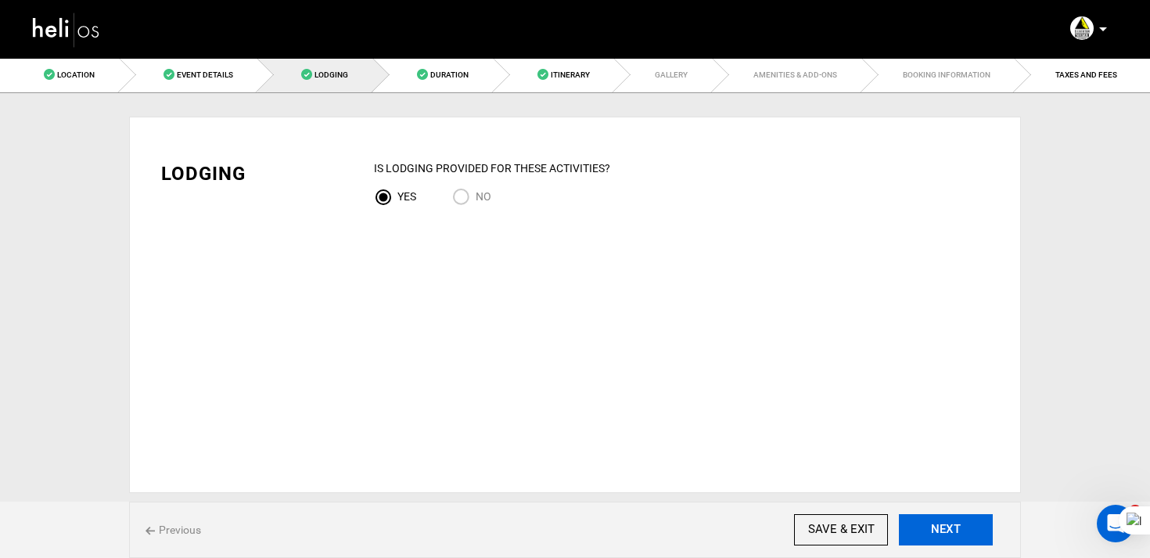
click at [955, 537] on button "NEXT" at bounding box center [946, 529] width 94 height 31
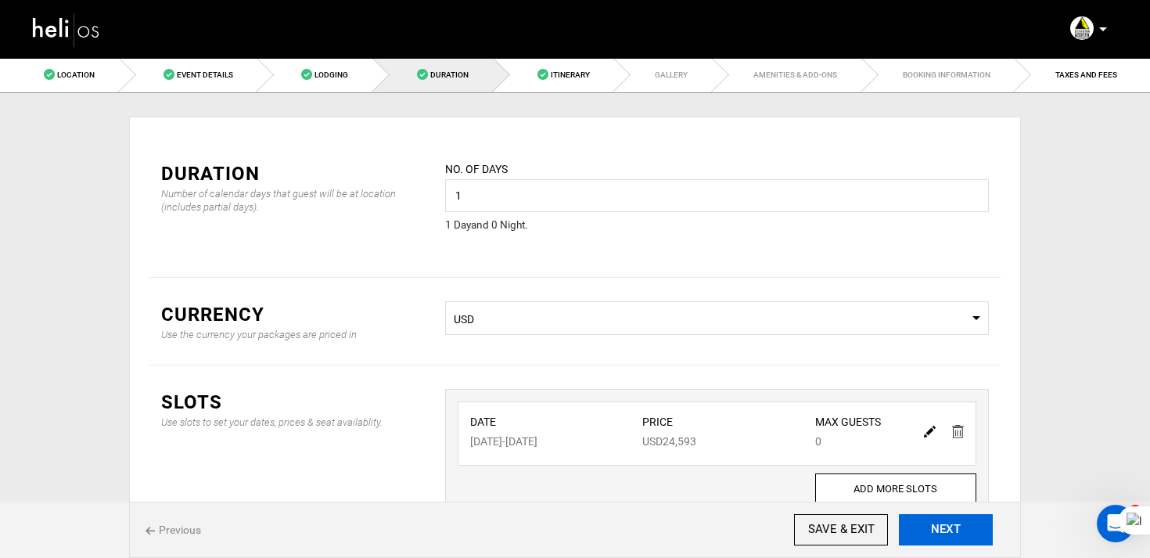
click at [955, 537] on button "NEXT" at bounding box center [946, 529] width 94 height 31
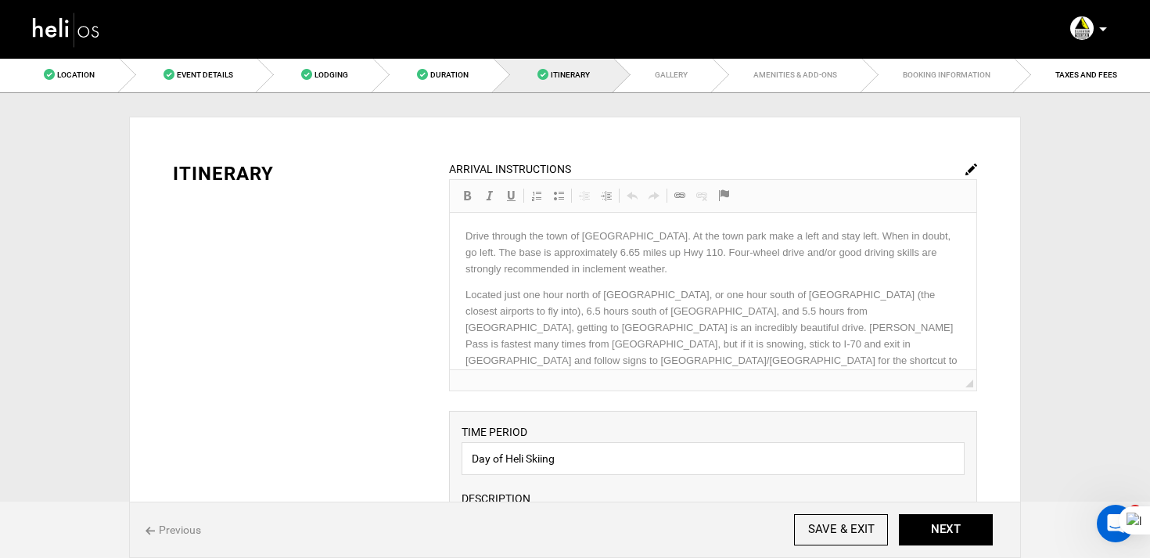
click at [972, 164] on img at bounding box center [971, 170] width 12 height 12
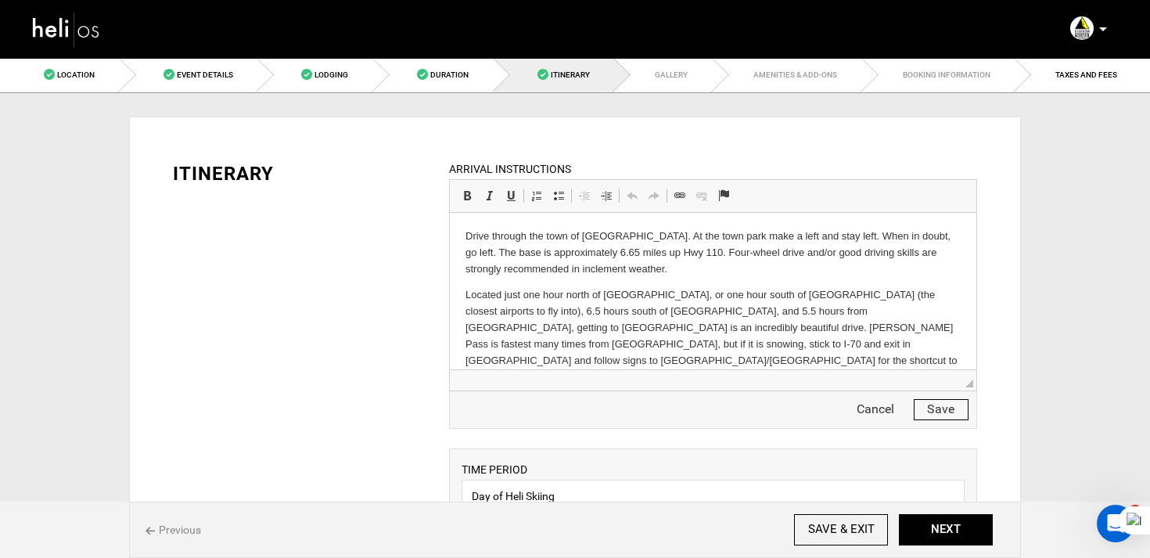
click at [825, 275] on p "Drive through the town of [GEOGRAPHIC_DATA]. At the town park make a left and s…" at bounding box center [712, 252] width 495 height 49
click at [620, 289] on p "Located just one hour north of [GEOGRAPHIC_DATA], or one hour south of [GEOGRAP…" at bounding box center [712, 336] width 495 height 98
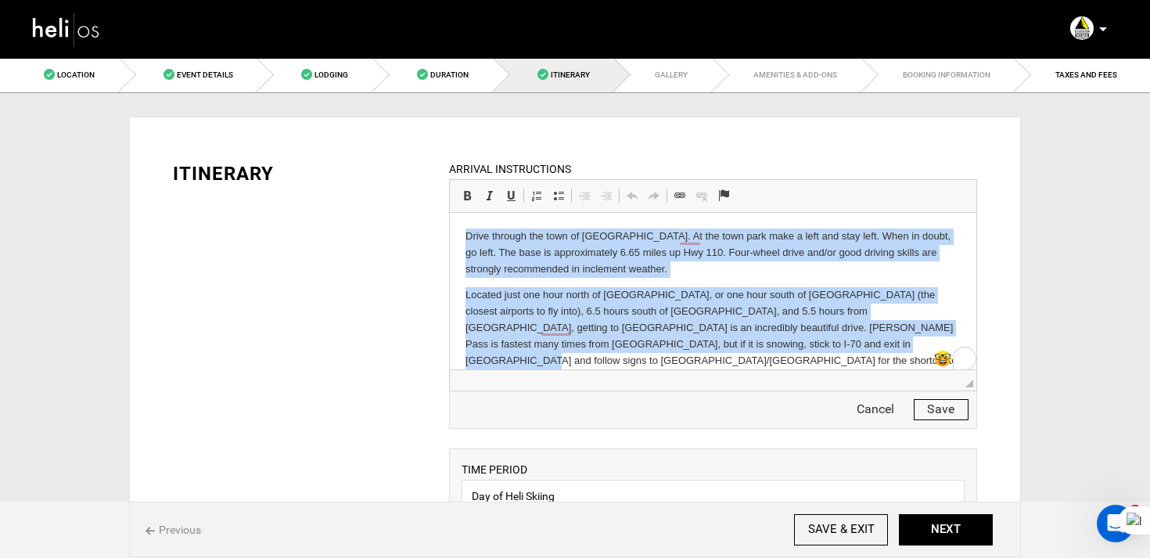
paste body "To enrich screen reader interactions, please activate Accessibility in Grammarl…"
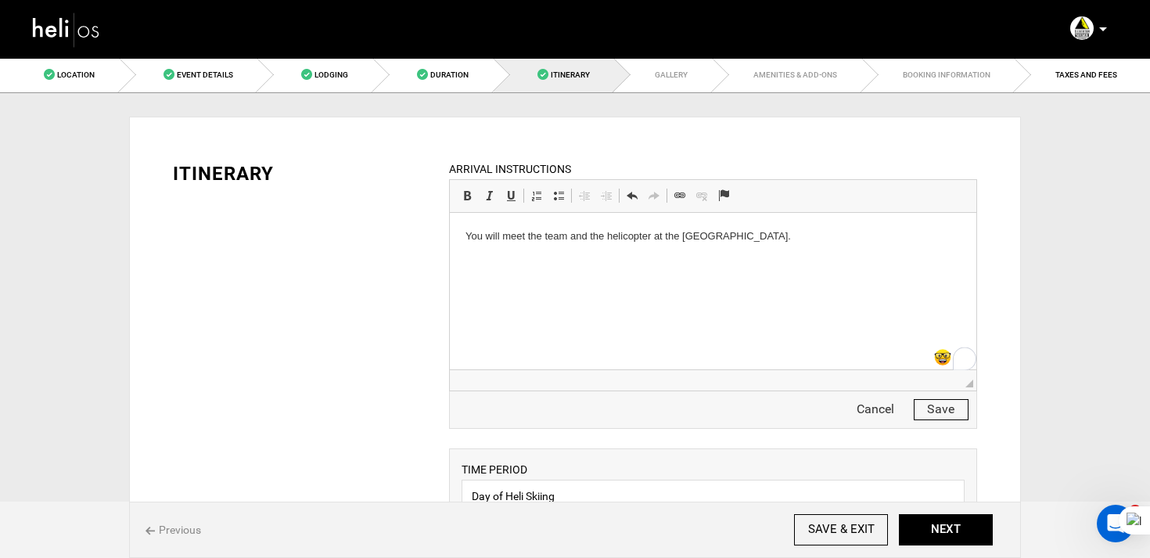
click at [953, 406] on button "Save" at bounding box center [941, 409] width 55 height 21
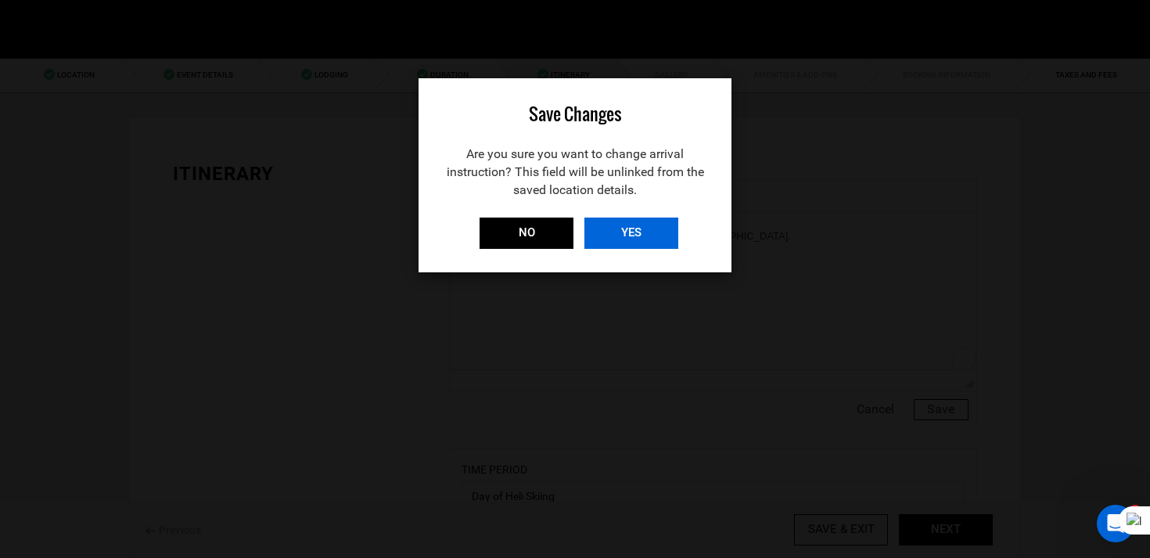
click at [667, 226] on input "YES" at bounding box center [631, 232] width 94 height 31
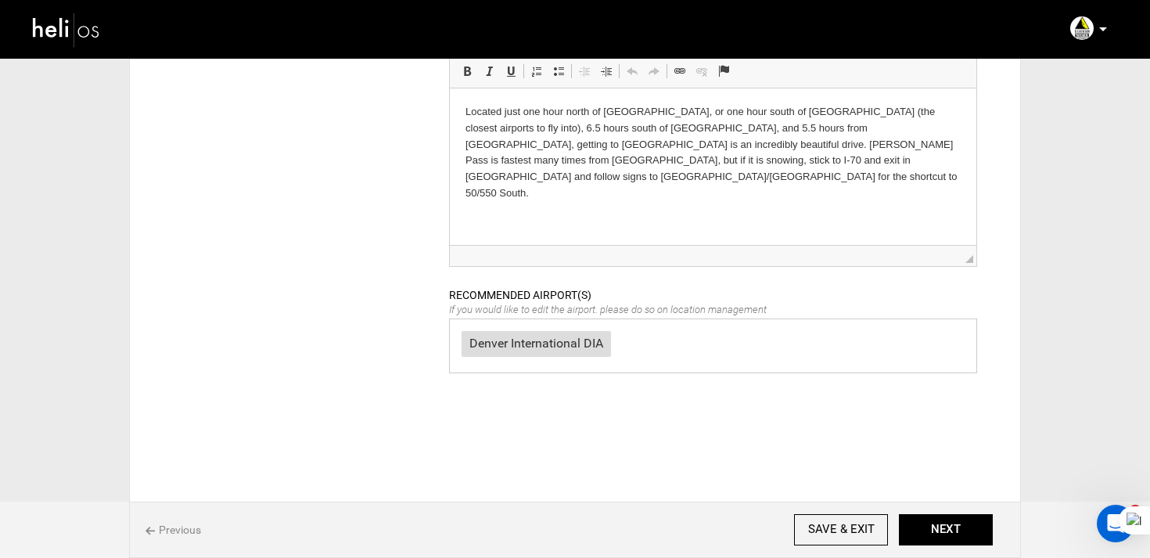
scroll to position [755, 0]
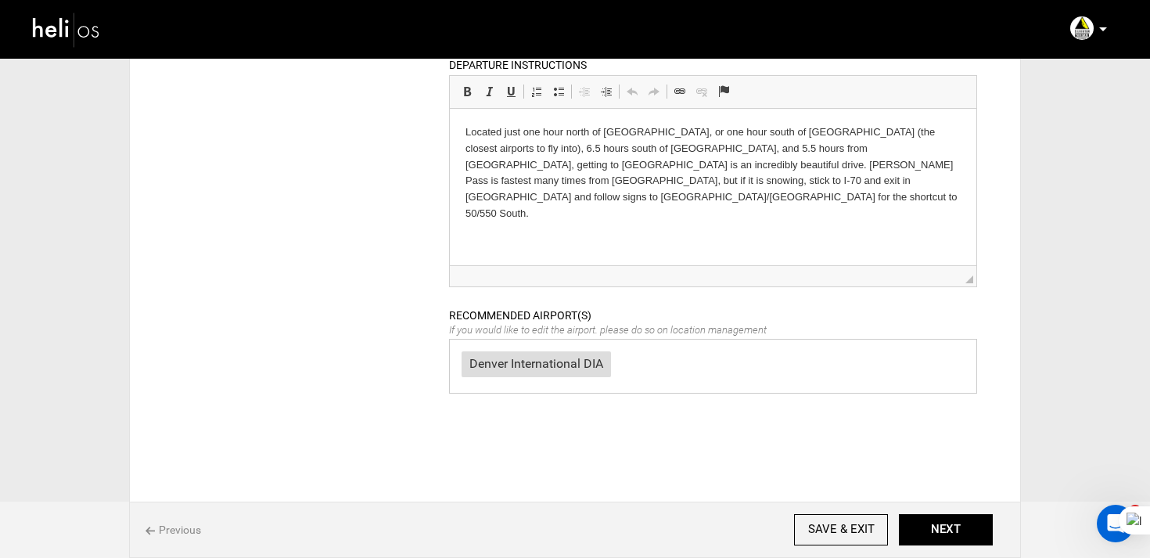
click at [706, 192] on html "Located just one hour north of [GEOGRAPHIC_DATA], or one hour south of [GEOGRAP…" at bounding box center [712, 173] width 527 height 129
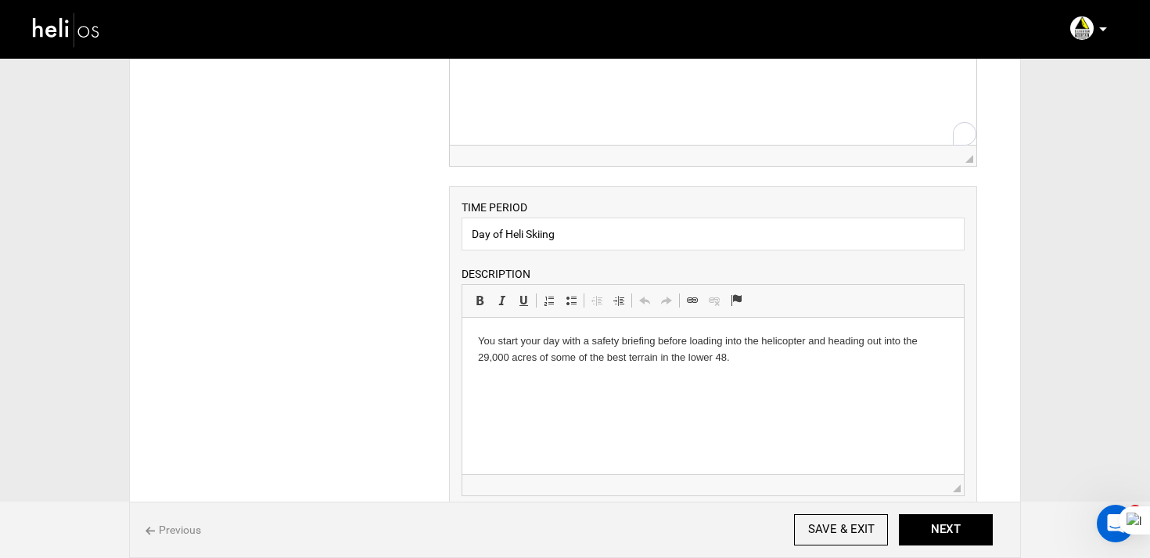
scroll to position [0, 0]
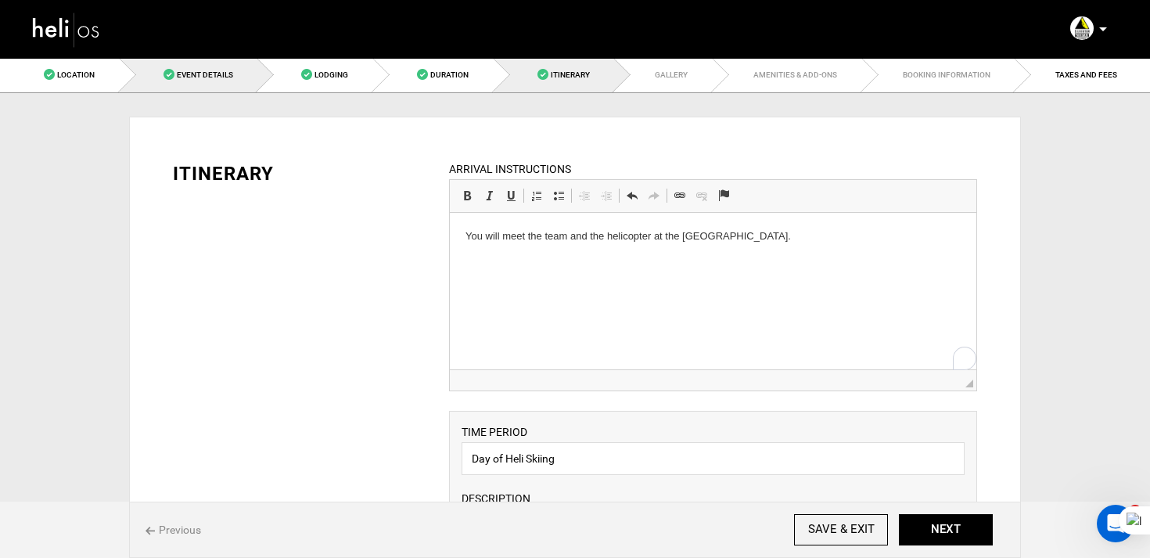
click at [187, 89] on link "Event Details" at bounding box center [189, 74] width 138 height 35
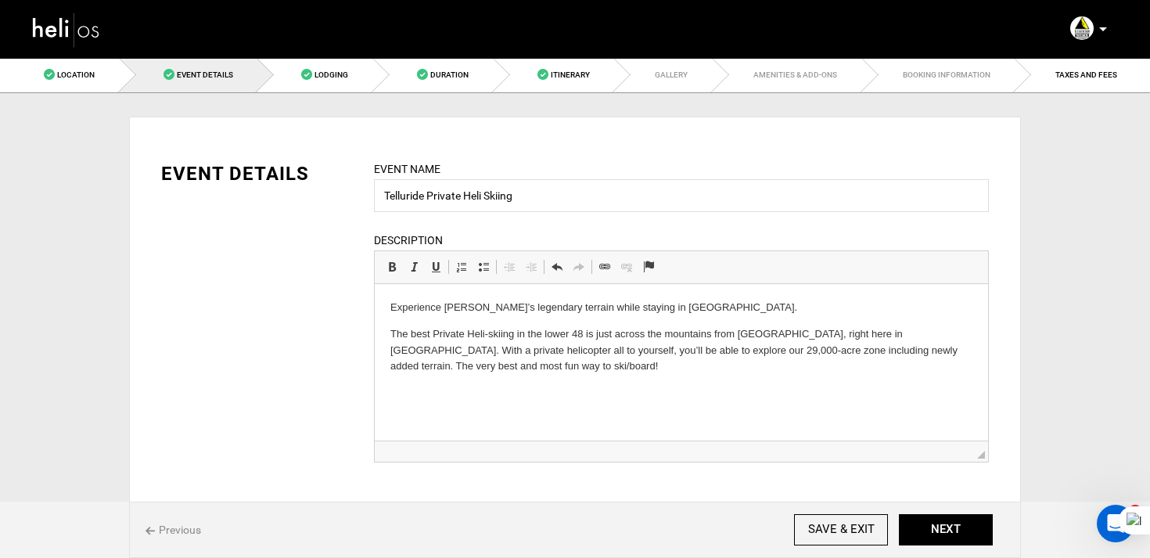
click at [394, 358] on p "The best Private Heli-skiing in the lower 48 is just across the mountains from …" at bounding box center [681, 350] width 582 height 49
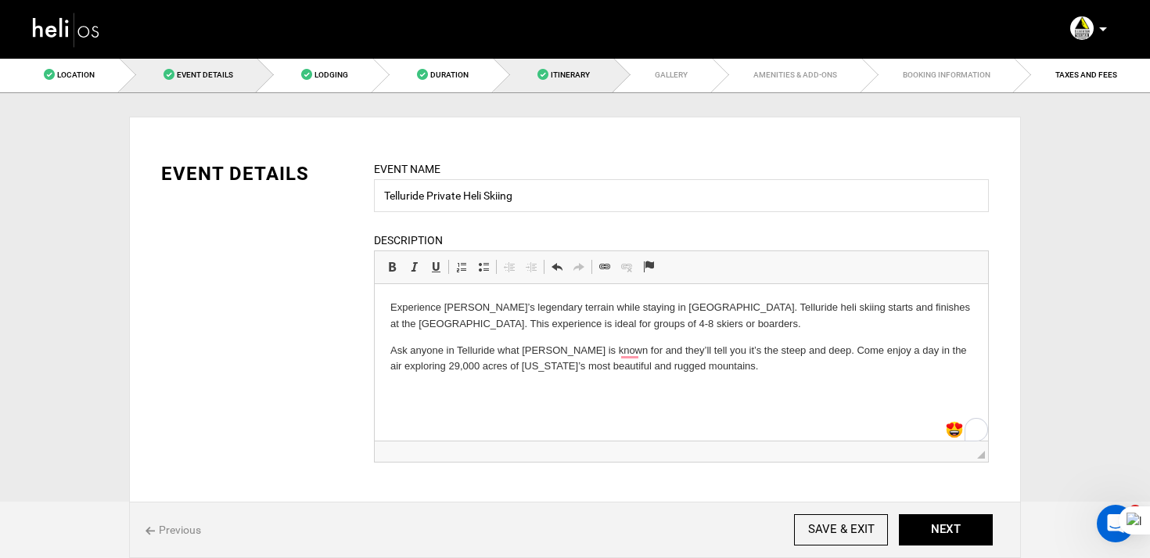
click at [578, 81] on link "Itinerary" at bounding box center [554, 74] width 121 height 35
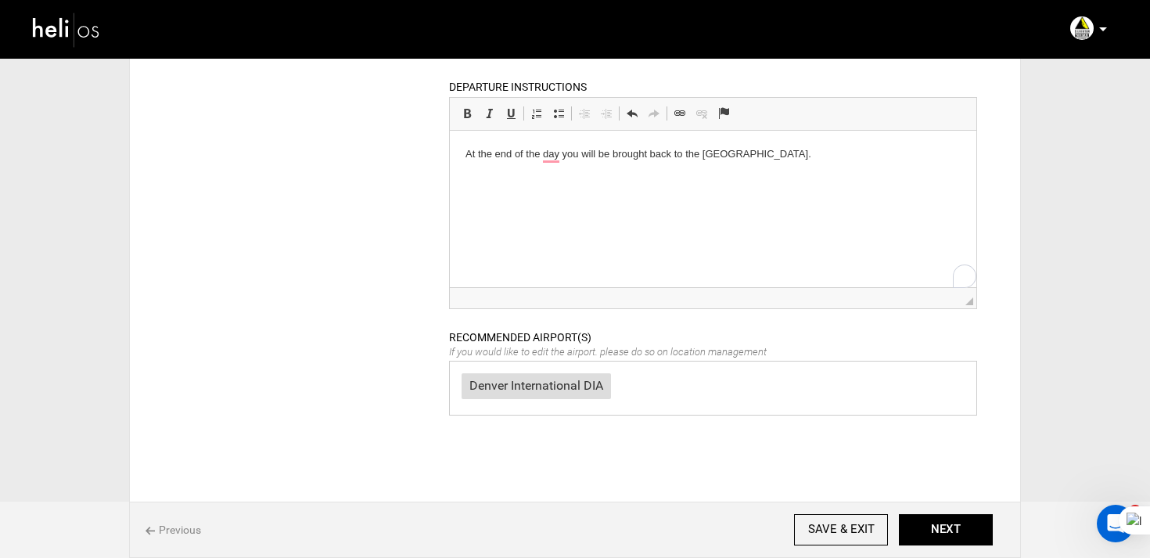
scroll to position [825, 0]
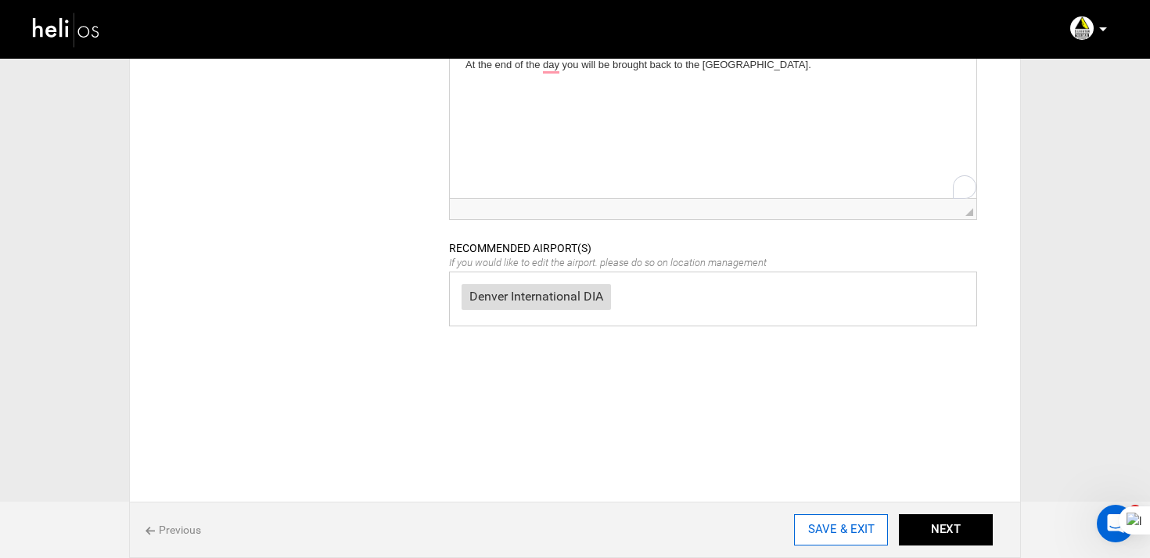
click at [850, 536] on input "SAVE & EXIT" at bounding box center [841, 529] width 94 height 31
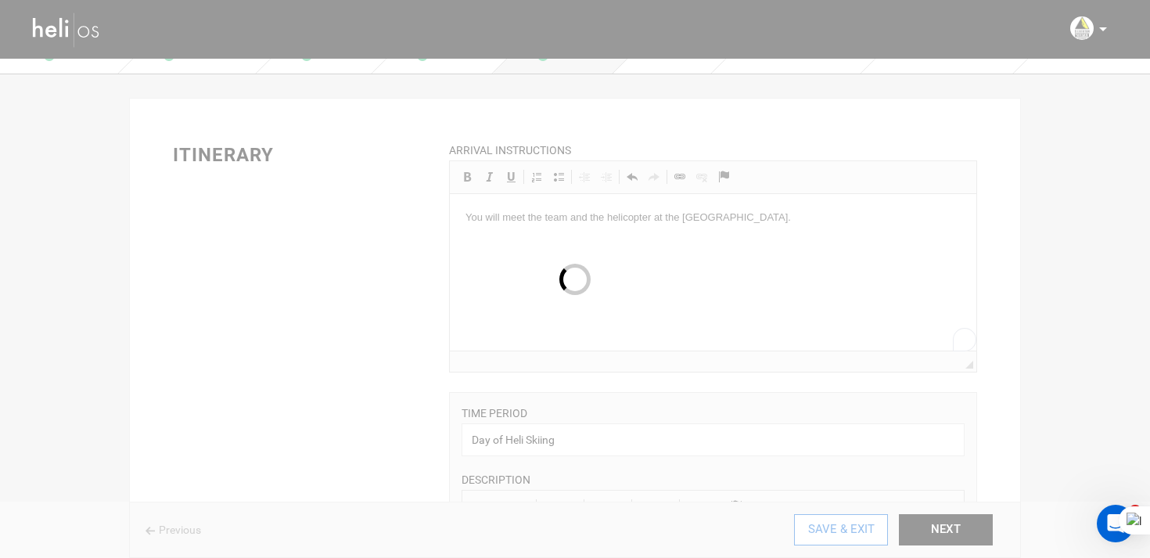
scroll to position [0, 0]
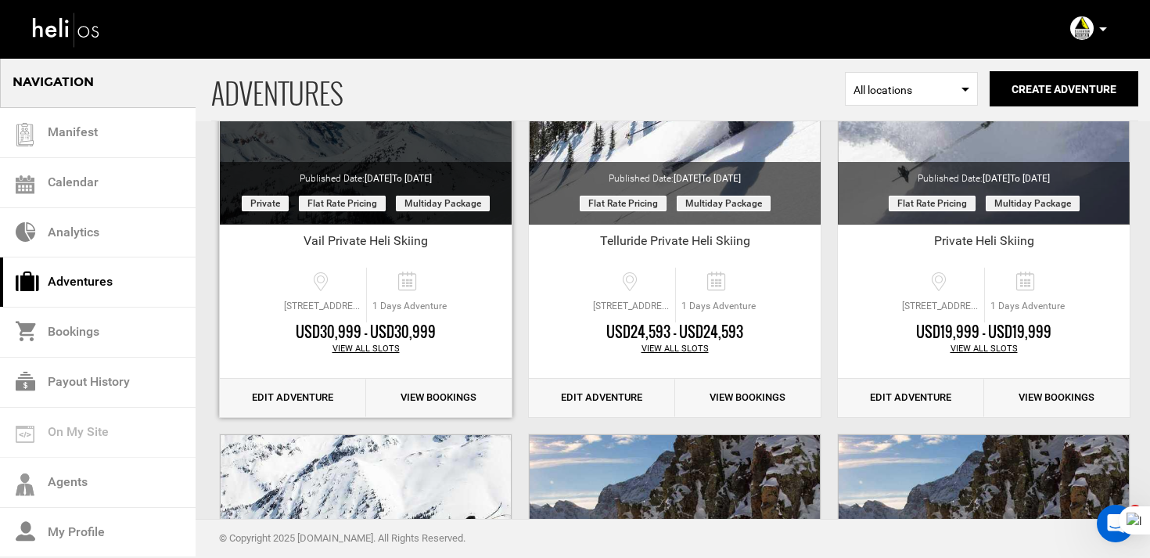
scroll to position [250, 0]
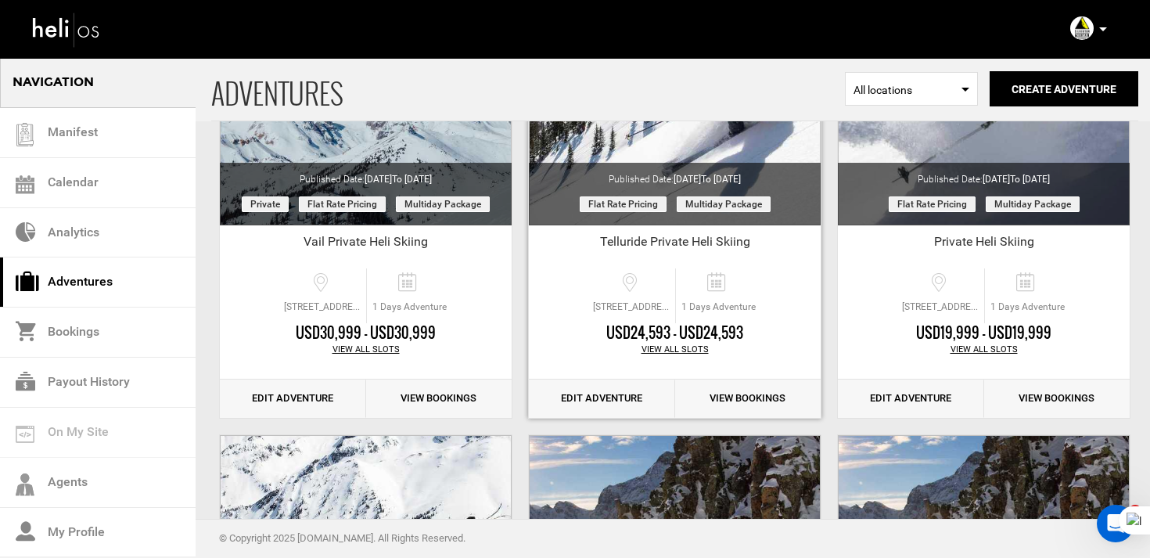
click at [598, 407] on link "Edit Adventure" at bounding box center [602, 398] width 146 height 38
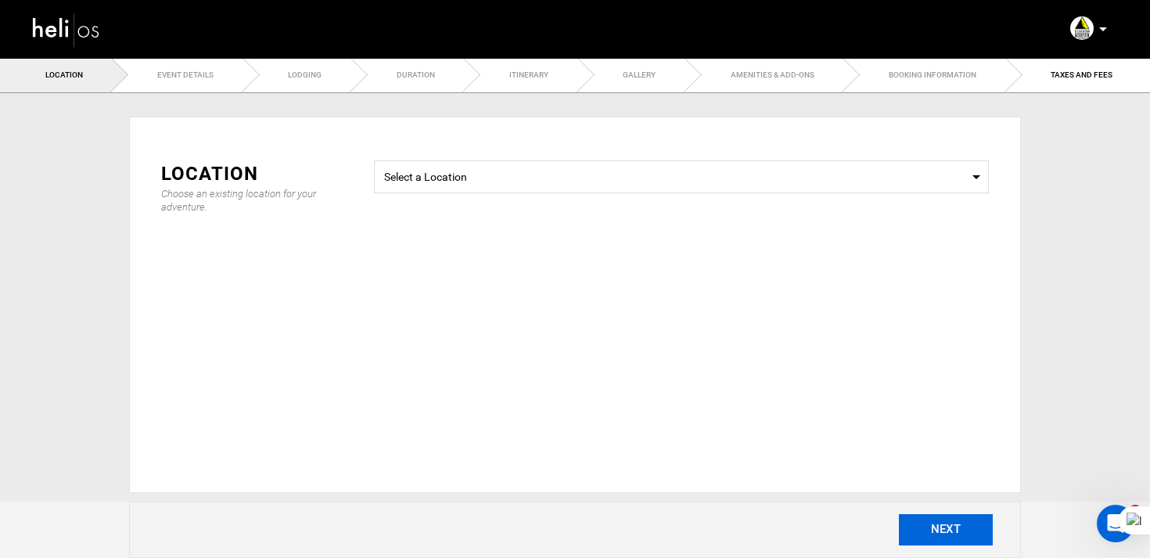
type input "Telluride Private Heli Skiing"
checkbox input "true"
click at [959, 537] on button "NEXT" at bounding box center [946, 529] width 94 height 31
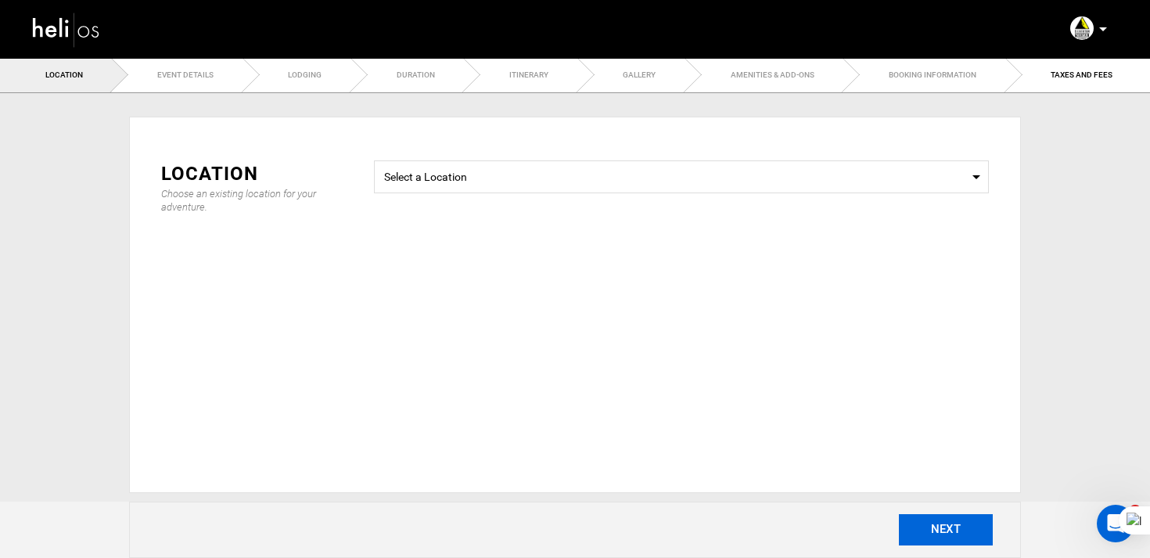
click at [959, 537] on button "NEXT" at bounding box center [946, 529] width 94 height 31
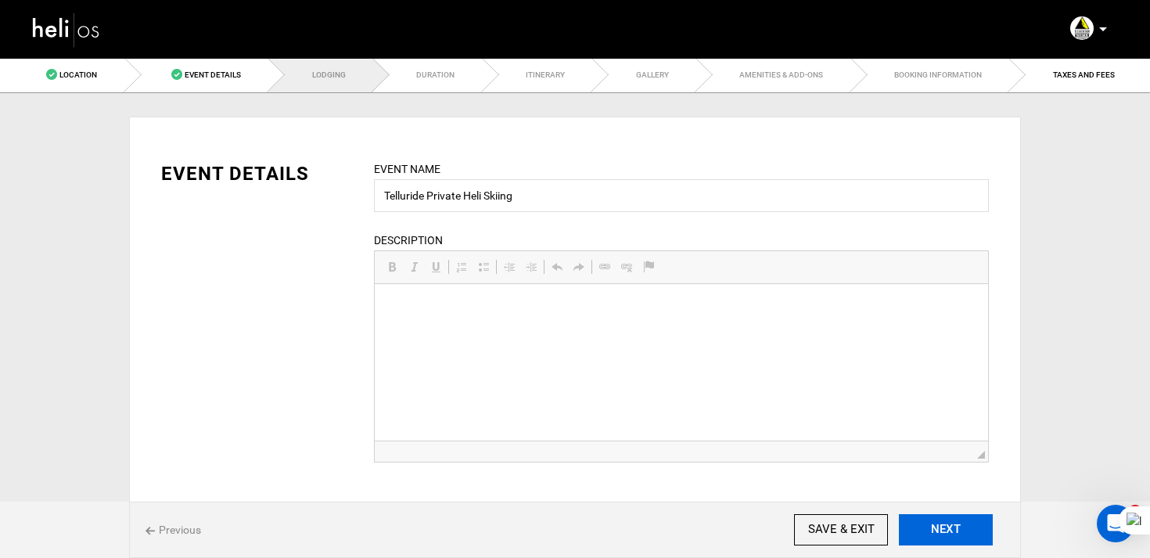
click at [959, 537] on button "NEXT" at bounding box center [946, 529] width 94 height 31
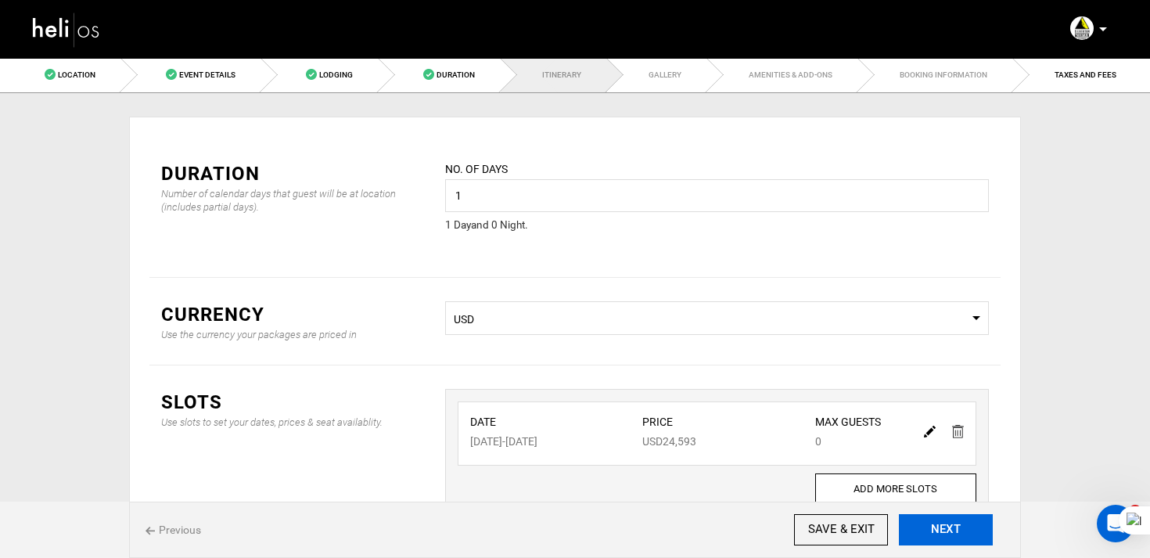
click at [959, 537] on button "NEXT" at bounding box center [946, 529] width 94 height 31
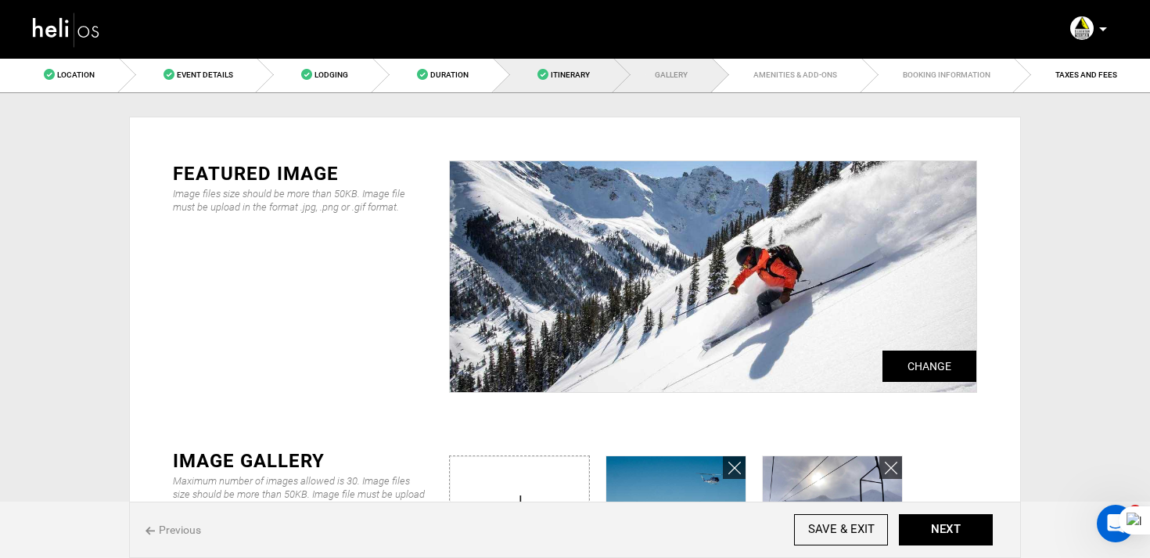
click at [571, 77] on span "Itinerary" at bounding box center [570, 74] width 39 height 9
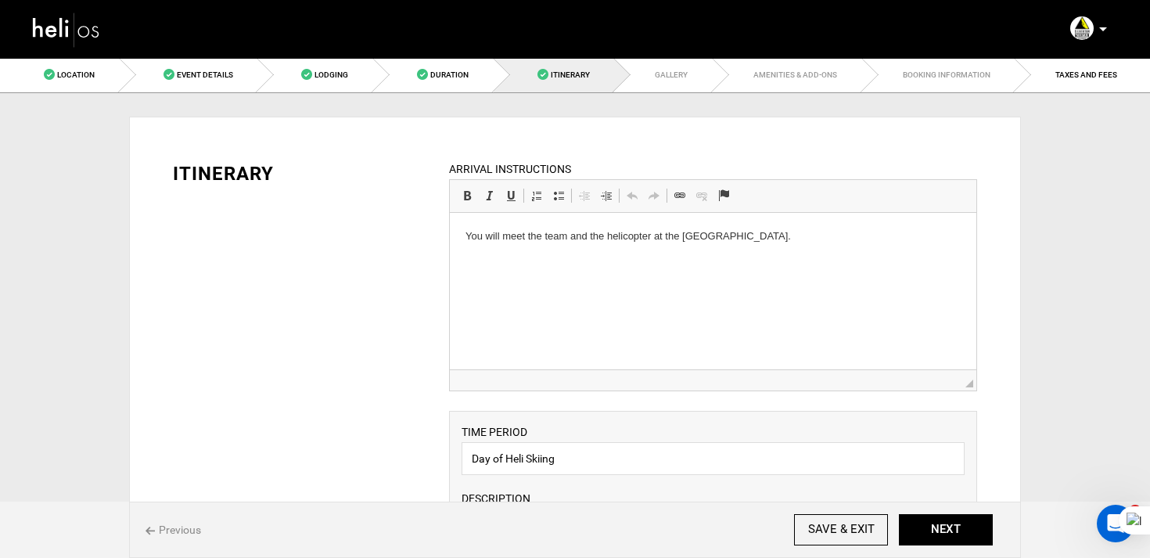
click at [77, 33] on img at bounding box center [66, 29] width 70 height 41
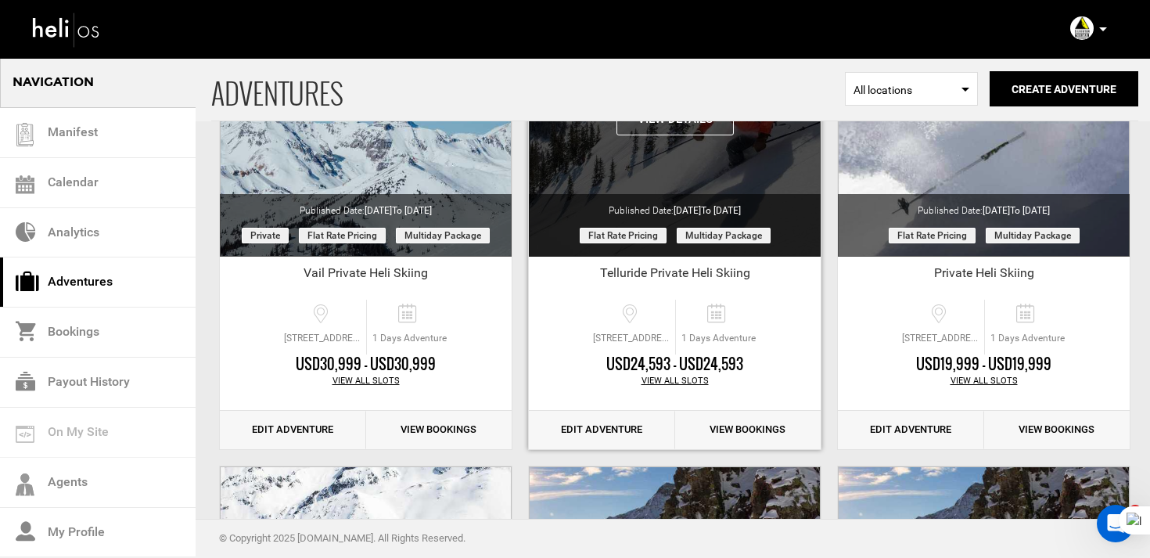
scroll to position [217, 0]
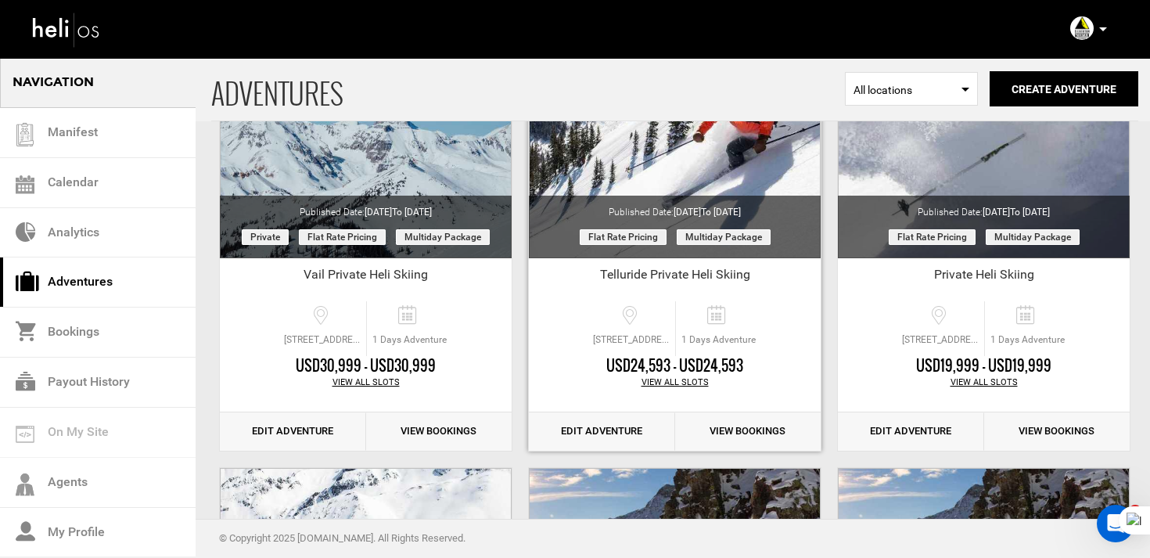
click at [593, 438] on link "Edit Adventure" at bounding box center [602, 431] width 146 height 38
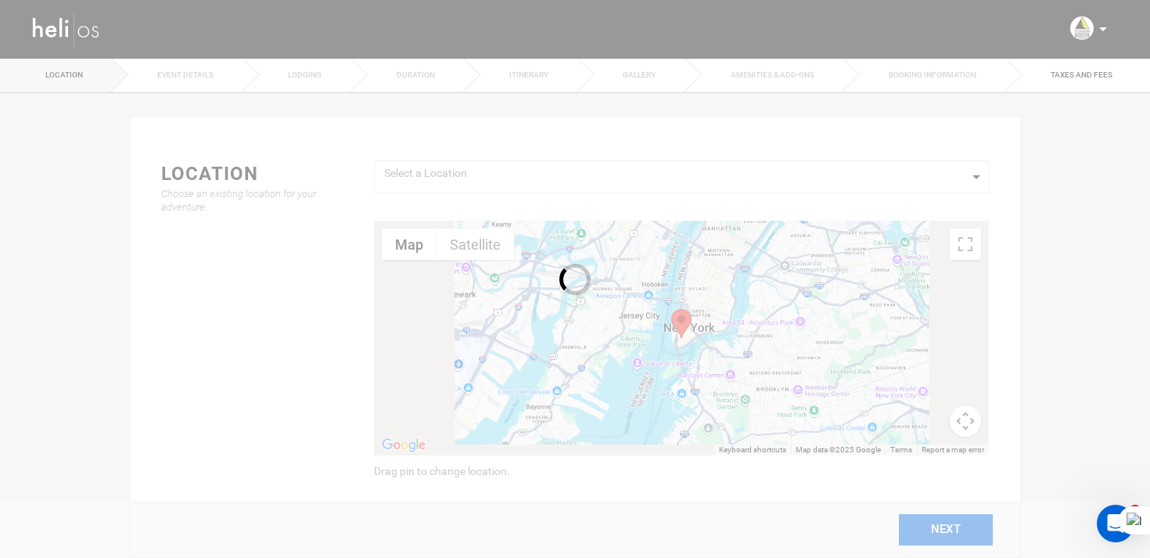
type input "Day of Heli Skiing"
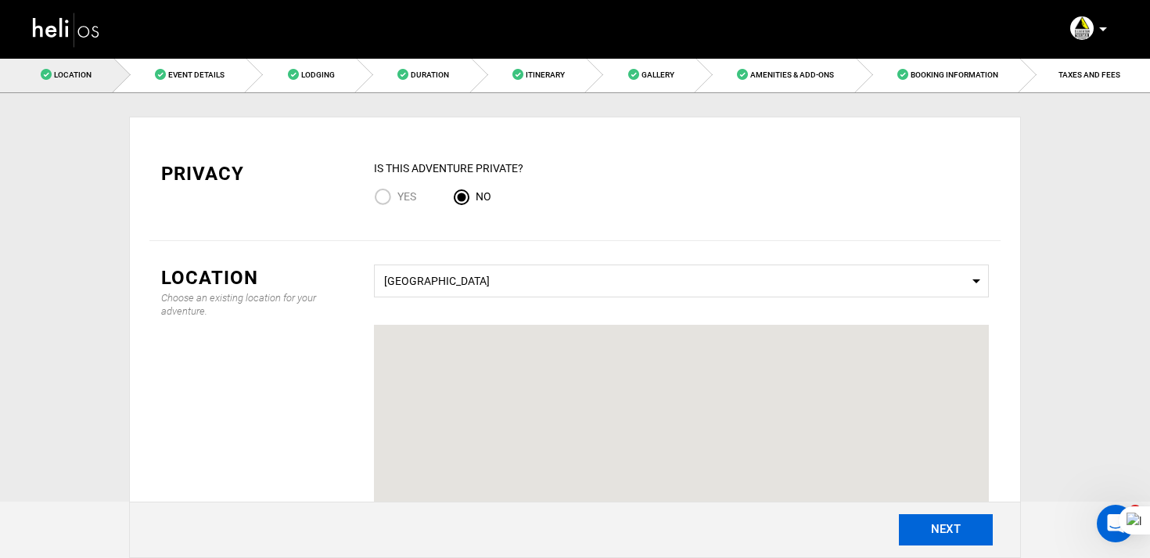
click at [950, 523] on button "NEXT" at bounding box center [946, 529] width 94 height 31
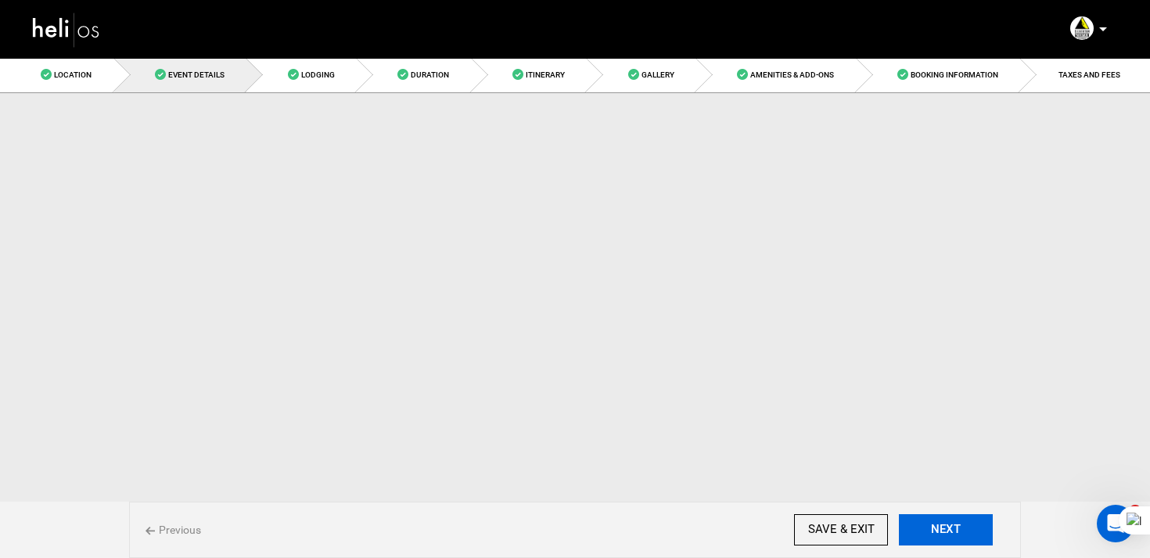
click at [950, 523] on button "NEXT" at bounding box center [946, 529] width 94 height 31
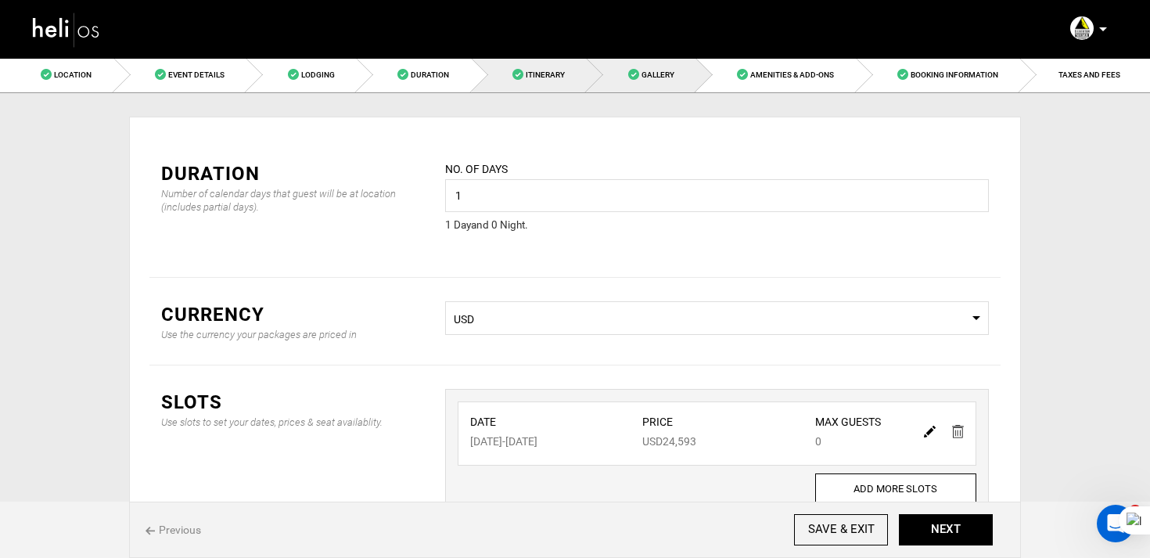
click at [631, 71] on span at bounding box center [633, 74] width 11 height 11
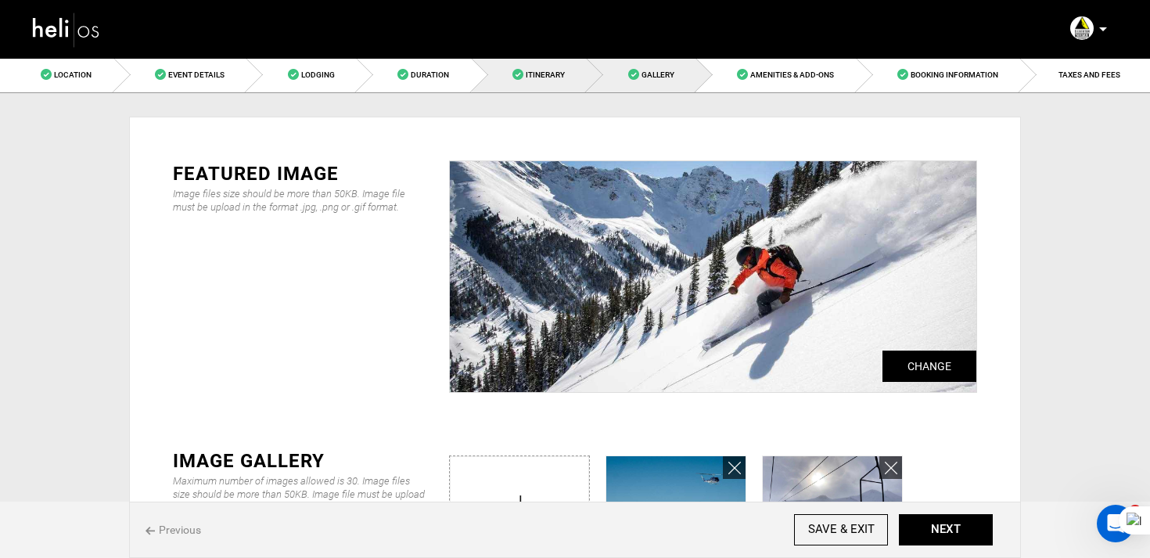
click at [536, 81] on link "Itinerary" at bounding box center [530, 74] width 116 height 35
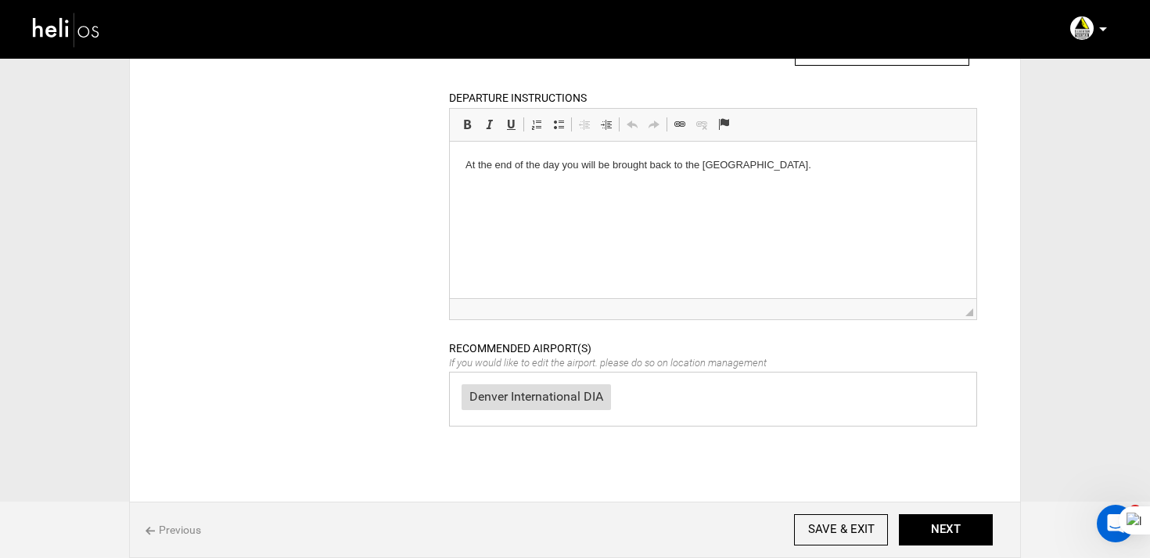
scroll to position [721, 0]
click at [89, 38] on img at bounding box center [66, 29] width 70 height 41
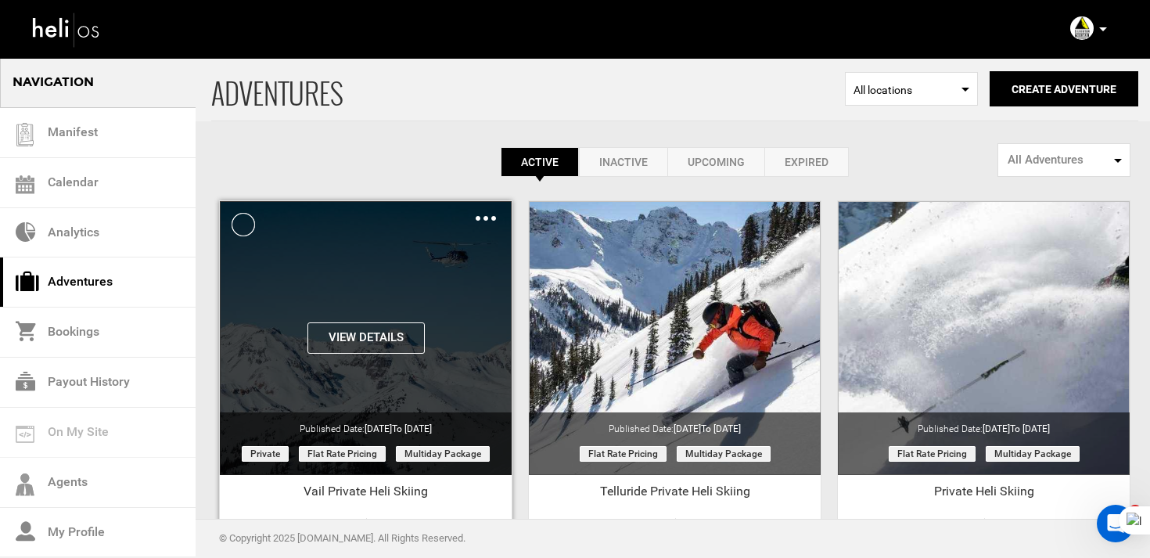
scroll to position [248, 0]
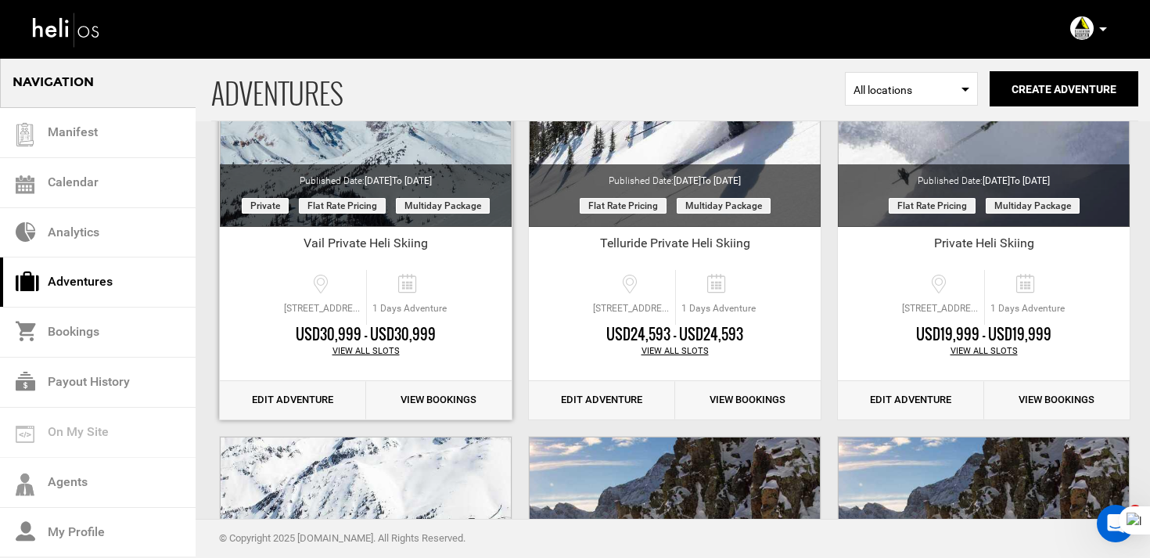
click at [246, 393] on link "Edit Adventure" at bounding box center [293, 400] width 146 height 38
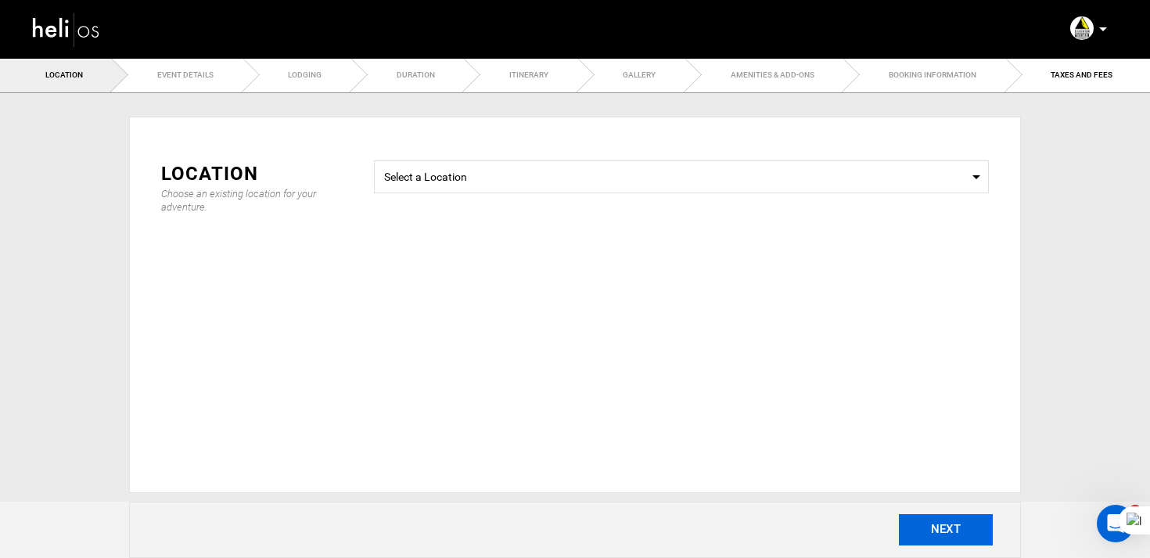
type input "1"
type input "Day of Heli Skiing"
click at [936, 522] on button "NEXT" at bounding box center [946, 529] width 94 height 31
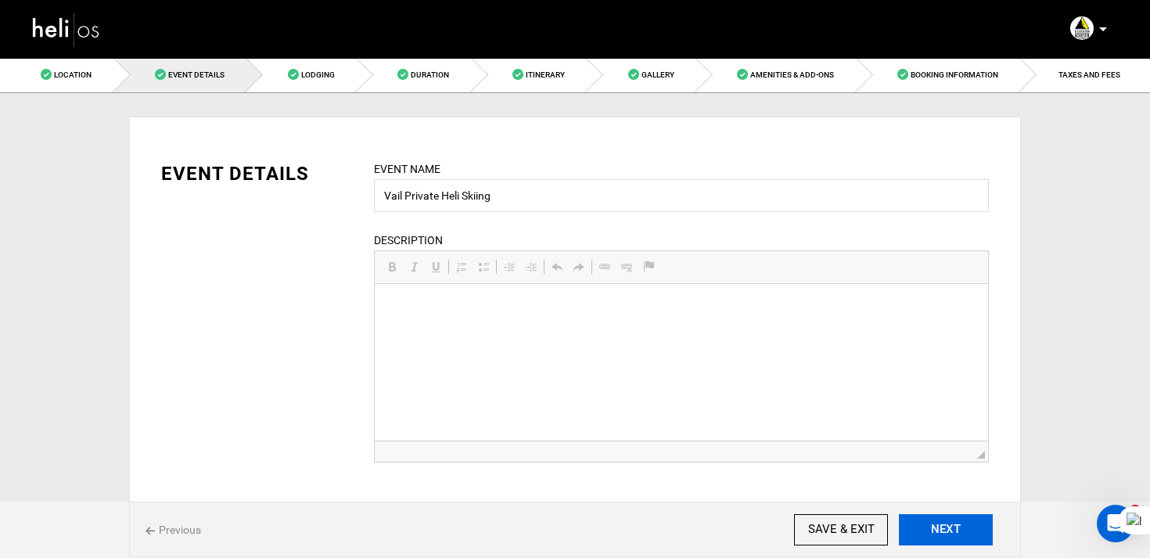
click at [936, 522] on button "NEXT" at bounding box center [946, 529] width 94 height 31
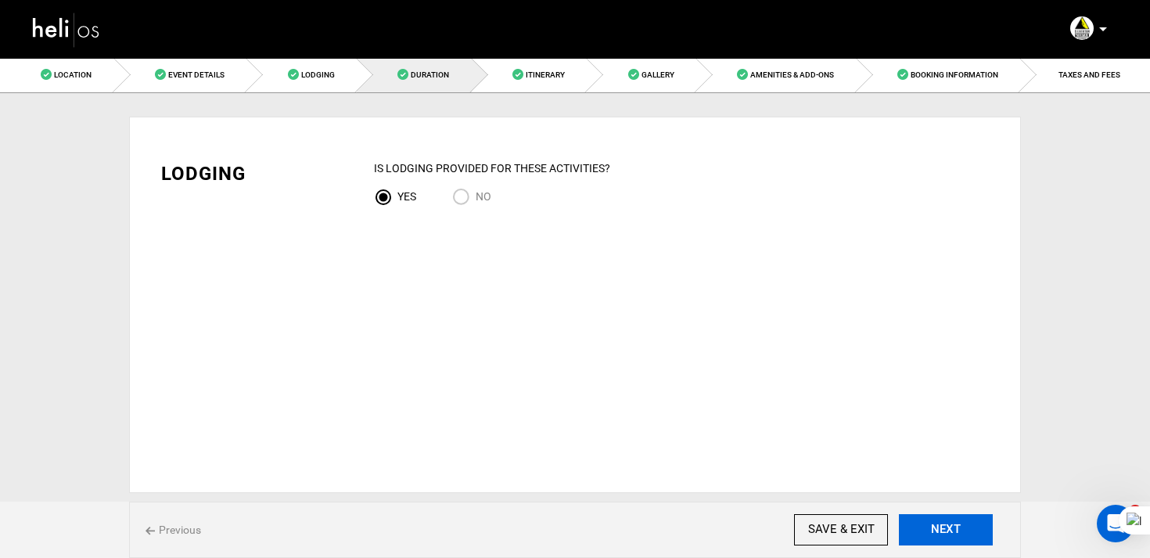
click at [936, 522] on button "NEXT" at bounding box center [946, 529] width 94 height 31
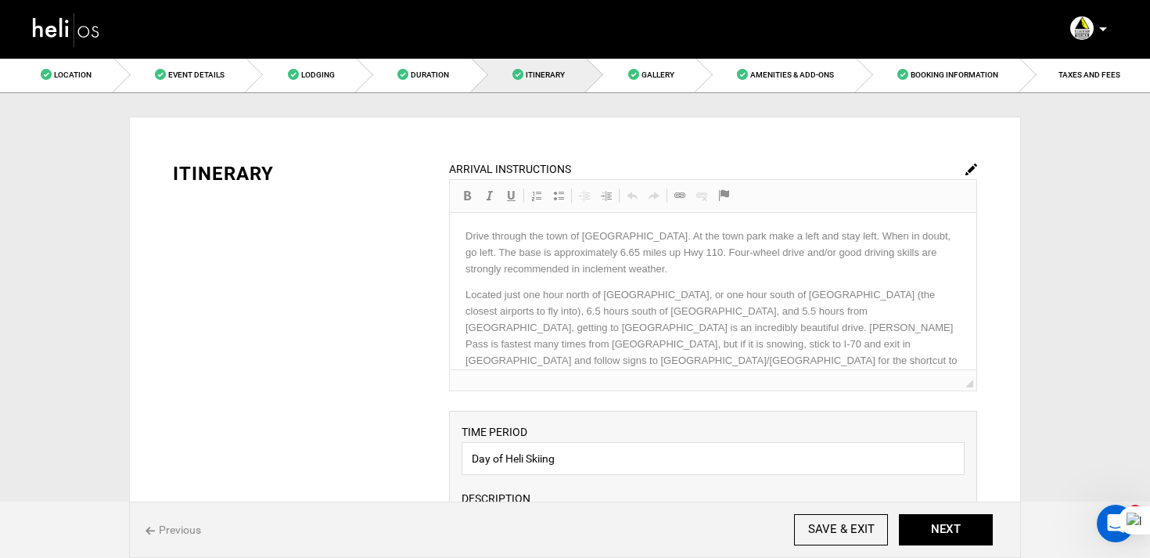
click at [972, 164] on img at bounding box center [971, 170] width 12 height 12
click at [704, 269] on p "Drive through the town of [GEOGRAPHIC_DATA]. At the town park make a left and s…" at bounding box center [712, 252] width 495 height 49
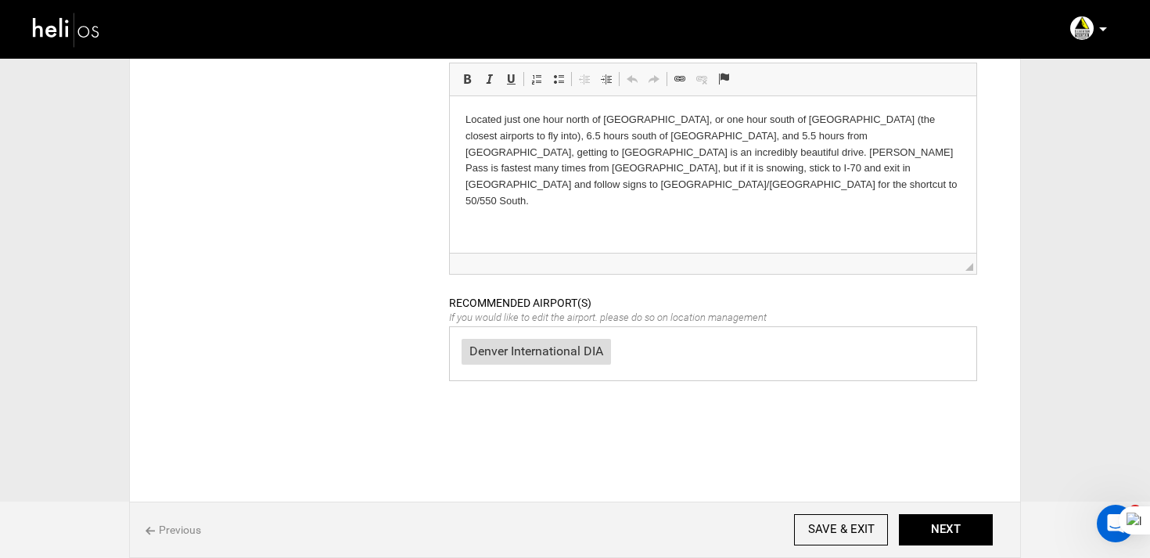
click at [708, 171] on p "Located just one hour north of [GEOGRAPHIC_DATA], or one hour south of [GEOGRAP…" at bounding box center [712, 160] width 495 height 98
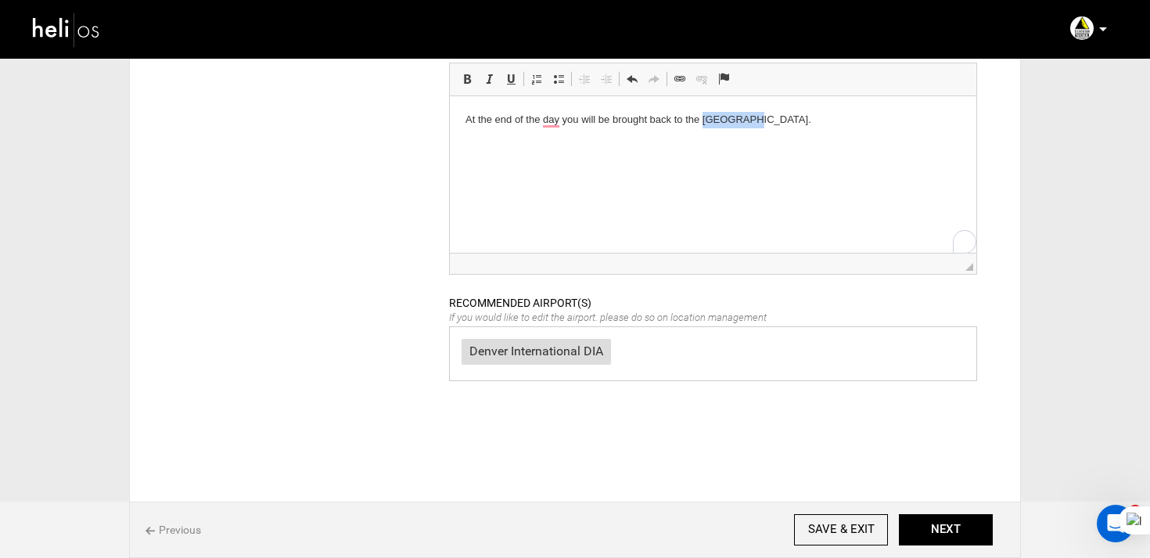
click at [738, 122] on p "At the end of the day you will be brought back to the Telluride airport." at bounding box center [712, 119] width 495 height 16
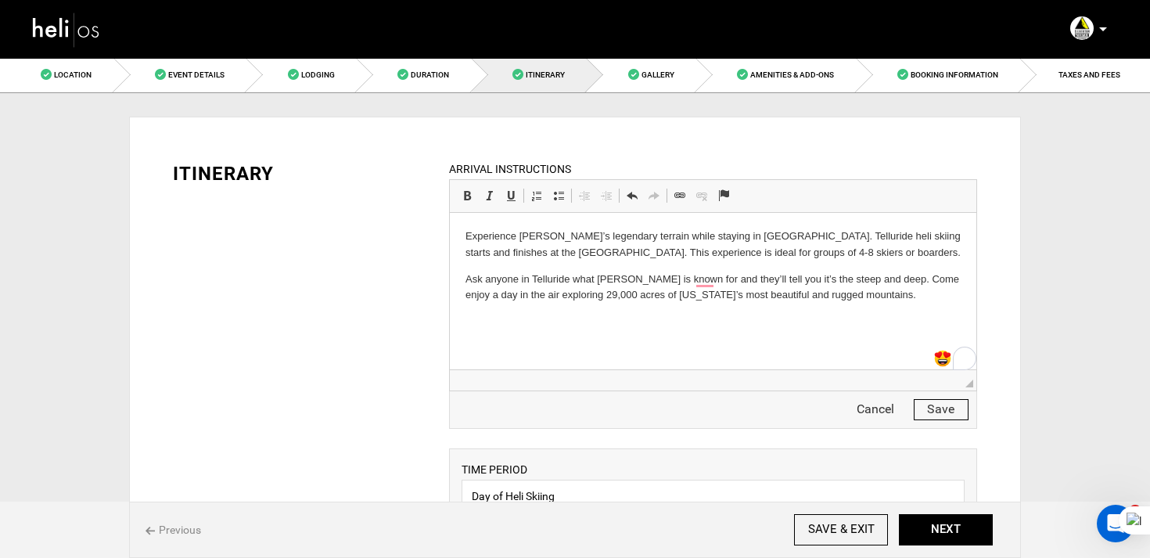
click at [869, 300] on p "Ask anyone in Telluride what [PERSON_NAME] is known for and they’ll tell you it…" at bounding box center [712, 287] width 495 height 33
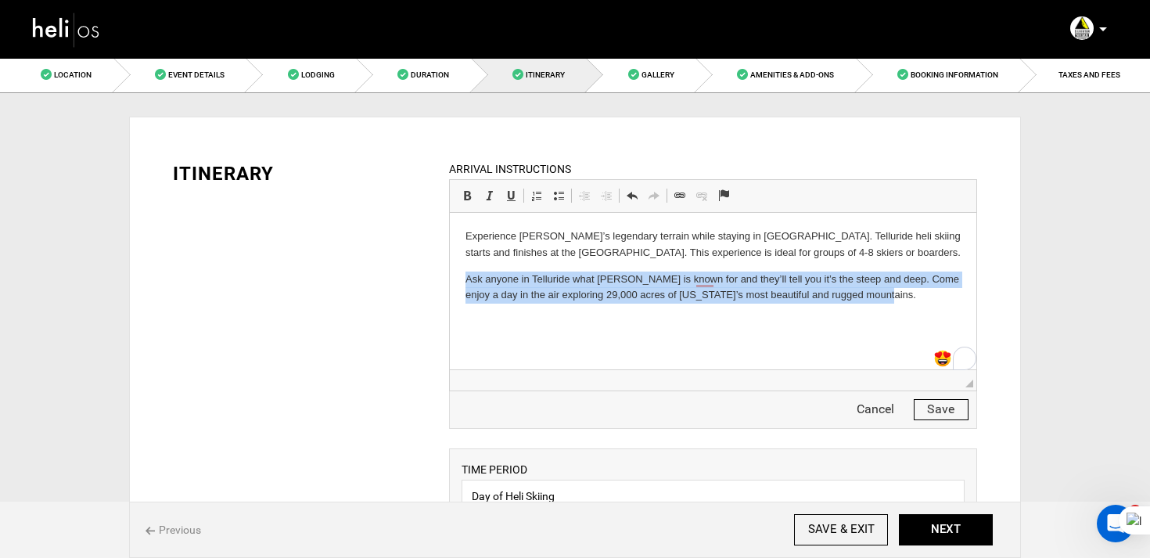
click at [869, 300] on p "Ask anyone in Telluride what Silverton is known for and they’ll tell you it’s t…" at bounding box center [712, 287] width 495 height 33
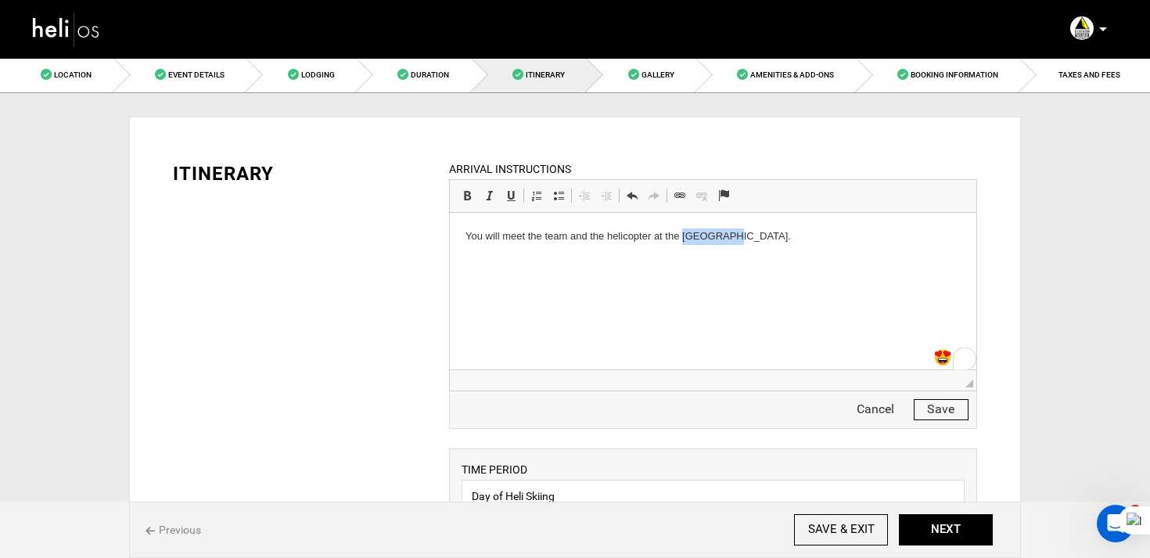
drag, startPoint x: 680, startPoint y: 240, endPoint x: 718, endPoint y: 241, distance: 38.3
click at [718, 241] on p "You will meet the team and the helicopter at the Telluride Airport." at bounding box center [712, 236] width 495 height 16
click at [557, 287] on html "You will meet the team and the helicopter at the Vail Airport." at bounding box center [712, 250] width 527 height 74
click at [912, 411] on div "Cancel Save" at bounding box center [713, 410] width 528 height 38
click at [924, 411] on button "Save" at bounding box center [941, 409] width 55 height 21
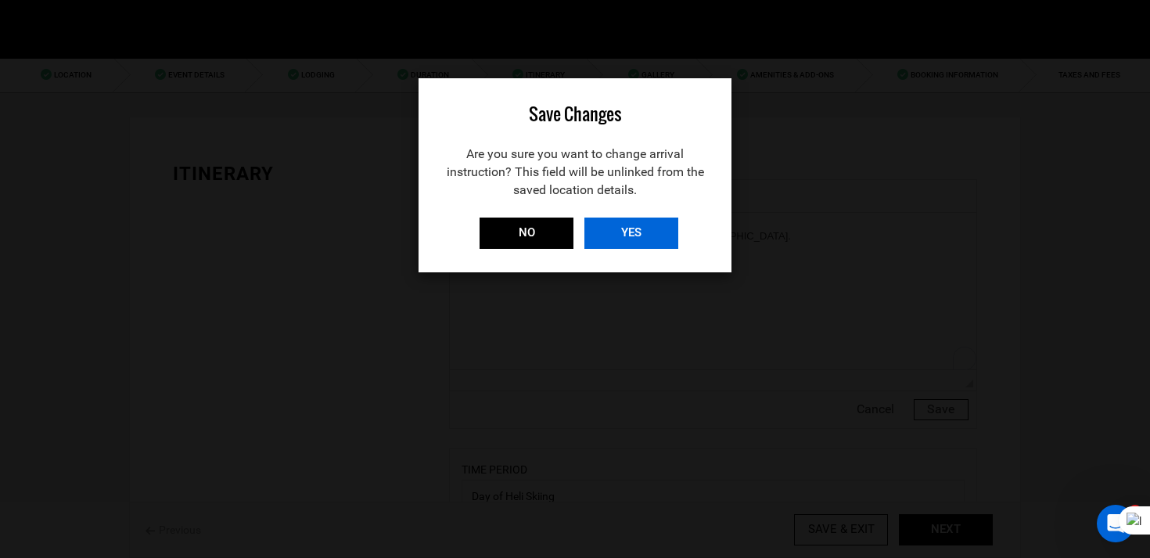
click at [649, 228] on input "YES" at bounding box center [631, 232] width 94 height 31
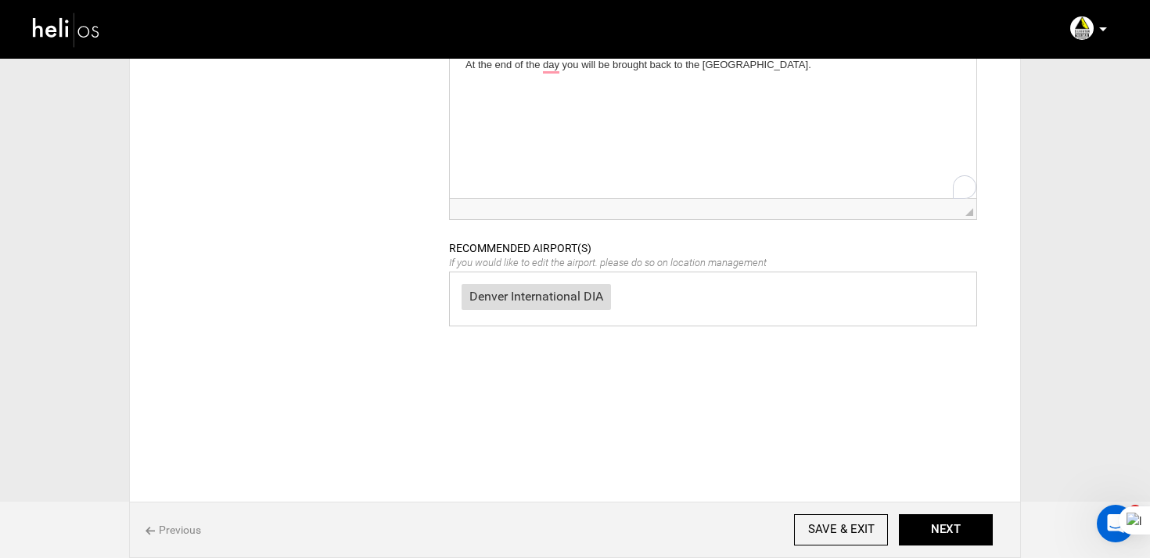
scroll to position [744, 0]
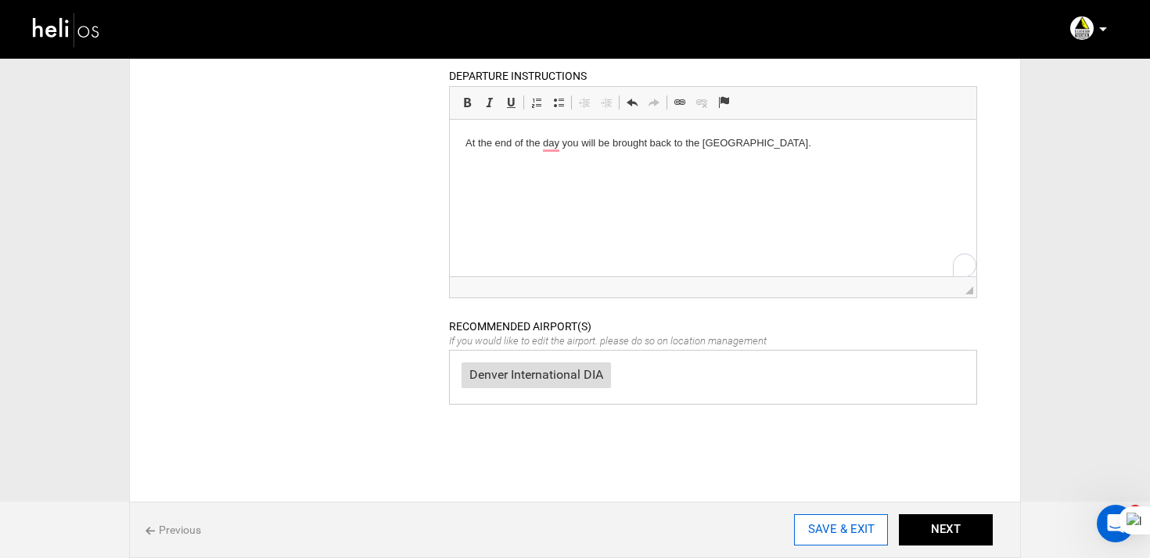
click at [842, 542] on input "SAVE & EXIT" at bounding box center [841, 529] width 94 height 31
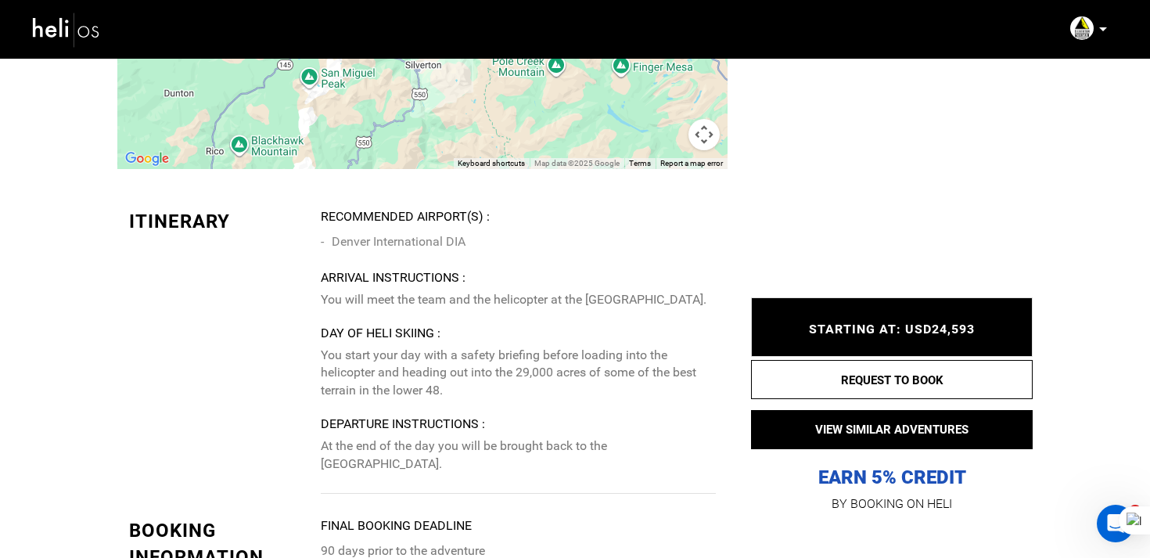
scroll to position [3027, 0]
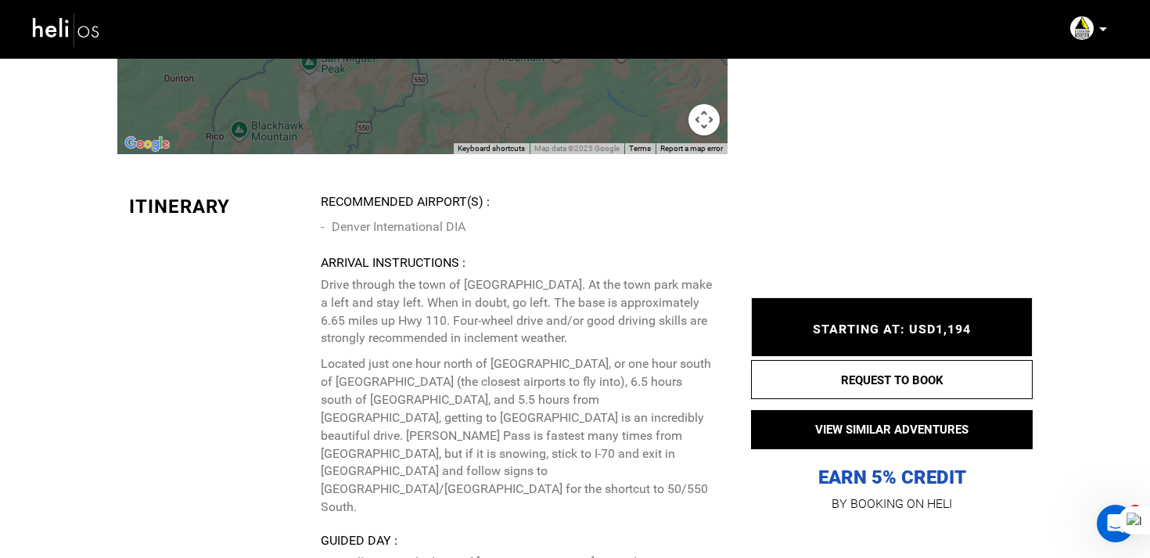
scroll to position [3179, 0]
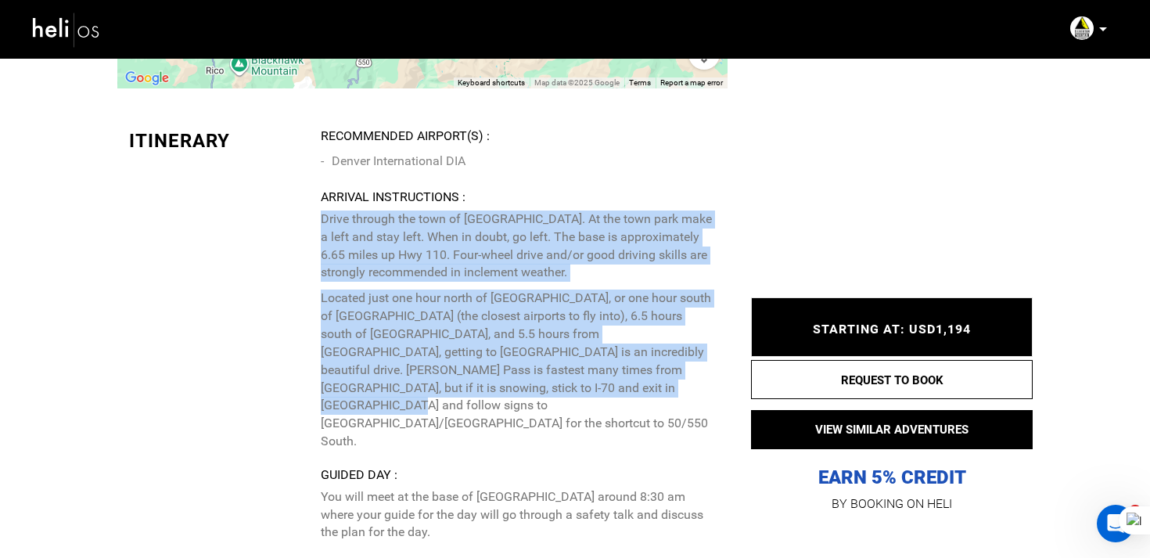
drag, startPoint x: 595, startPoint y: 399, endPoint x: 322, endPoint y: 235, distance: 318.0
click at [322, 235] on p "Drive through the town of Silverton. At the town park make a left and stay left…" at bounding box center [518, 330] width 395 height 240
copy p "Drive through the town of Silverton. At the town park make a left and stay left…"
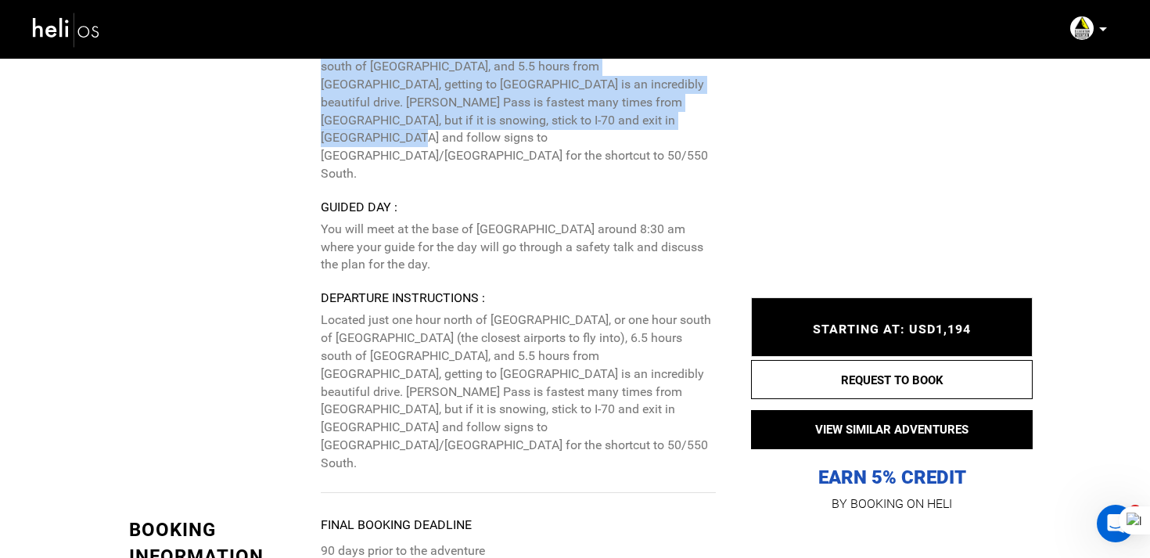
scroll to position [3456, 0]
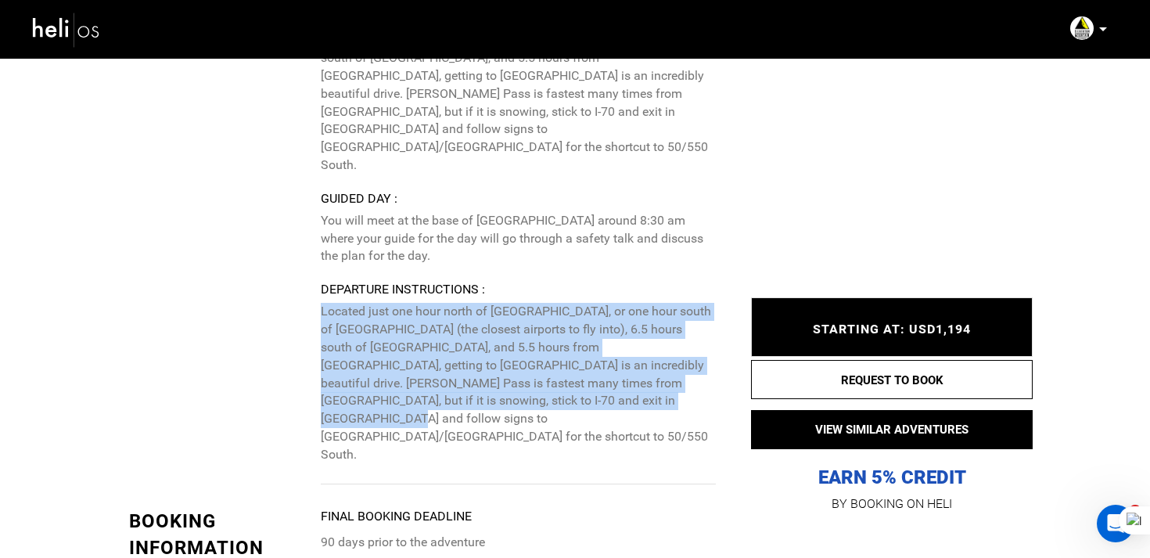
drag, startPoint x: 313, startPoint y: 275, endPoint x: 597, endPoint y: 361, distance: 297.0
click at [598, 361] on div "Itinerary Recommended Airport(s) : Denver International DIA Arrival Instruction…" at bounding box center [422, 167] width 610 height 633
copy p "Located just one hour north of [GEOGRAPHIC_DATA], or one hour south of [GEOGRAP…"
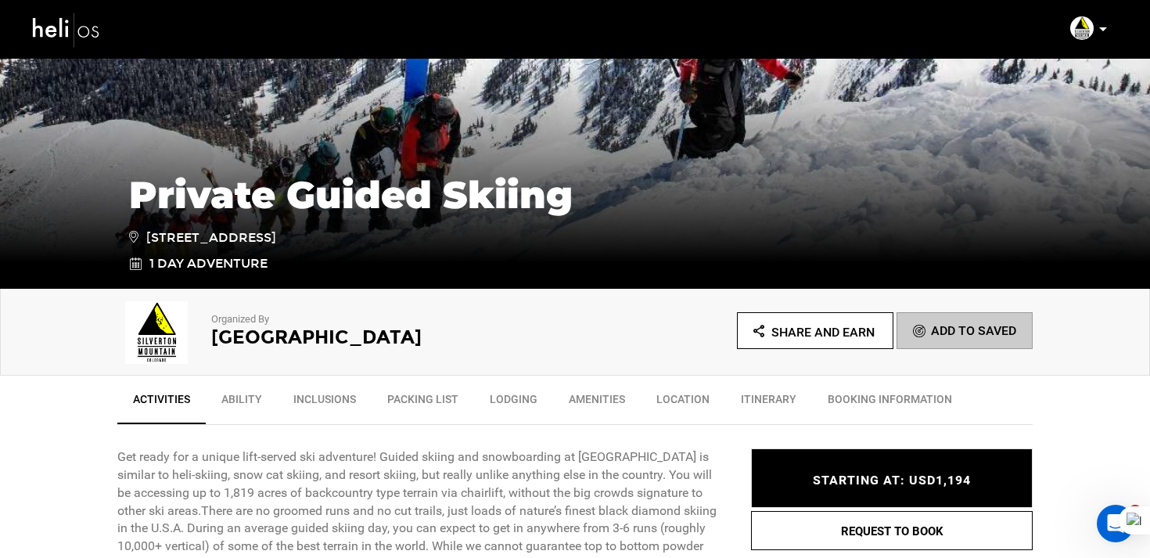
scroll to position [0, 0]
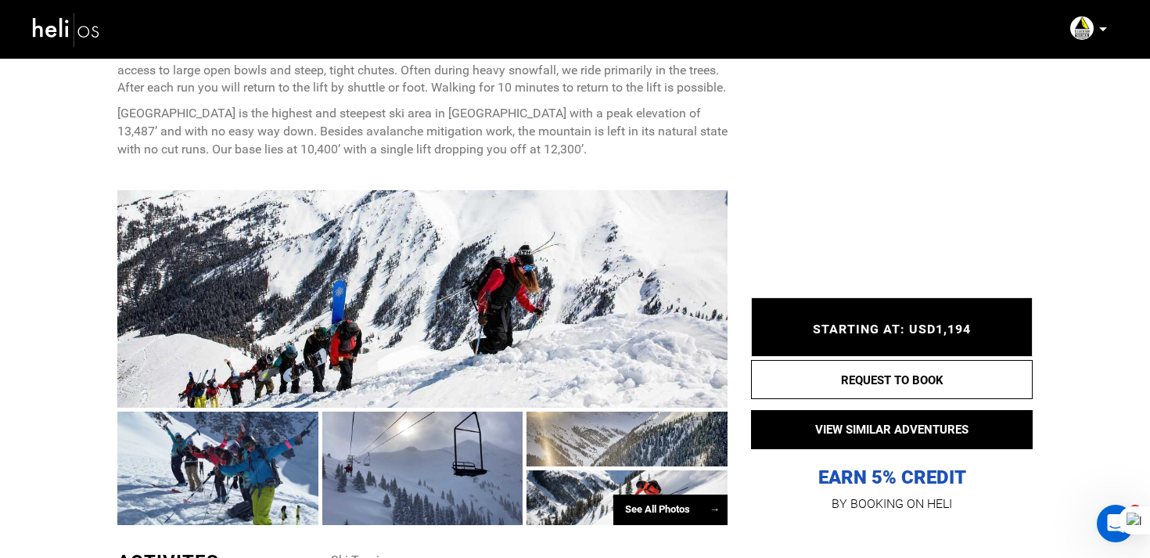
scroll to position [1116, 0]
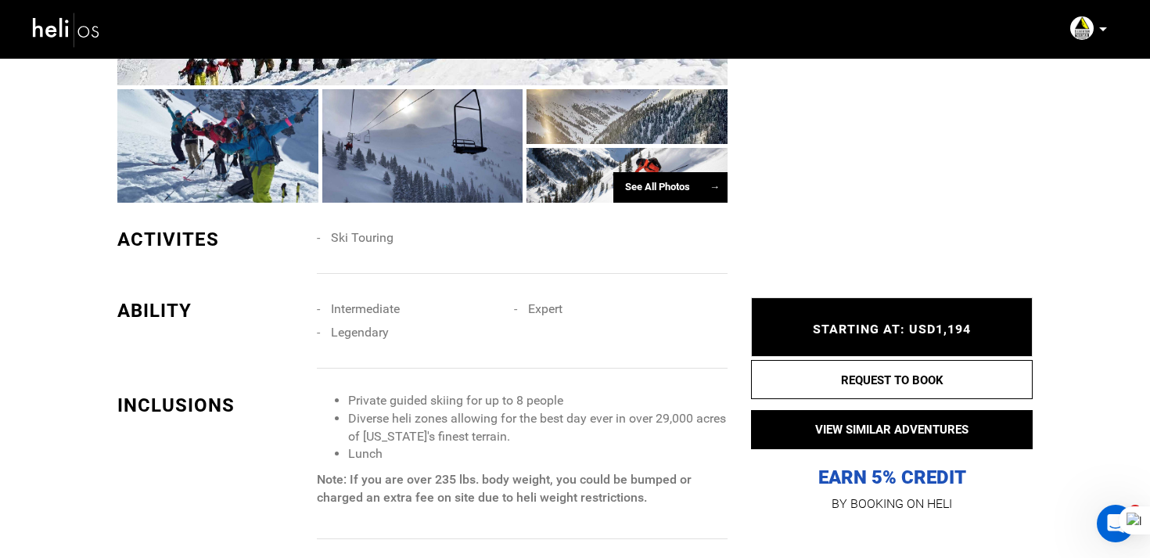
click at [636, 195] on div "See All Photos →" at bounding box center [670, 187] width 114 height 31
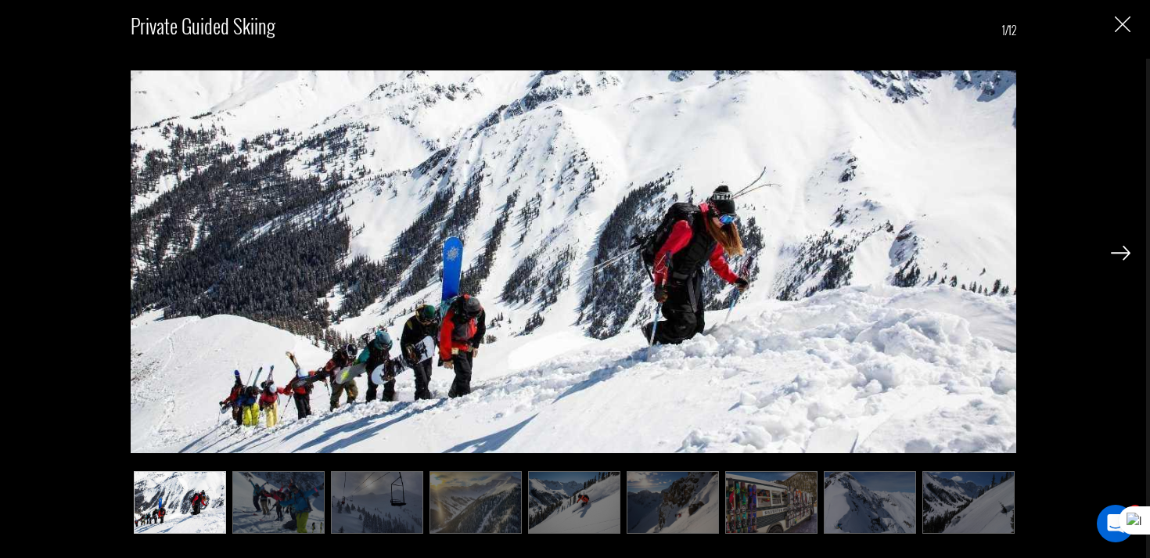
click at [763, 514] on img at bounding box center [771, 502] width 92 height 63
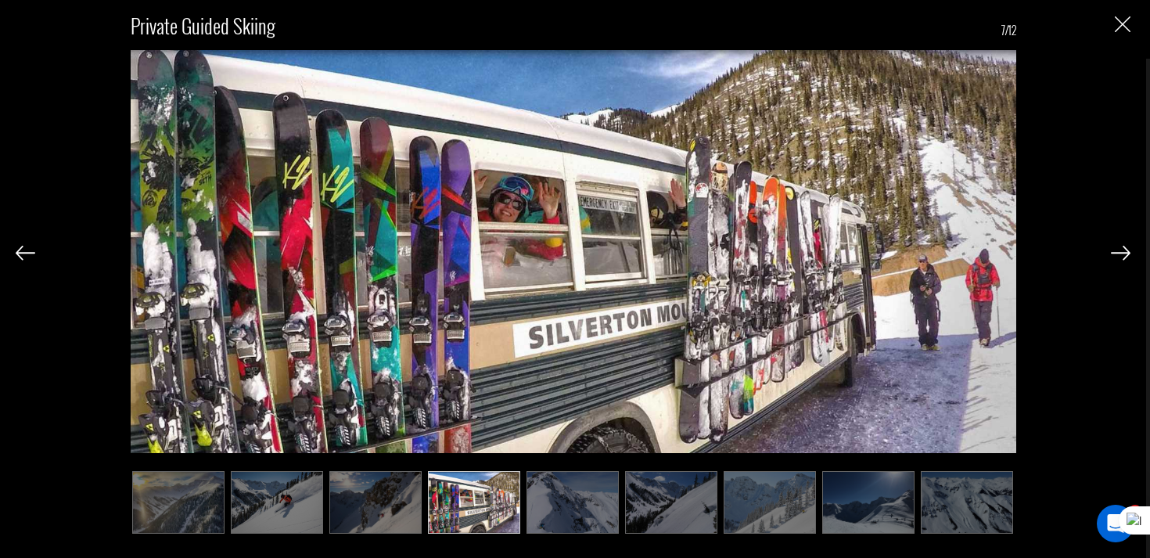
scroll to position [0, 297]
click at [752, 493] on img at bounding box center [770, 502] width 92 height 63
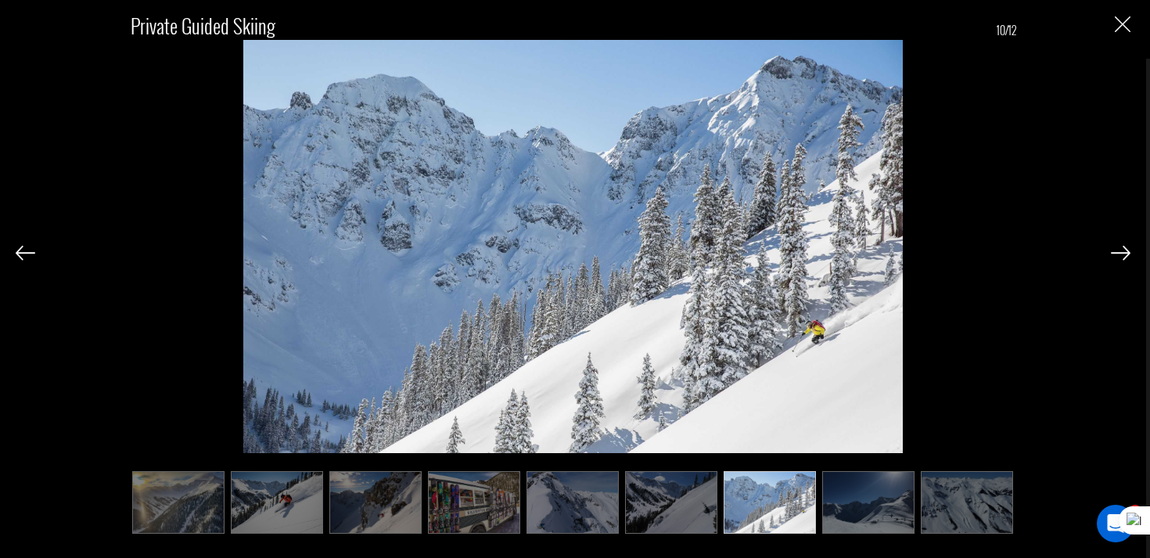
click at [676, 509] on img at bounding box center [671, 502] width 92 height 63
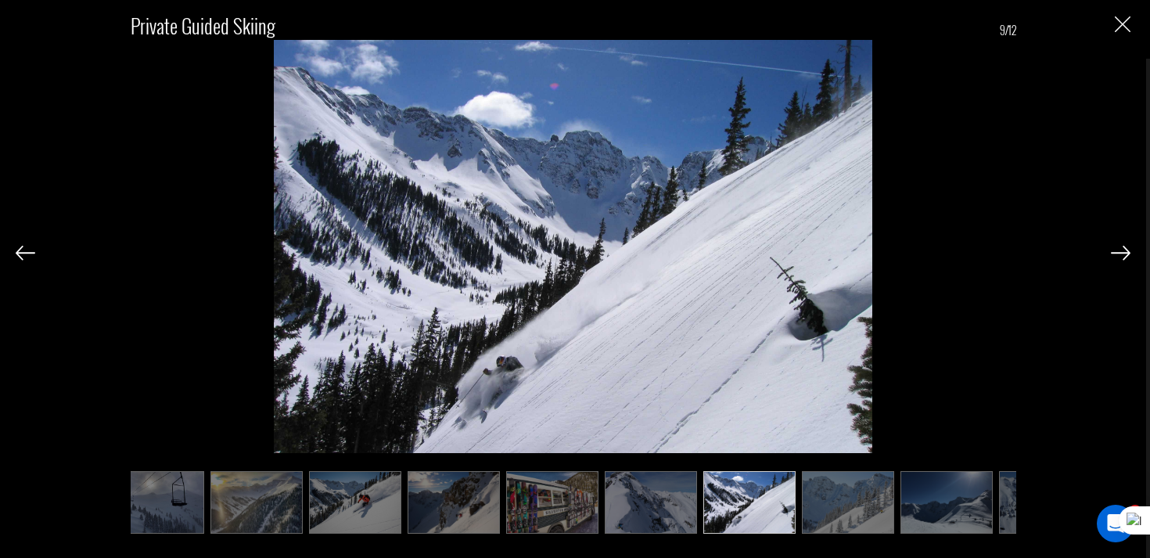
click at [642, 502] on img at bounding box center [651, 502] width 92 height 63
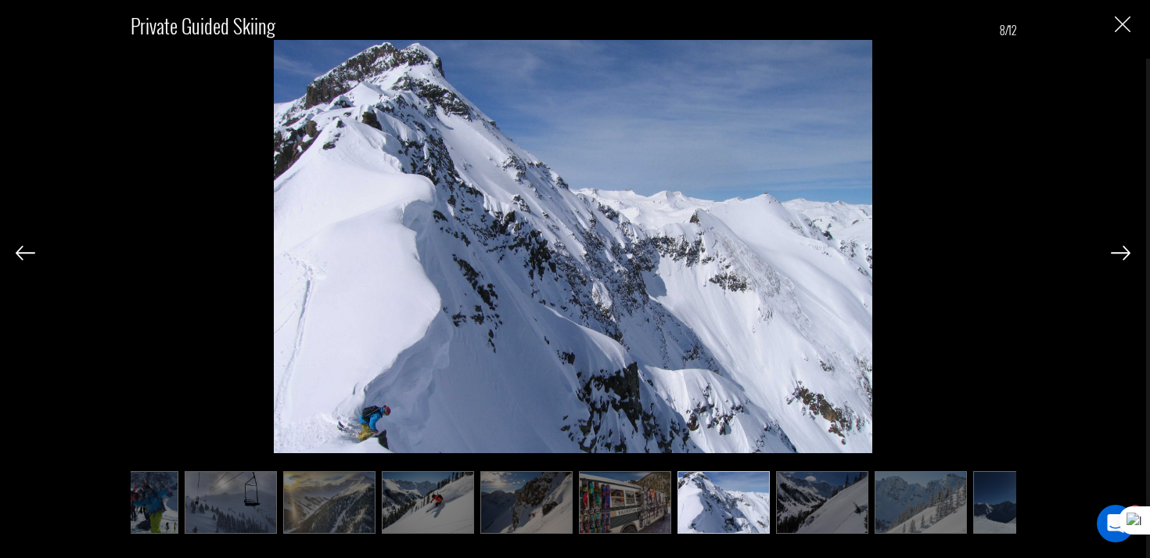
click at [591, 504] on img at bounding box center [625, 502] width 92 height 63
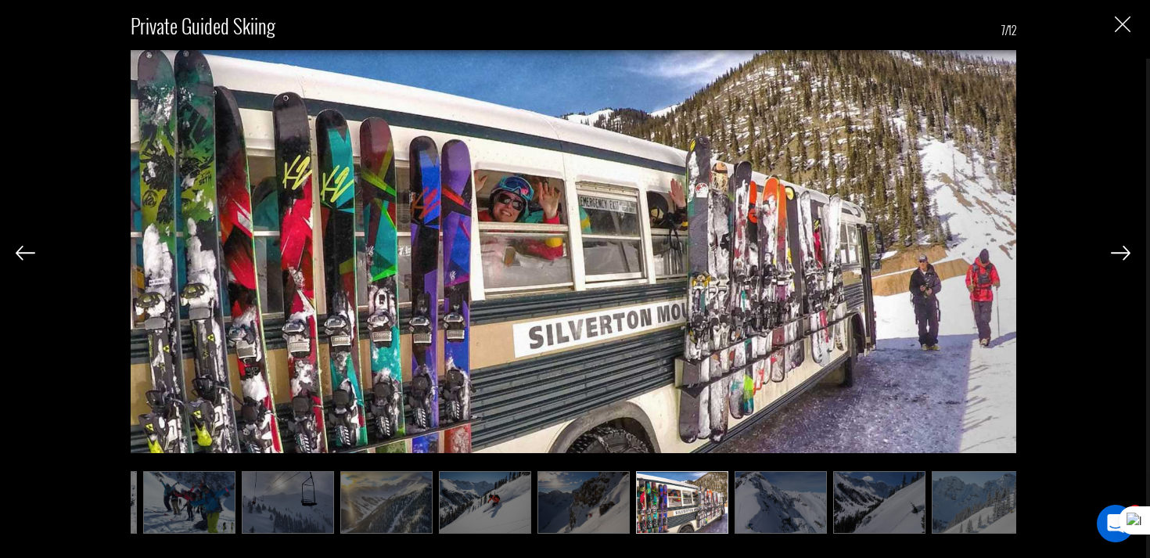
click at [550, 511] on img at bounding box center [583, 502] width 92 height 63
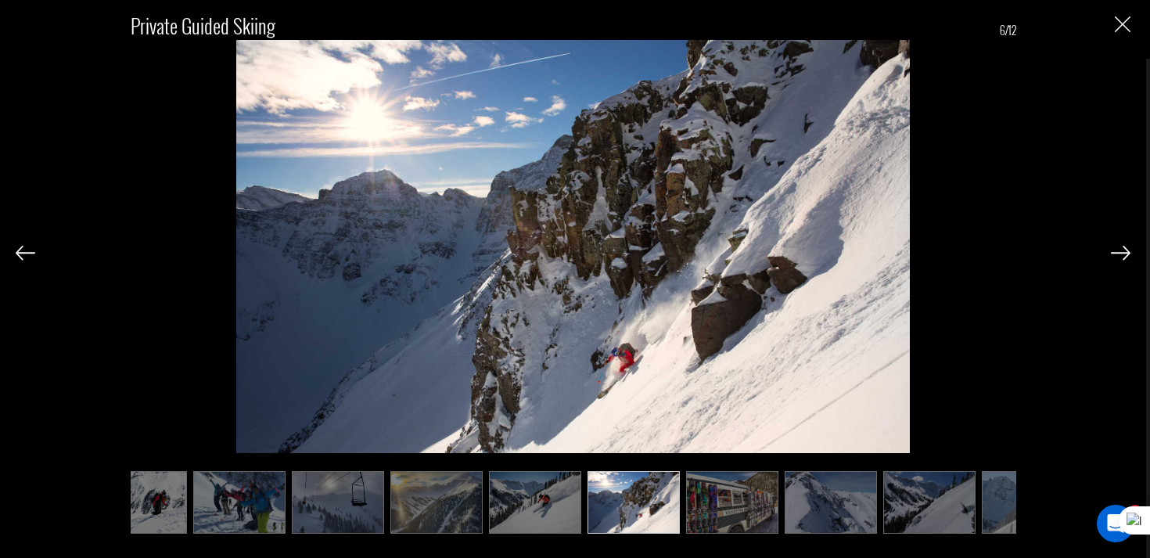
scroll to position [0, 3]
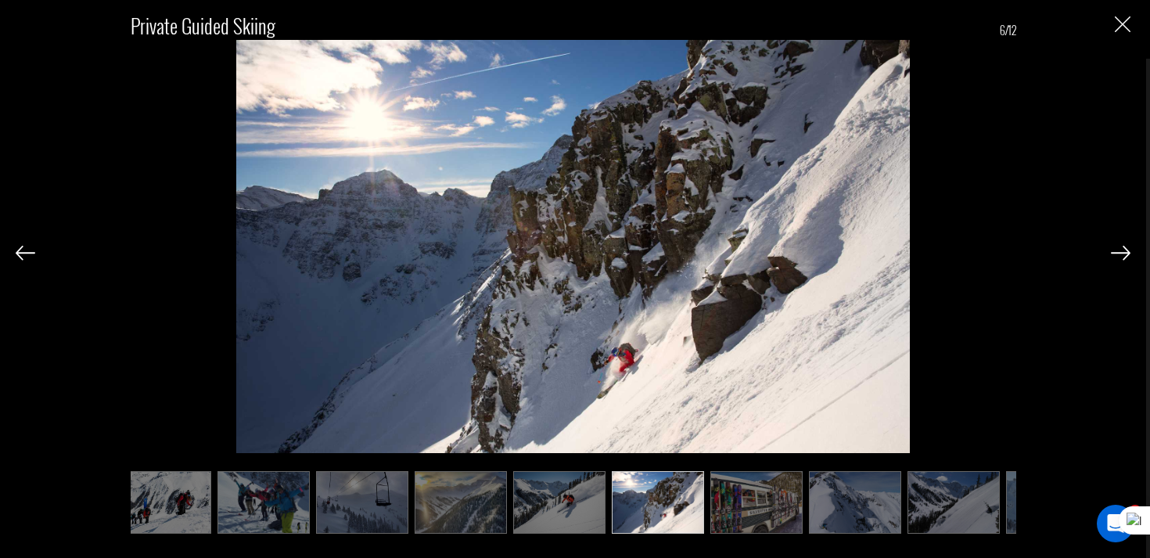
click at [504, 508] on ul at bounding box center [574, 502] width 886 height 63
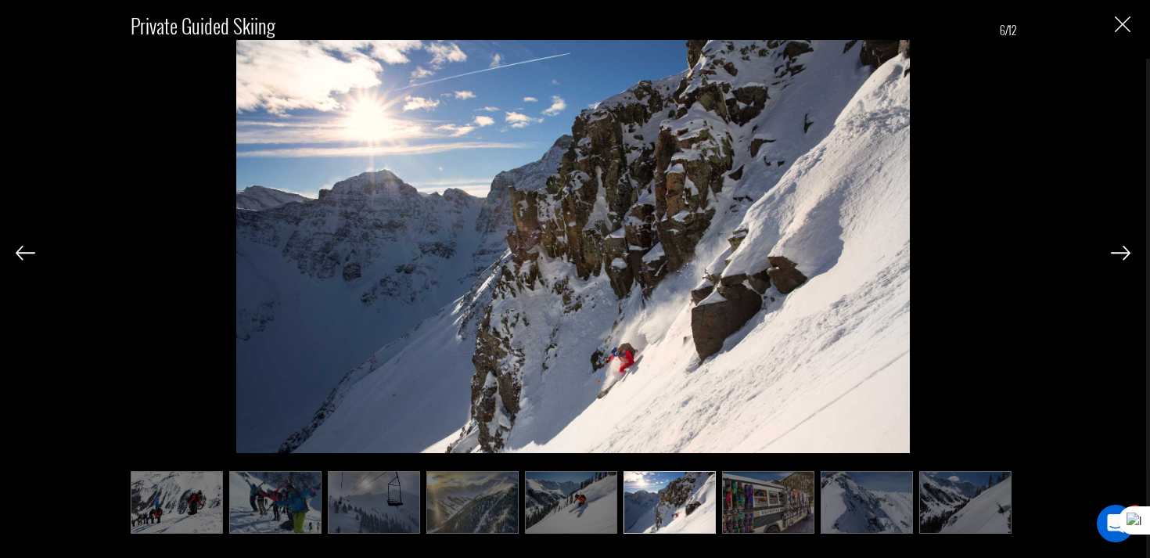
scroll to position [0, 0]
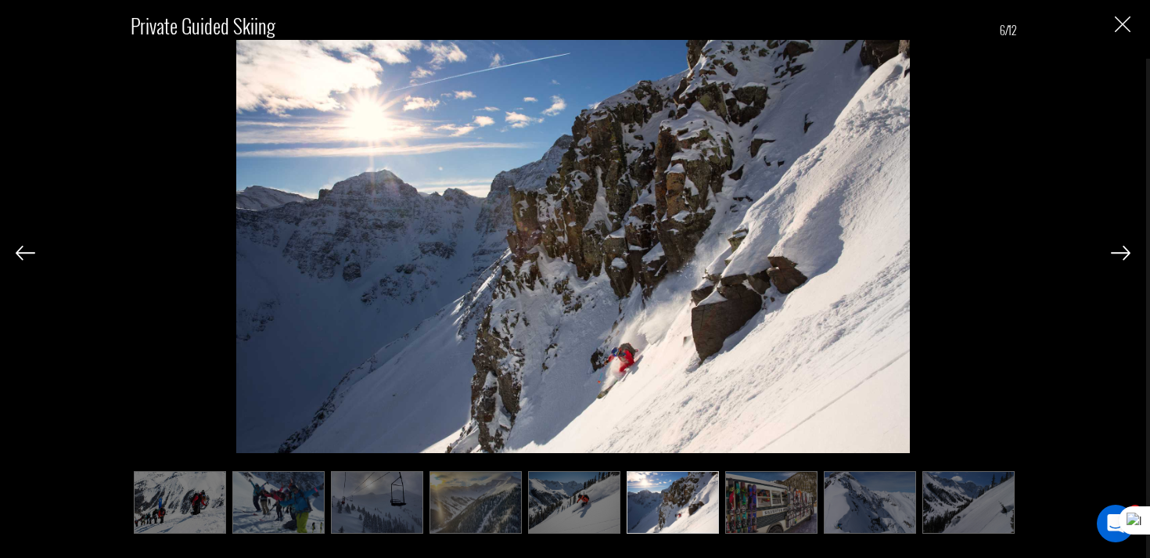
click at [480, 512] on img at bounding box center [476, 502] width 92 height 63
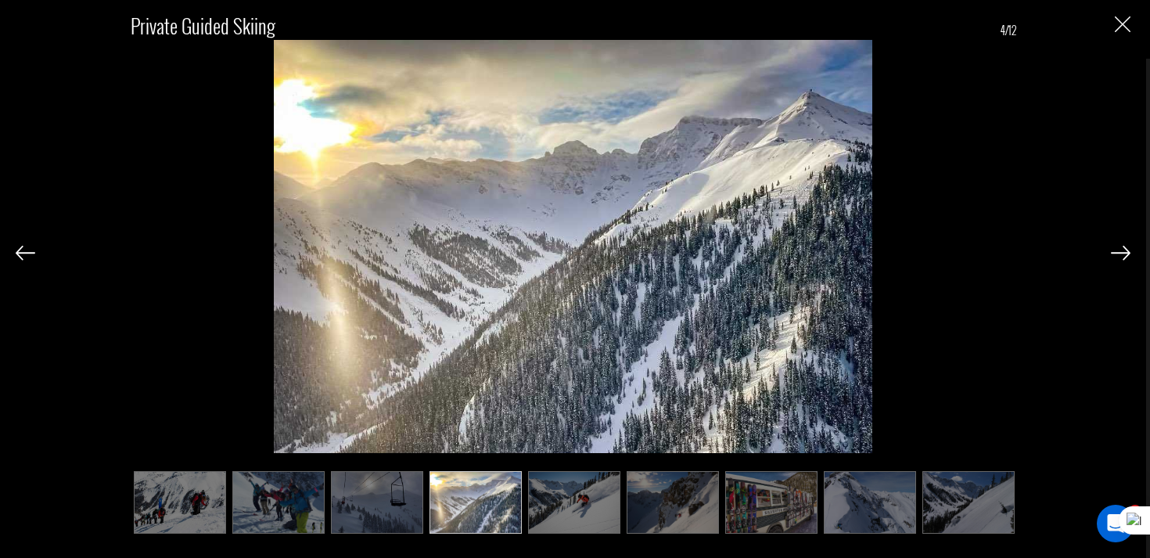
click at [392, 509] on img at bounding box center [377, 502] width 92 height 63
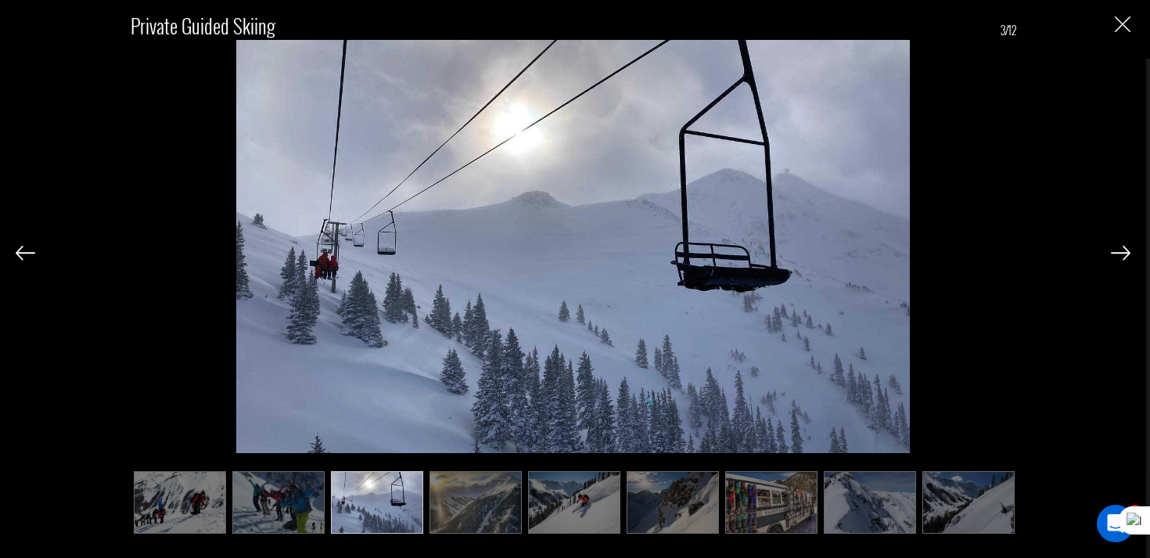
click at [294, 502] on img at bounding box center [278, 502] width 92 height 63
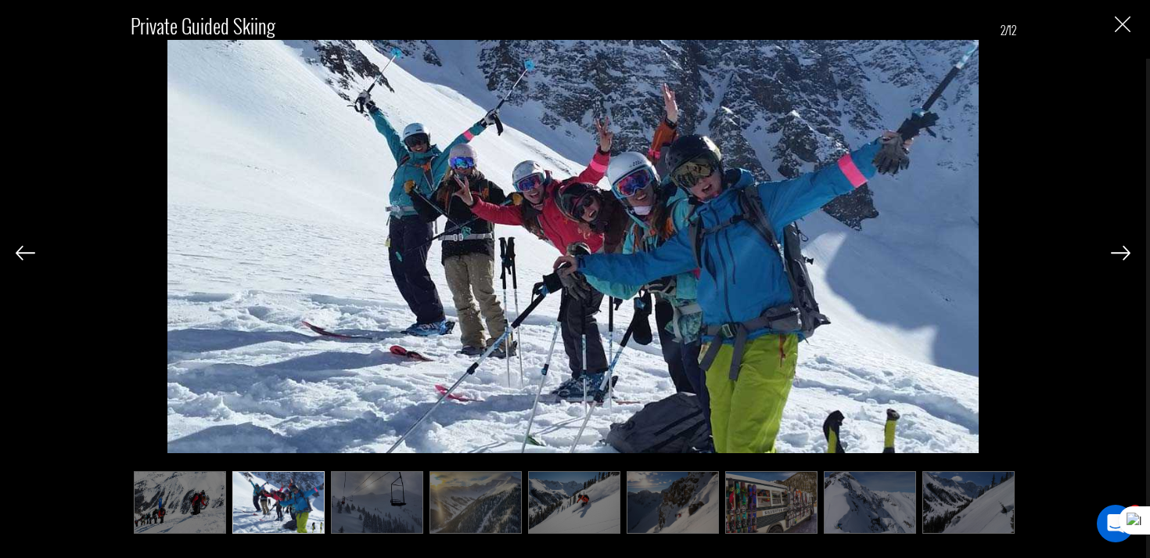
click at [187, 509] on img at bounding box center [180, 502] width 92 height 63
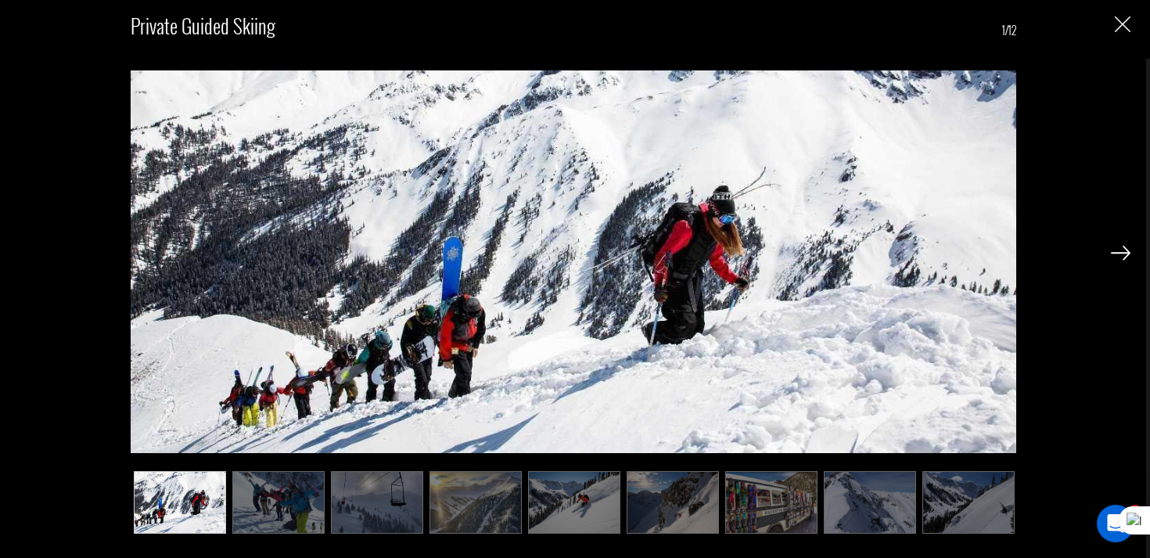
click at [455, 505] on img at bounding box center [476, 502] width 92 height 63
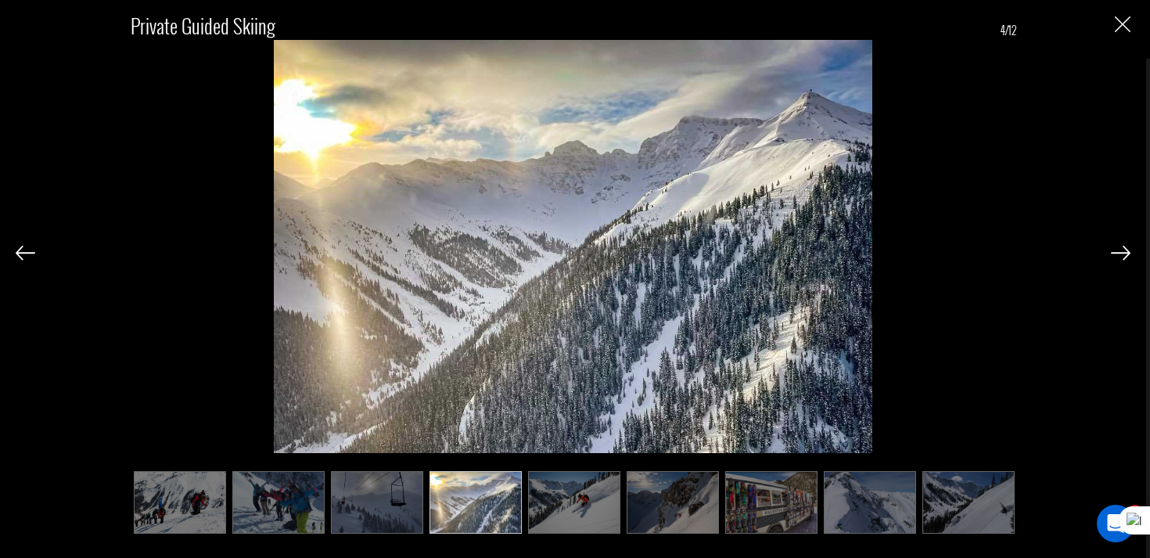
click at [584, 481] on img at bounding box center [574, 502] width 92 height 63
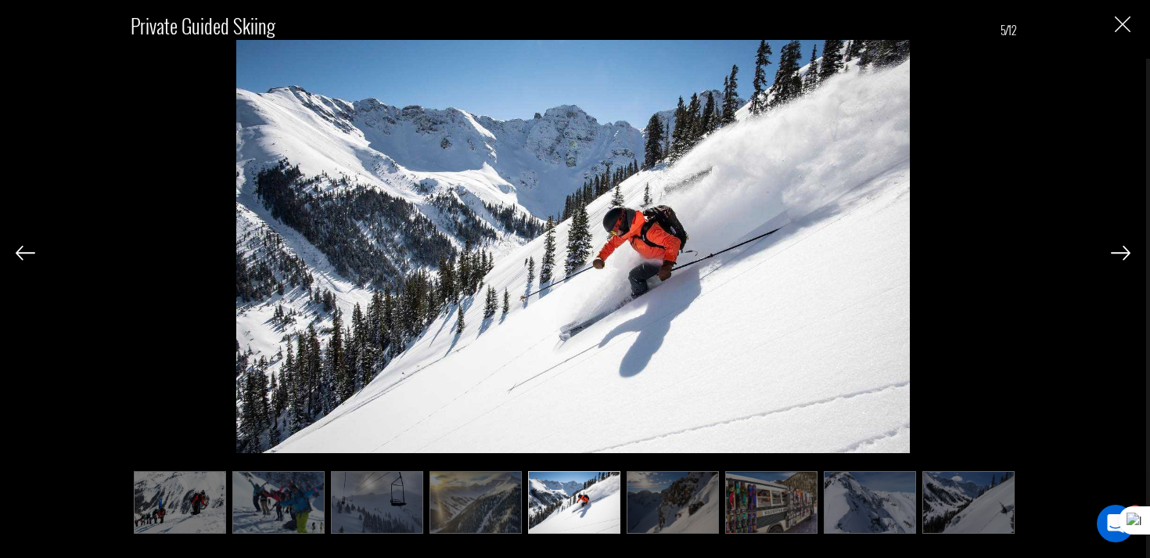
click at [652, 481] on img at bounding box center [673, 502] width 92 height 63
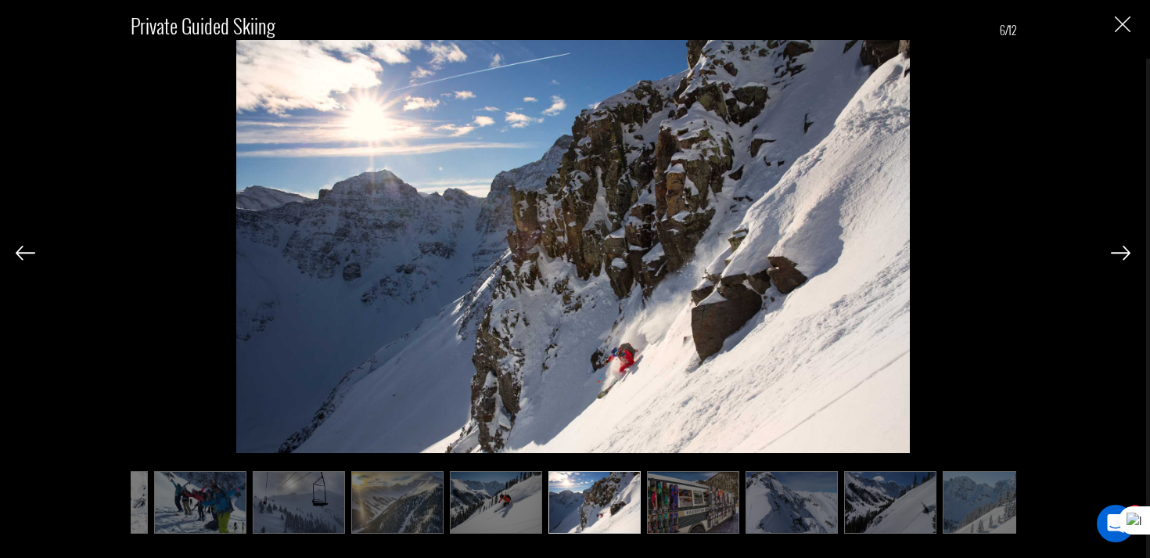
click at [714, 502] on img at bounding box center [693, 502] width 92 height 63
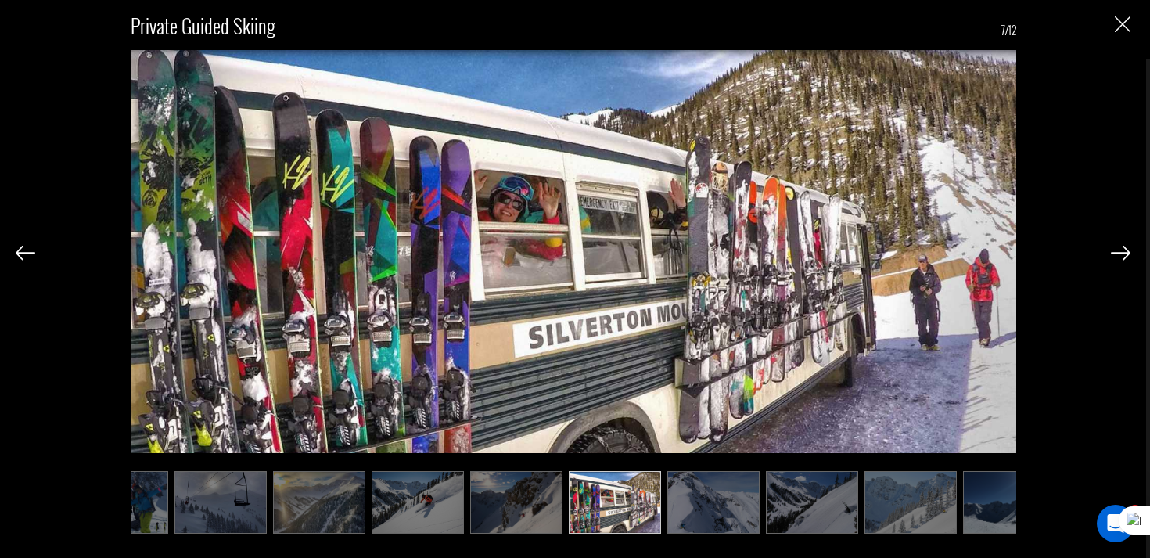
click at [714, 502] on img at bounding box center [713, 502] width 92 height 63
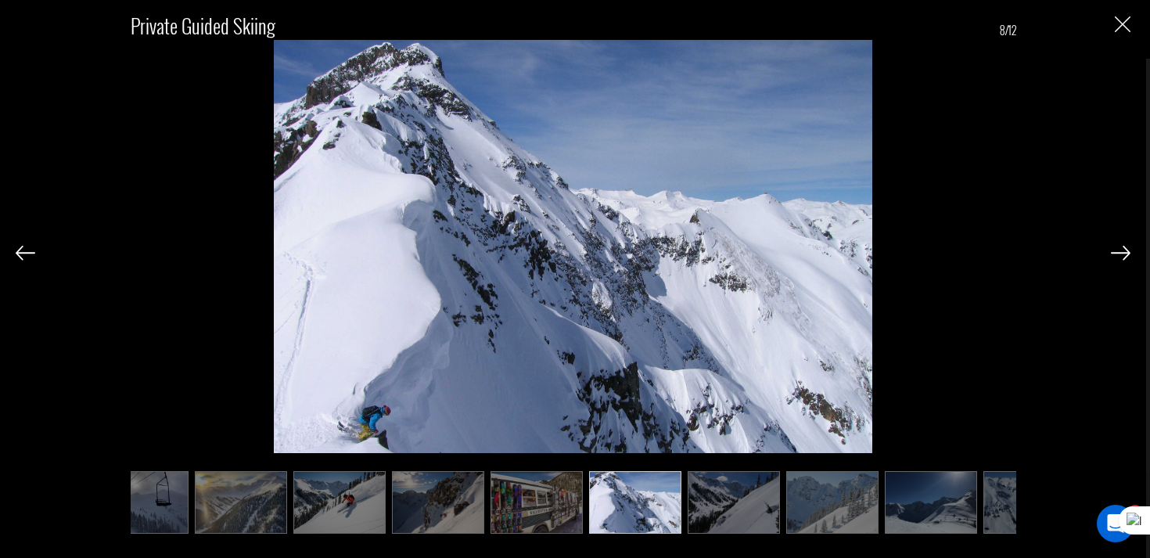
click at [754, 503] on img at bounding box center [734, 502] width 92 height 63
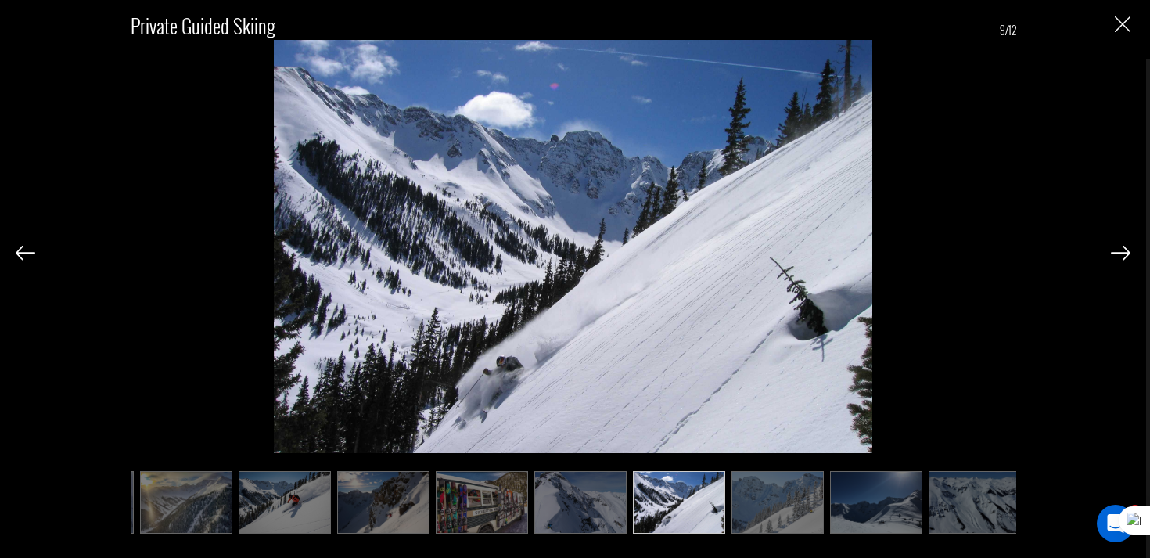
scroll to position [0, 297]
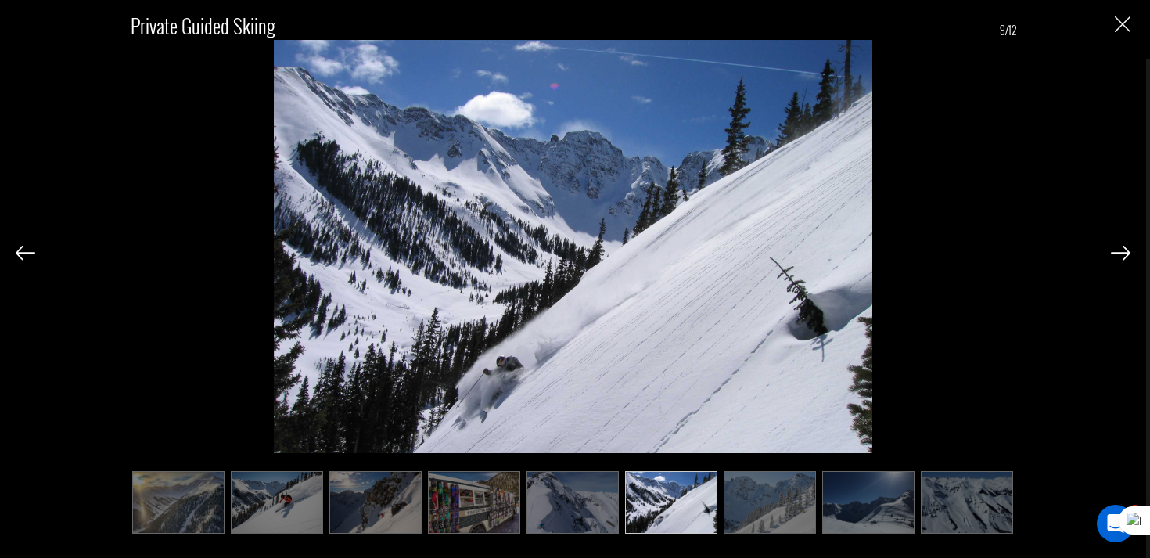
click at [774, 505] on img at bounding box center [770, 502] width 92 height 63
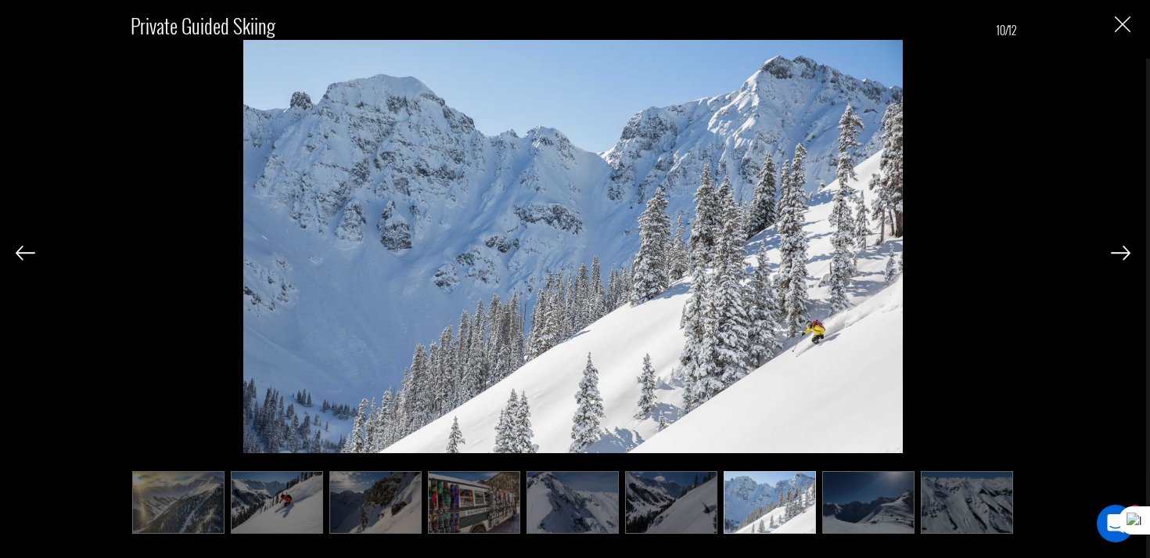
click at [837, 509] on img at bounding box center [868, 502] width 92 height 63
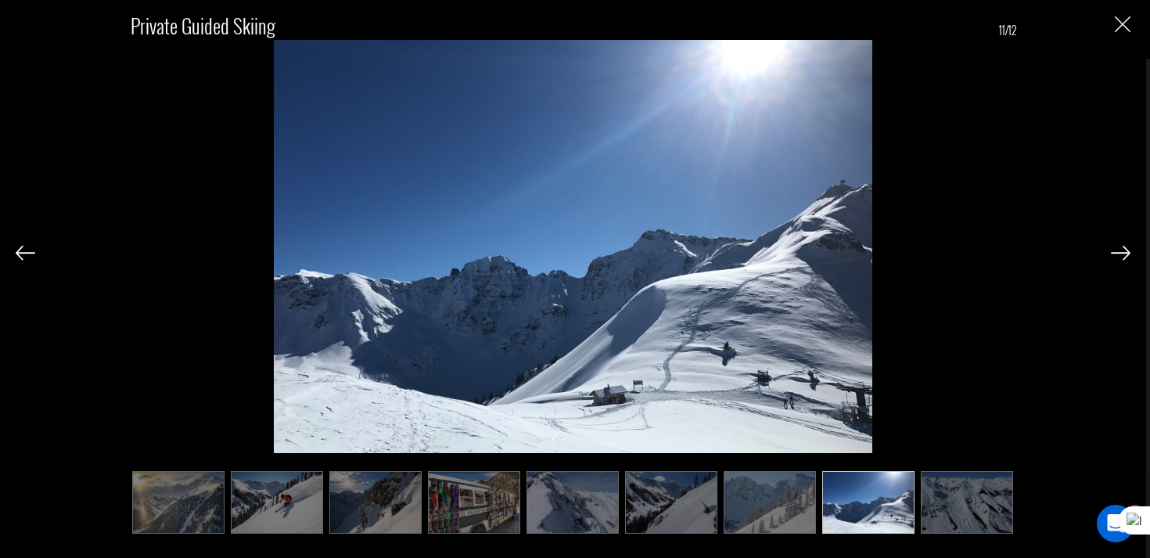
click at [921, 505] on img at bounding box center [967, 502] width 92 height 63
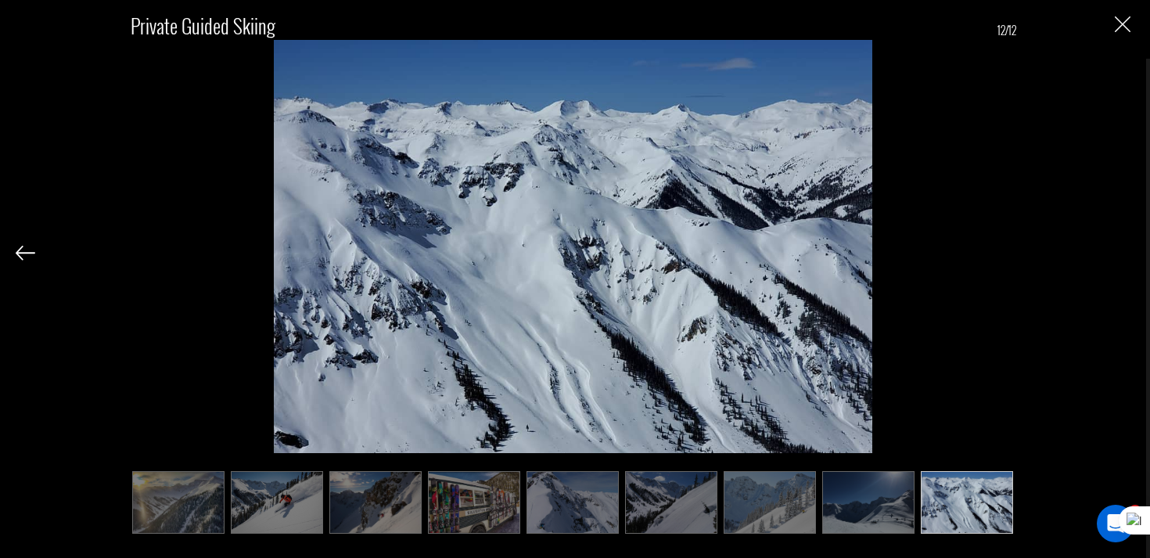
click at [1121, 27] on img "Close" at bounding box center [1123, 24] width 16 height 16
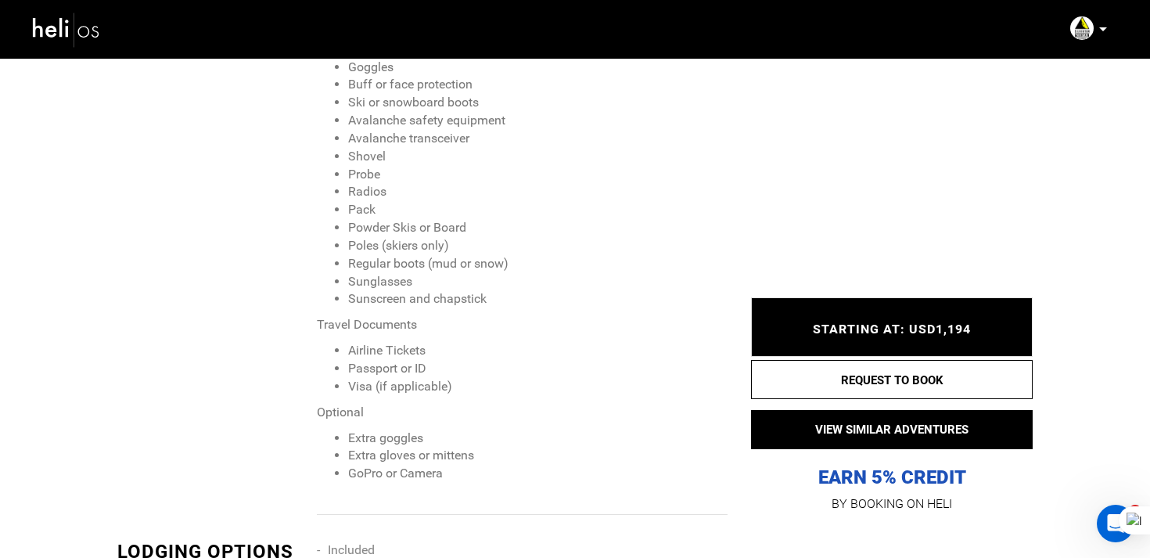
scroll to position [2525, 0]
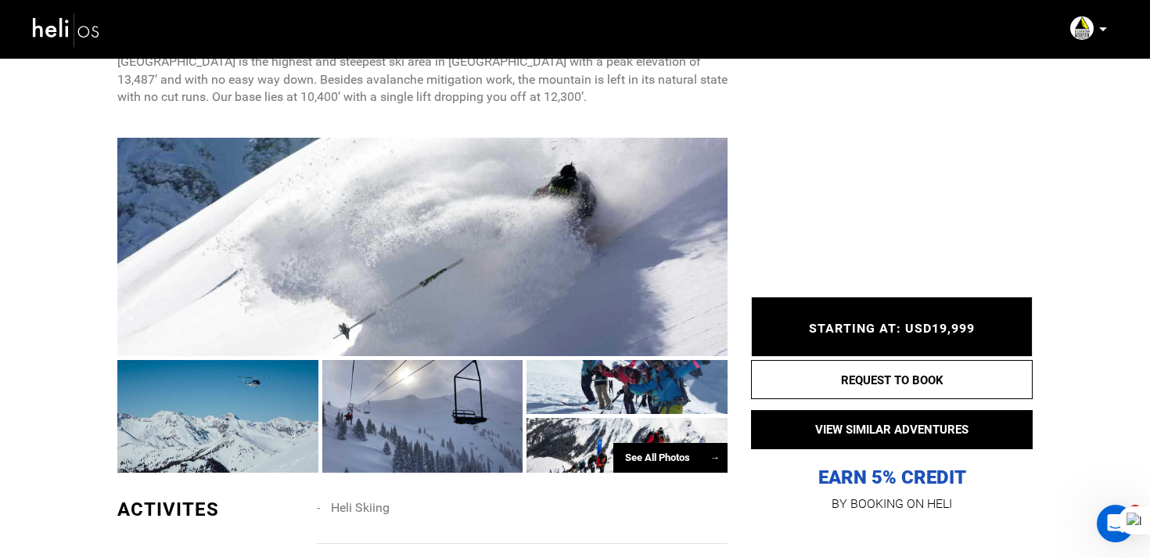
click at [642, 443] on div "See All Photos →" at bounding box center [670, 458] width 114 height 31
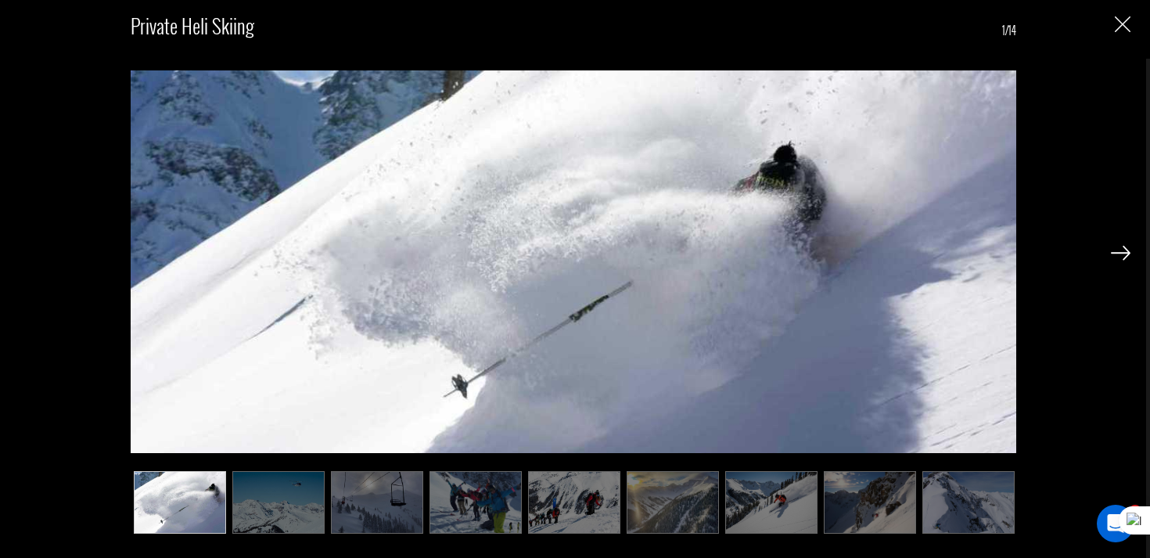
click at [895, 520] on img at bounding box center [870, 502] width 92 height 63
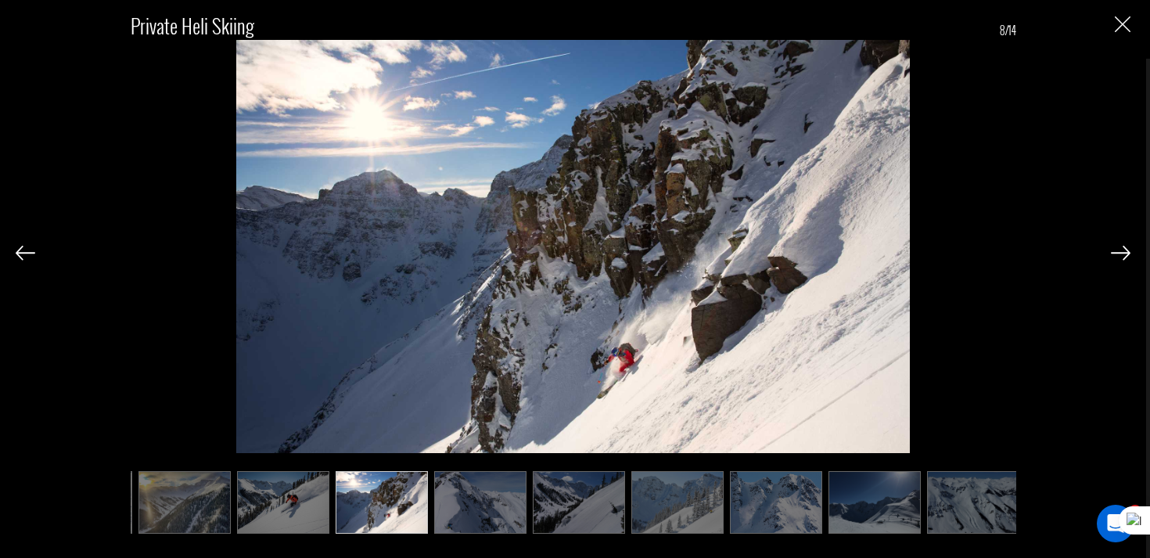
scroll to position [0, 494]
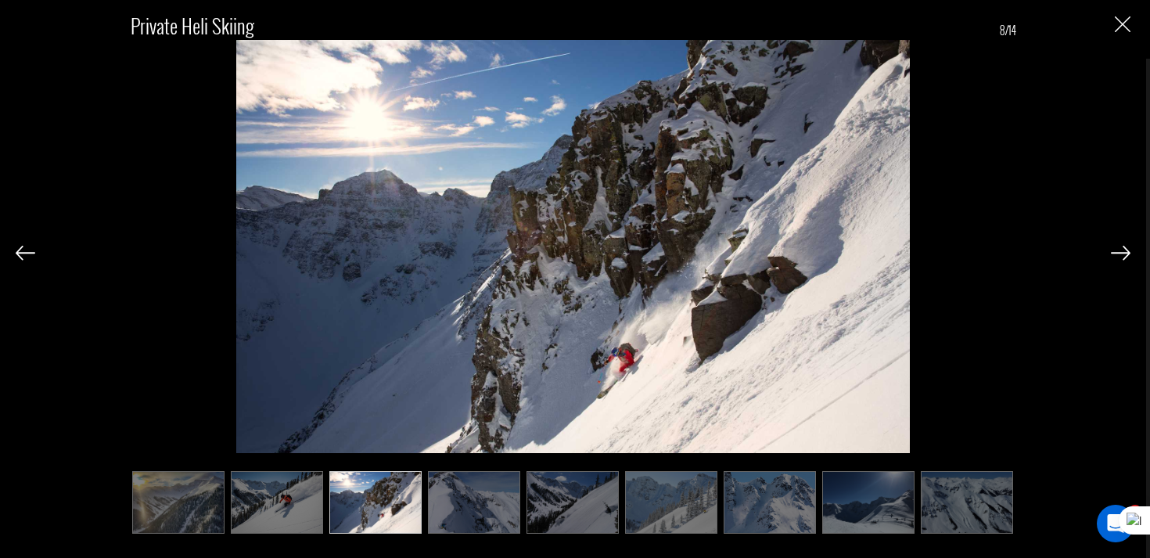
click at [1130, 20] on div "Private Heli Skiing 8/14" at bounding box center [573, 279] width 1146 height 558
click at [946, 483] on img at bounding box center [967, 502] width 92 height 63
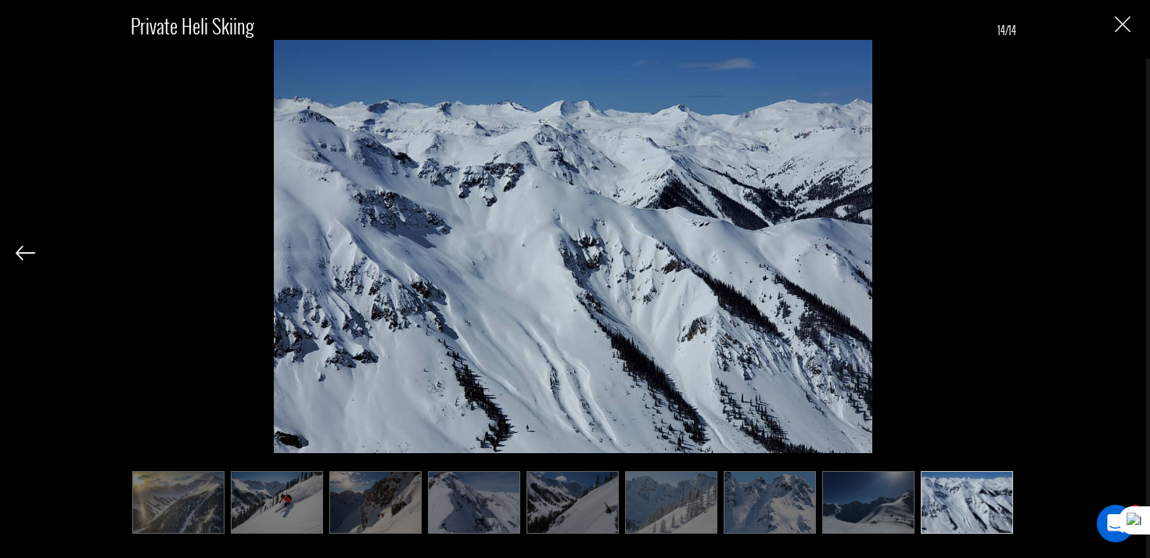
click at [1125, 34] on div "Private Heli Skiing 14/14" at bounding box center [573, 265] width 1115 height 530
click at [1123, 23] on img "Close" at bounding box center [1123, 24] width 16 height 16
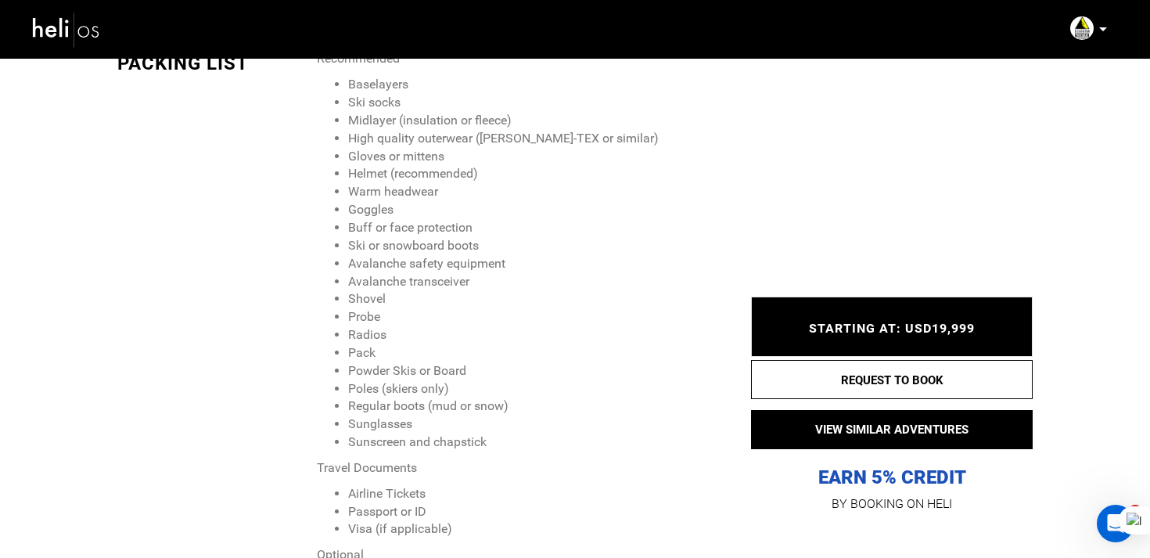
scroll to position [1986, 0]
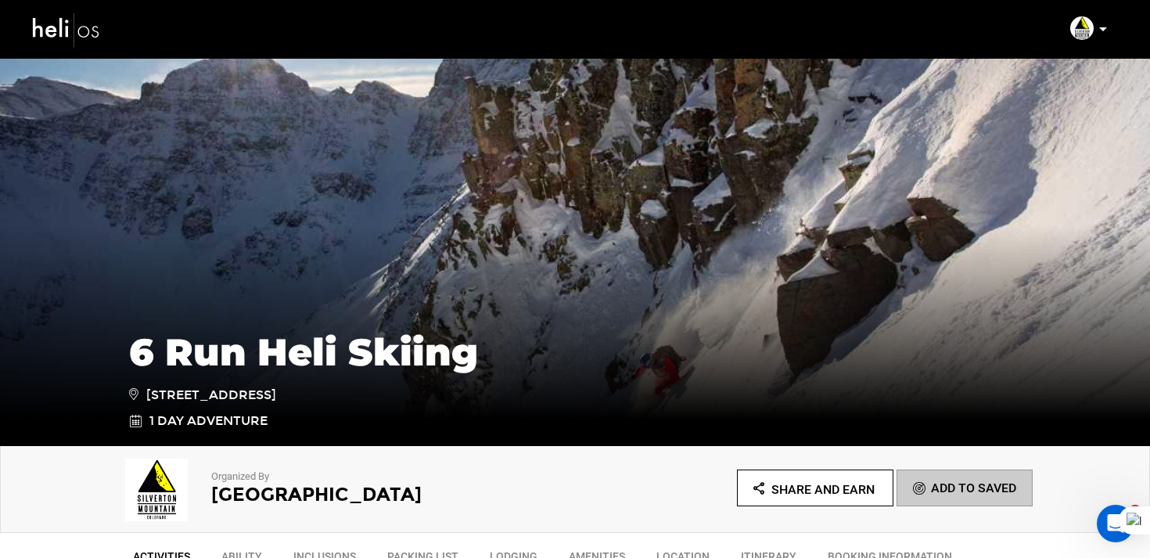
scroll to position [760, 0]
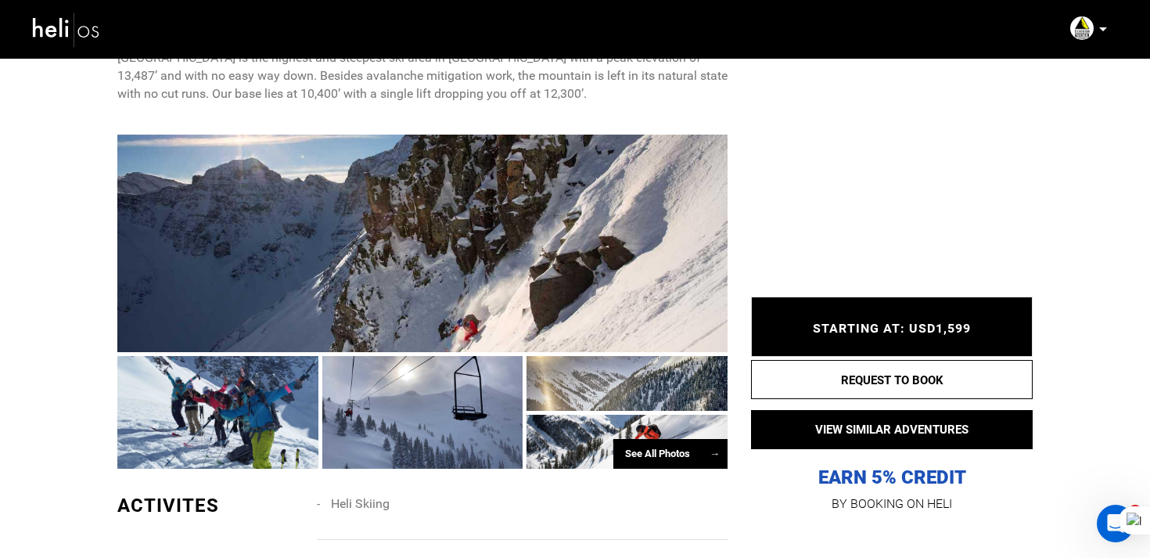
click at [652, 455] on div "See All Photos →" at bounding box center [670, 454] width 114 height 31
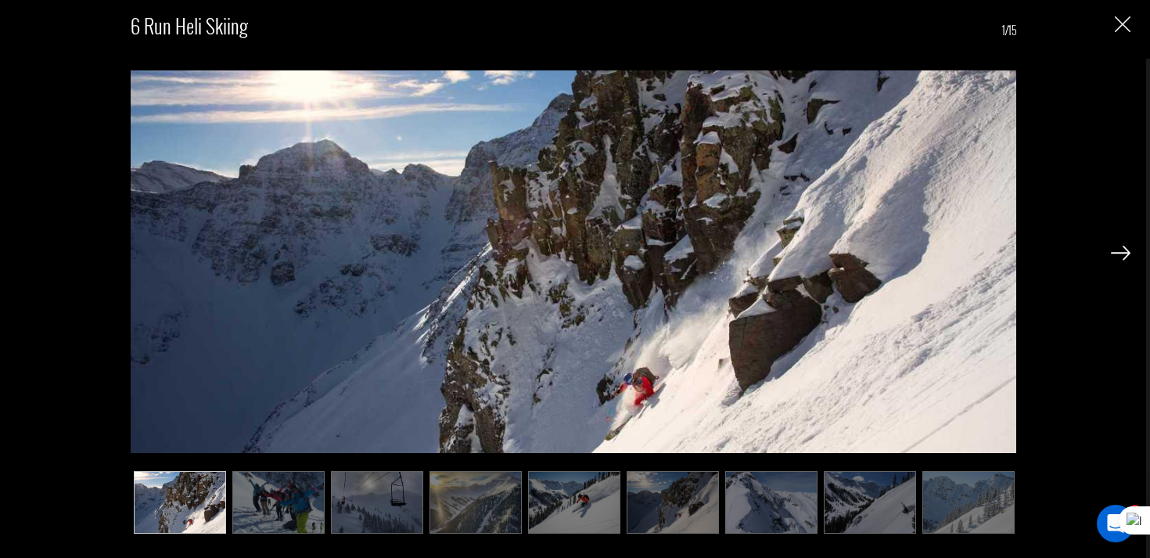
click at [962, 488] on img at bounding box center [968, 502] width 92 height 63
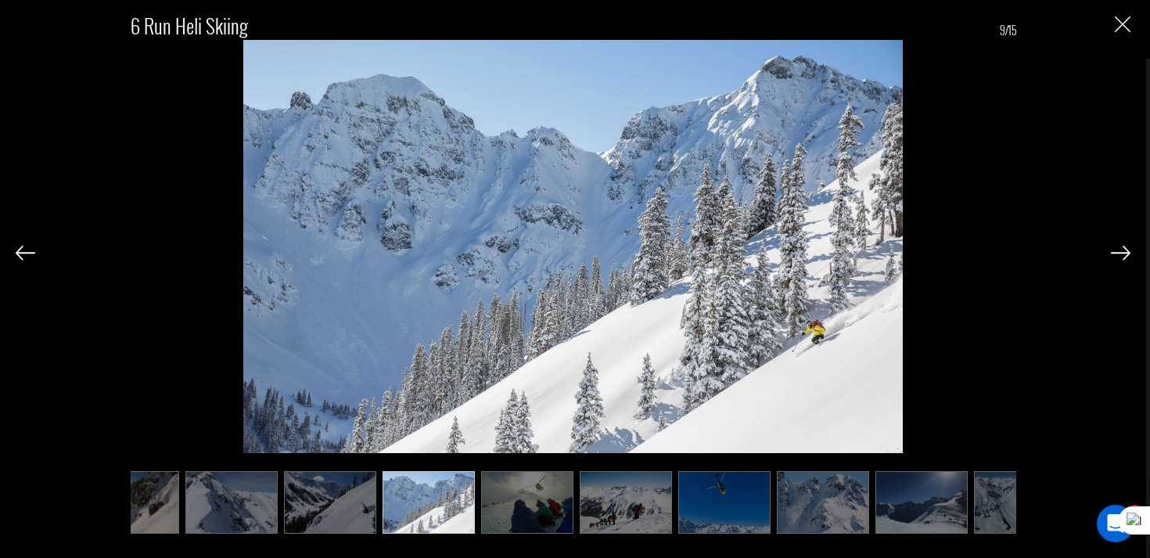
scroll to position [0, 593]
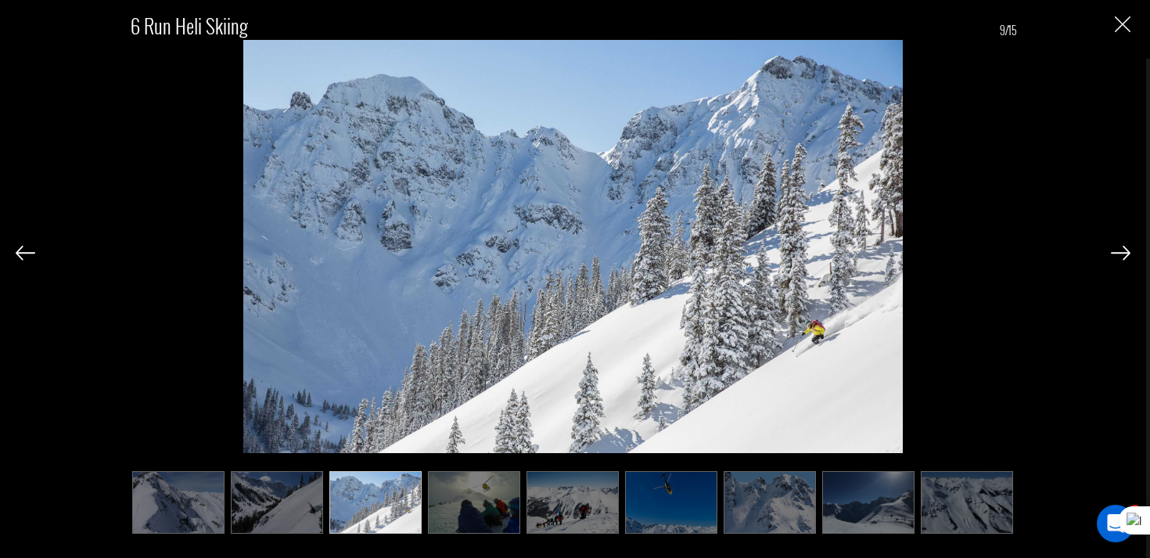
click at [962, 488] on img at bounding box center [967, 502] width 92 height 63
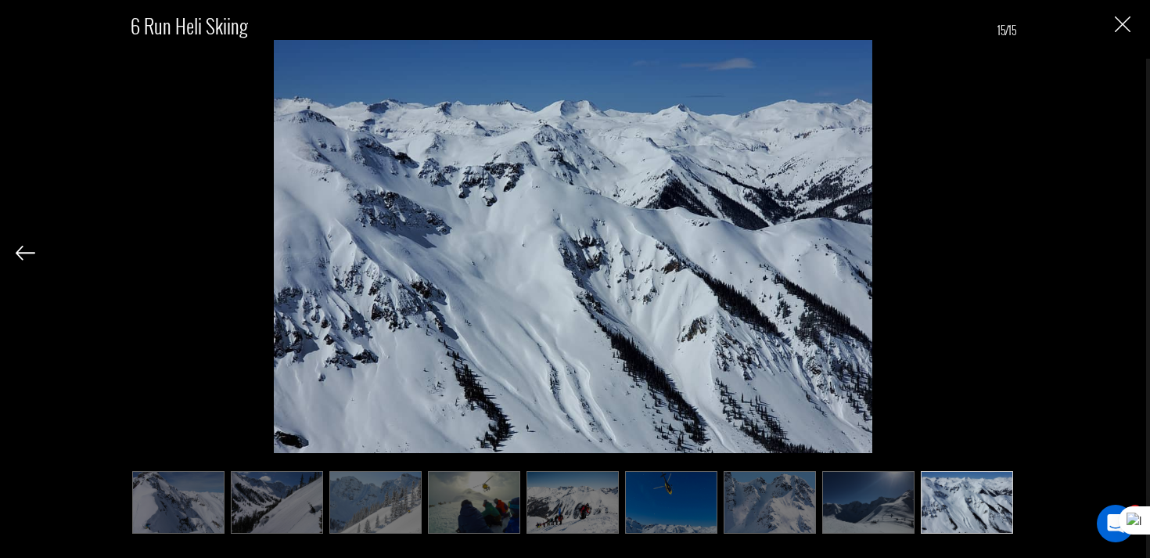
click at [1122, 23] on img "Close" at bounding box center [1123, 24] width 16 height 16
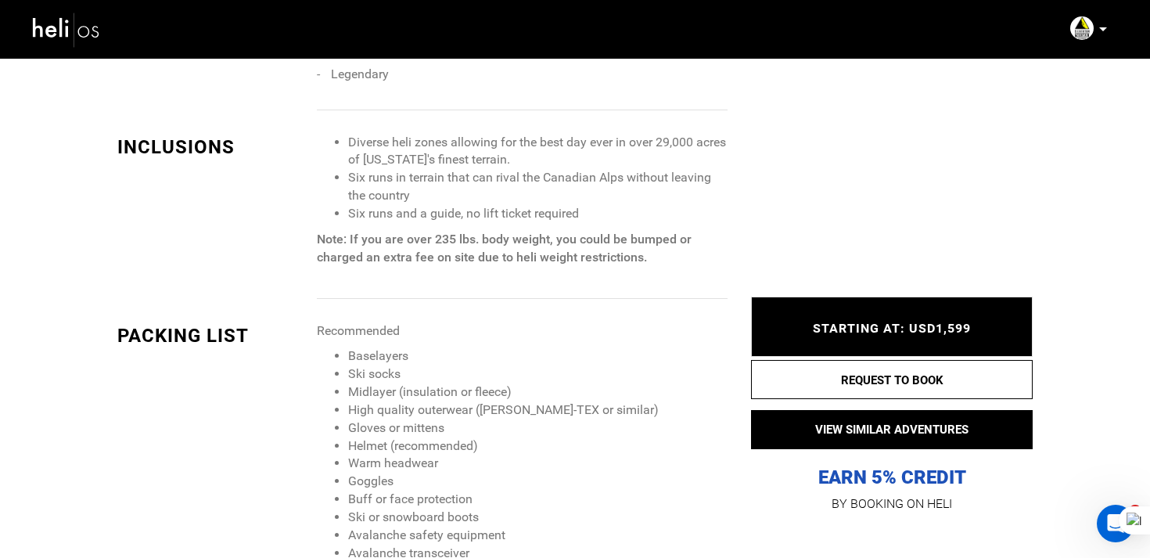
scroll to position [1419, 0]
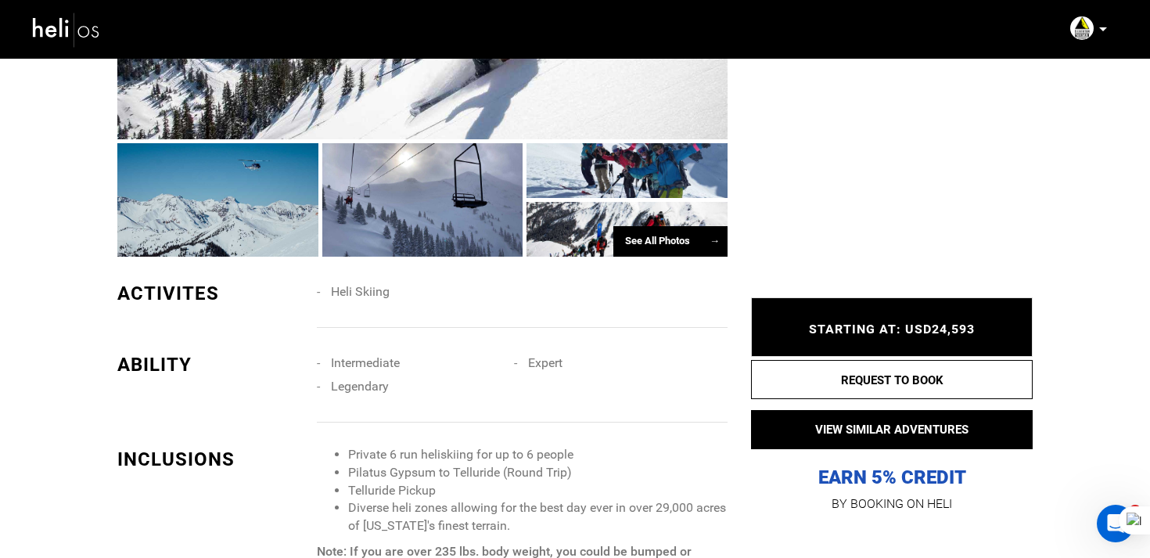
scroll to position [778, 0]
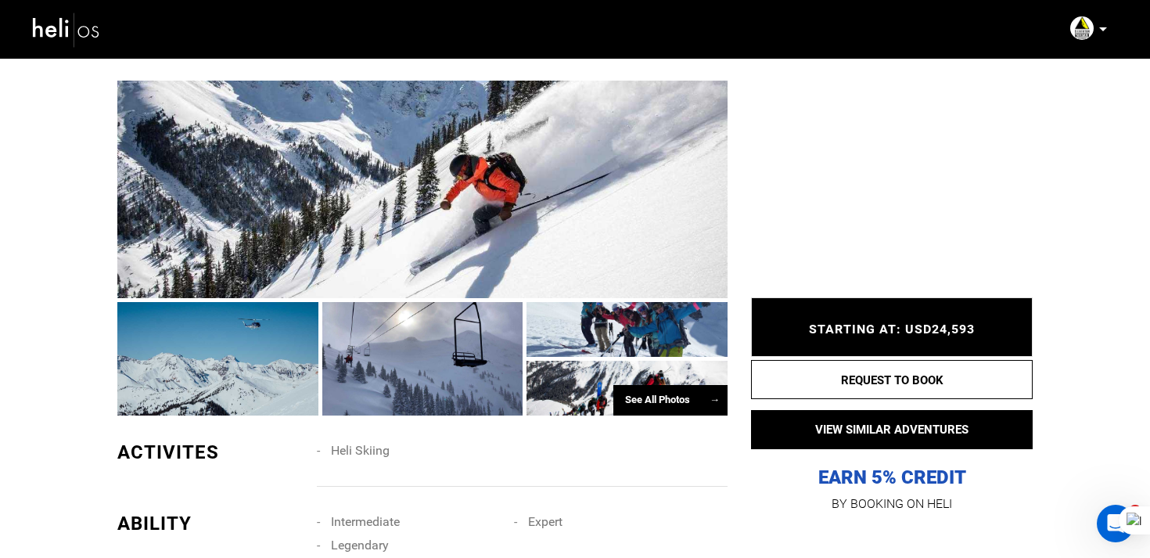
click at [673, 376] on div at bounding box center [627, 388] width 201 height 55
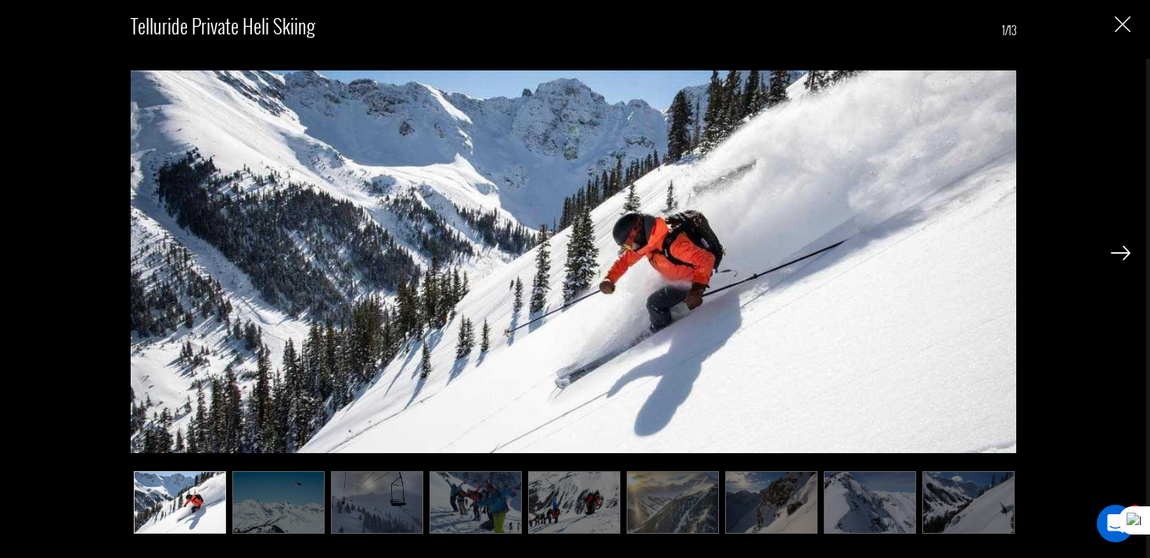
click at [863, 529] on img at bounding box center [870, 502] width 92 height 63
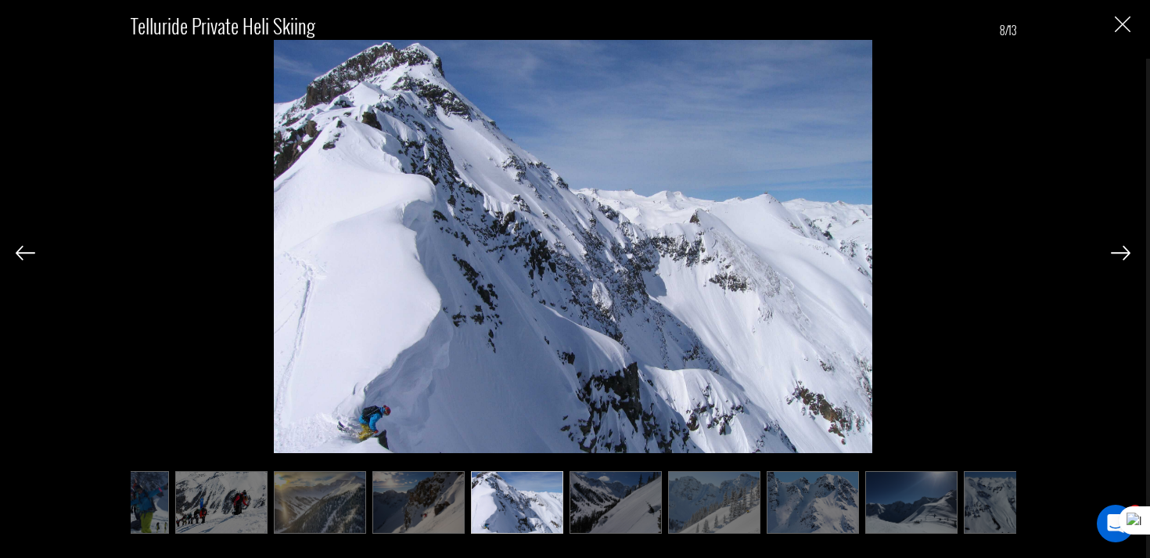
scroll to position [0, 396]
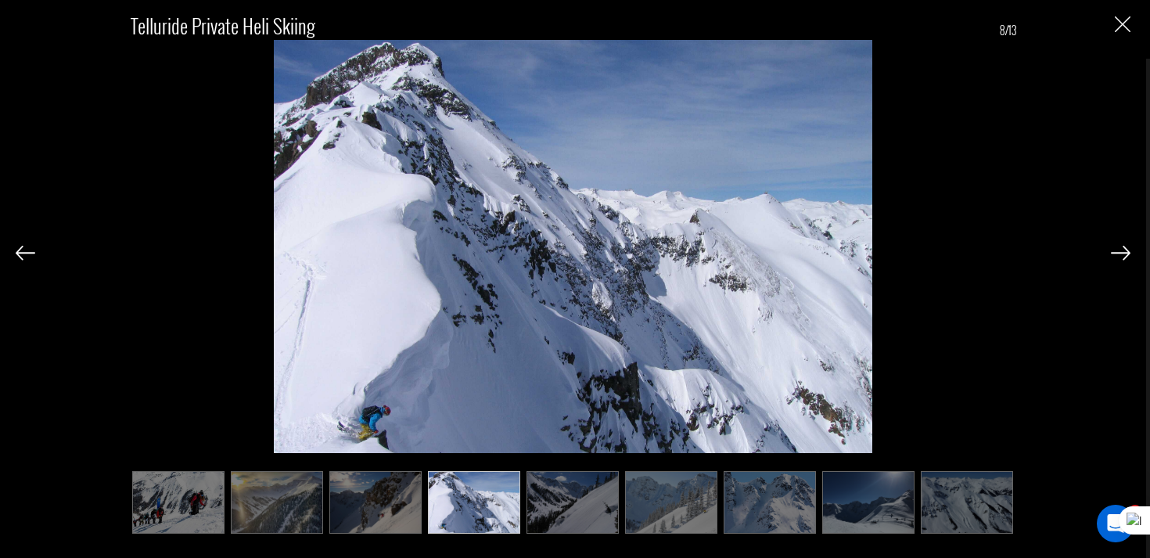
click at [872, 518] on img at bounding box center [868, 502] width 92 height 63
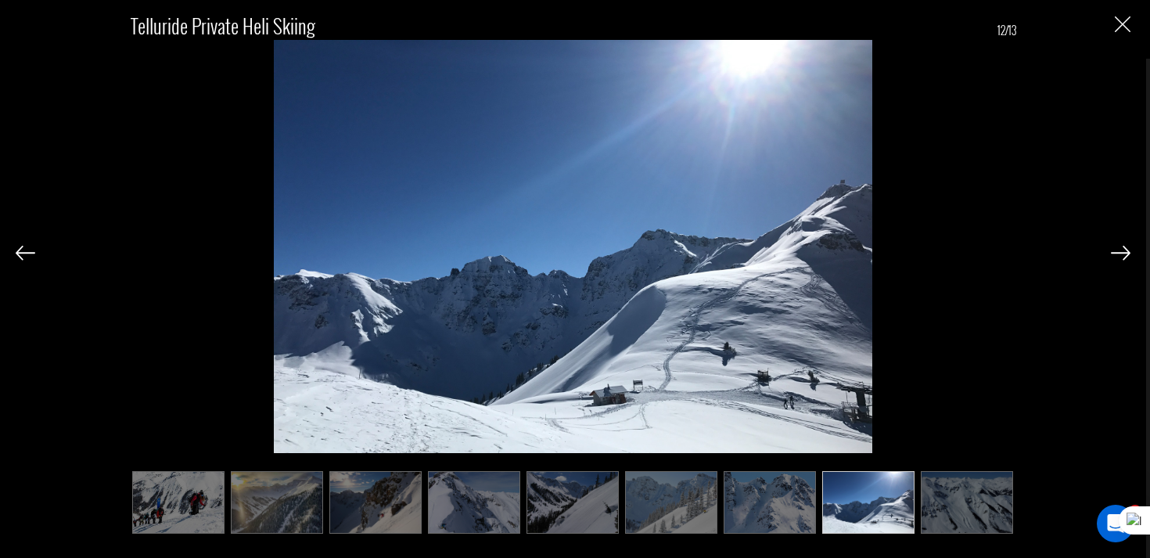
click at [1120, 13] on div "Telluride Private Heli Skiing 12/13" at bounding box center [573, 265] width 1115 height 530
click at [1116, 28] on img "Close" at bounding box center [1123, 24] width 16 height 16
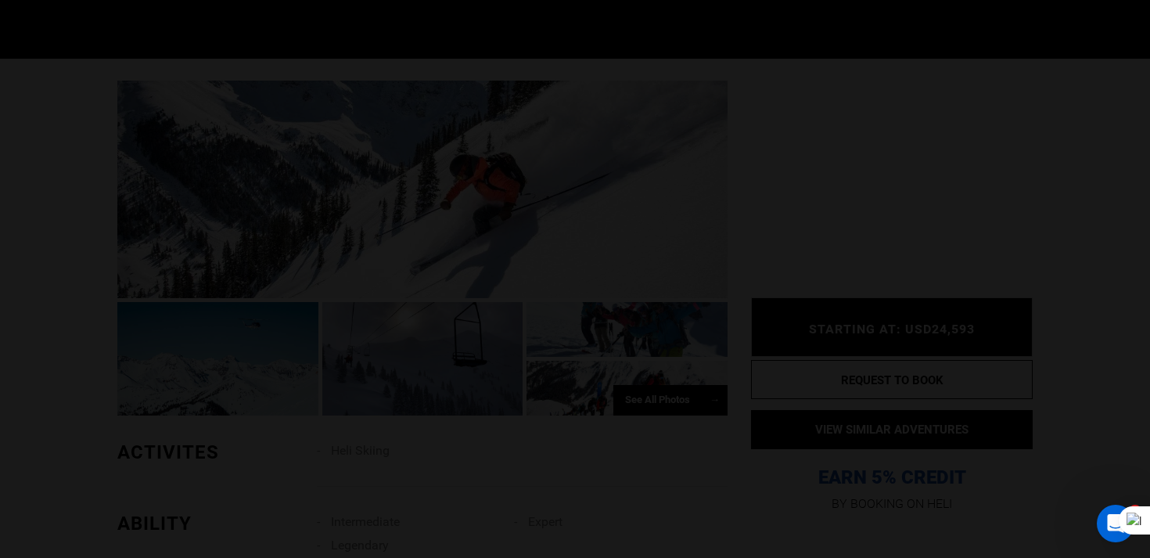
scroll to position [0, 0]
